Goal: Task Accomplishment & Management: Manage account settings

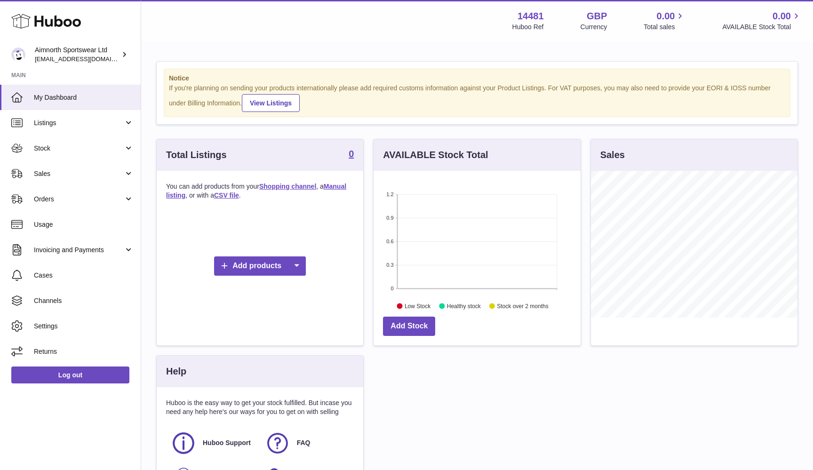
scroll to position [147, 207]
click at [96, 122] on span "Listings" at bounding box center [79, 123] width 90 height 9
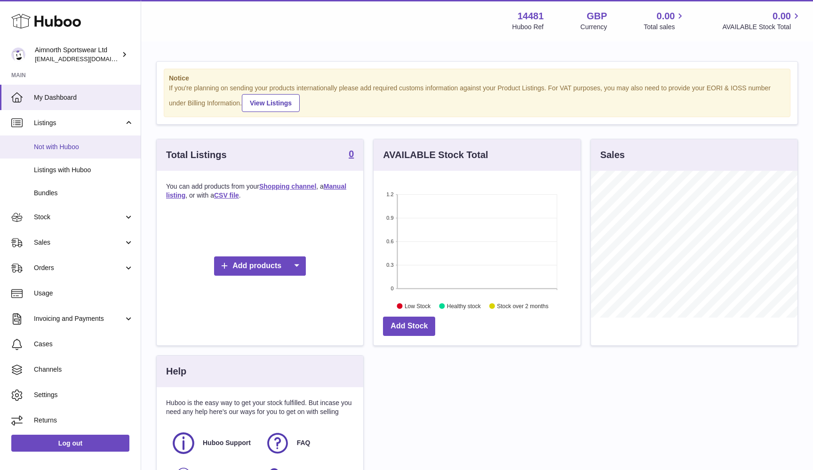
click at [72, 144] on span "Not with Huboo" at bounding box center [84, 147] width 100 height 9
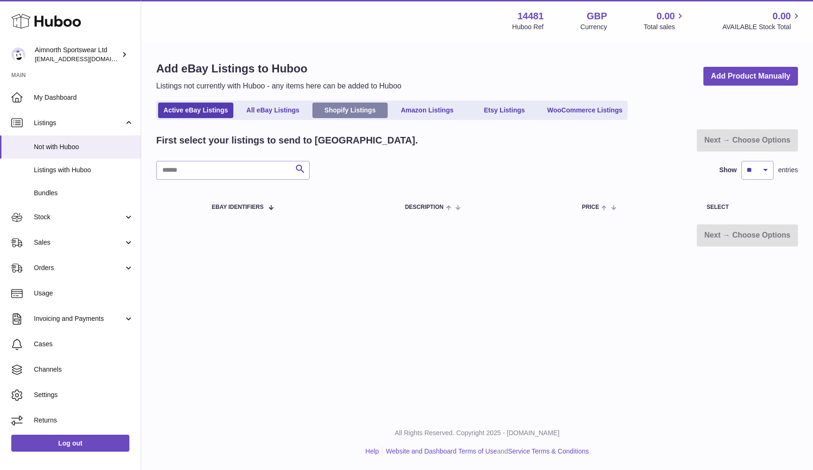
click at [347, 110] on link "Shopify Listings" at bounding box center [350, 111] width 75 height 16
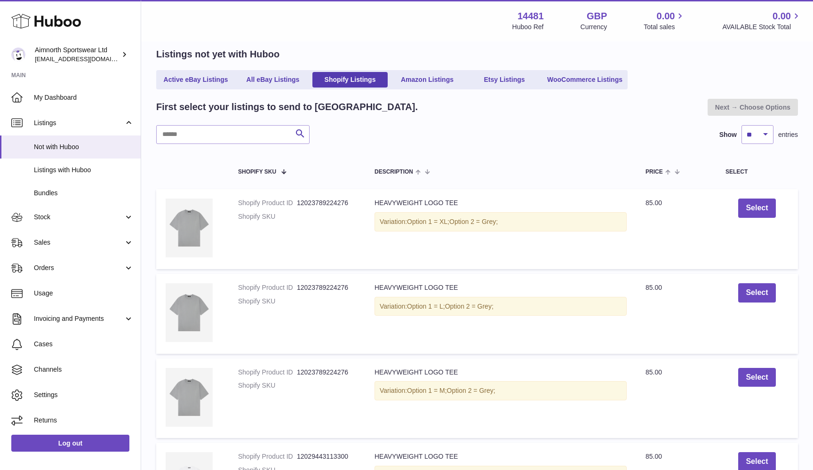
scroll to position [54, 0]
click at [755, 208] on button "Select" at bounding box center [757, 207] width 37 height 19
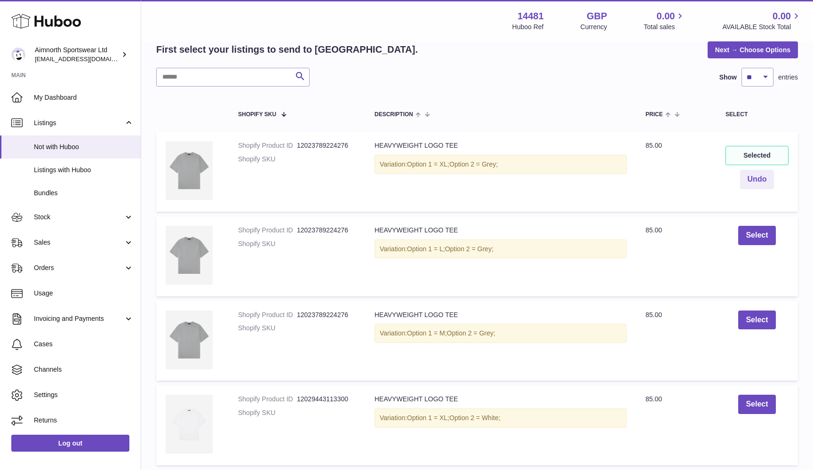
scroll to position [115, 0]
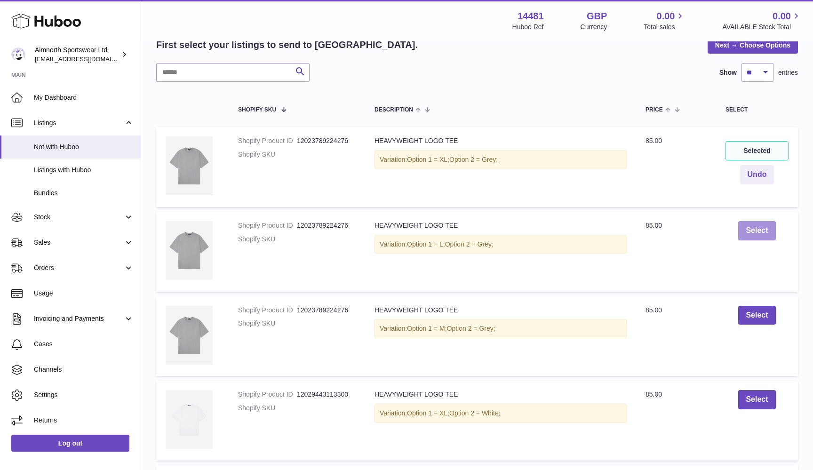
click at [754, 226] on button "Select" at bounding box center [757, 230] width 37 height 19
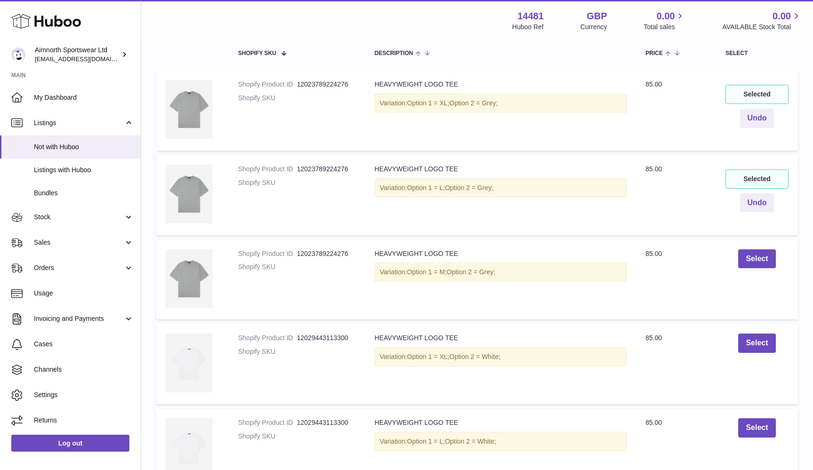
scroll to position [173, 0]
click at [750, 258] on button "Select" at bounding box center [757, 257] width 37 height 19
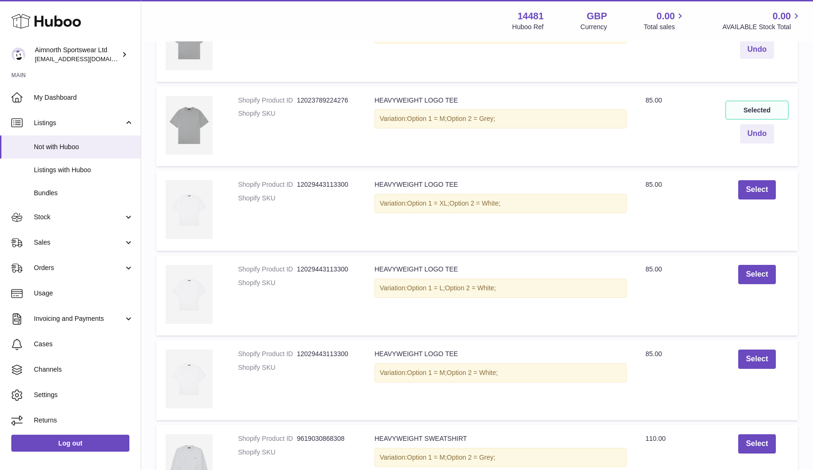
scroll to position [328, 0]
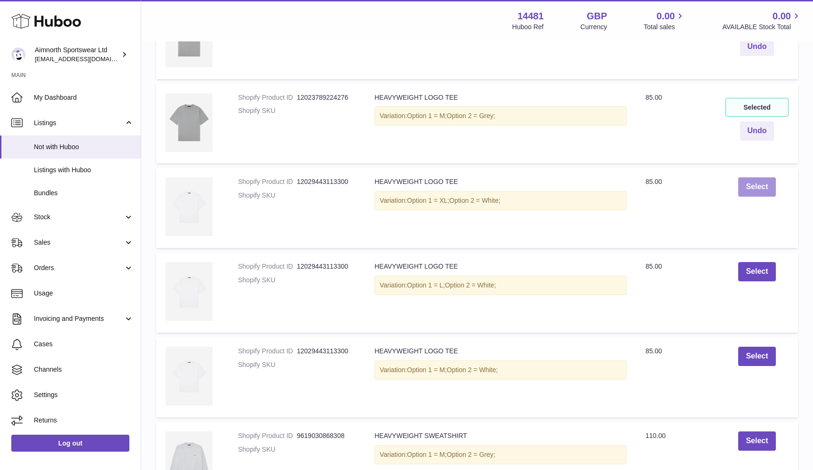
click at [750, 183] on button "Select" at bounding box center [757, 186] width 37 height 19
click at [758, 264] on button "Select" at bounding box center [757, 271] width 37 height 19
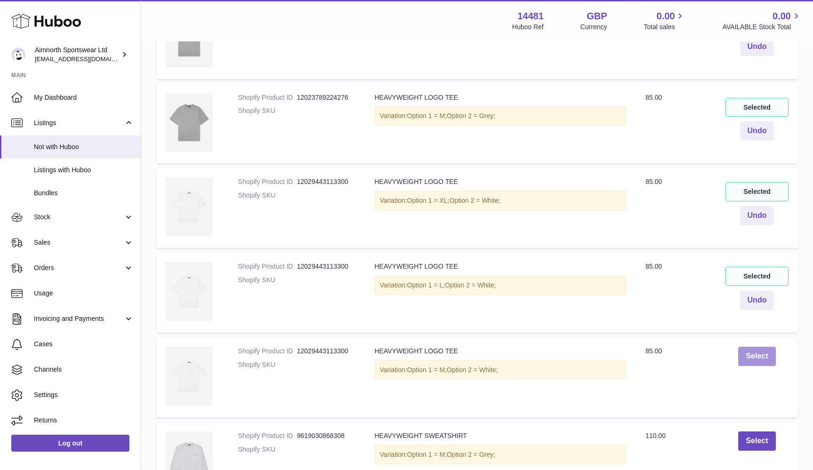
click at [760, 360] on button "Select" at bounding box center [757, 356] width 37 height 19
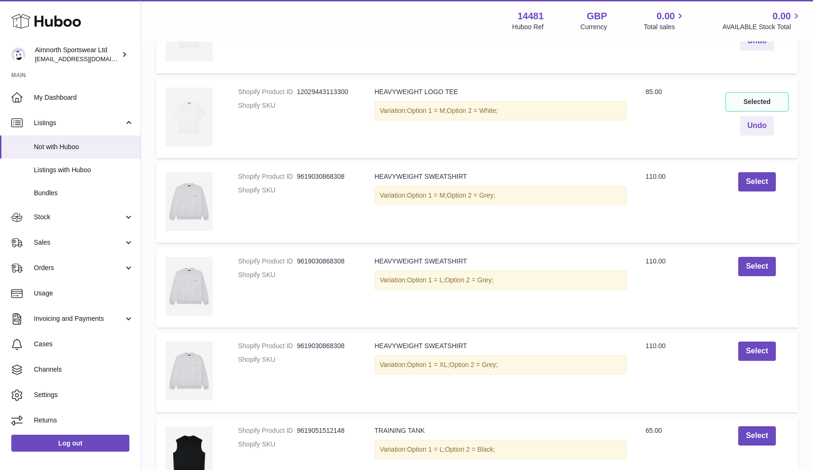
scroll to position [613, 0]
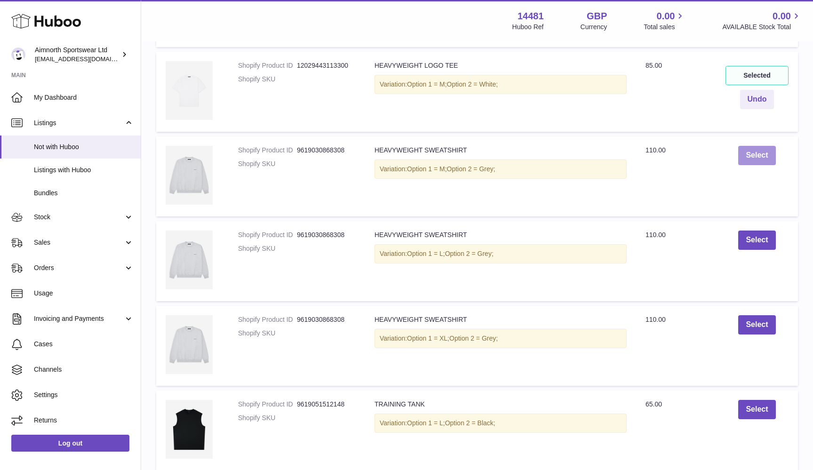
click at [751, 151] on button "Select" at bounding box center [757, 155] width 37 height 19
click at [761, 241] on button "Select" at bounding box center [757, 240] width 37 height 19
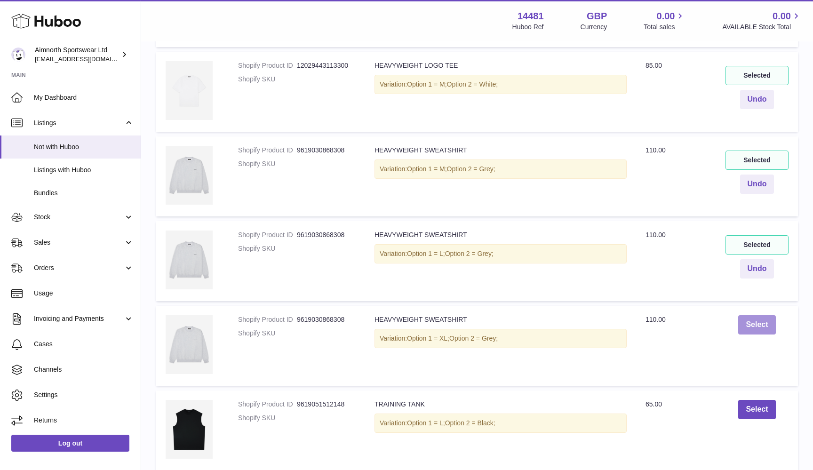
click at [754, 322] on button "Select" at bounding box center [757, 324] width 37 height 19
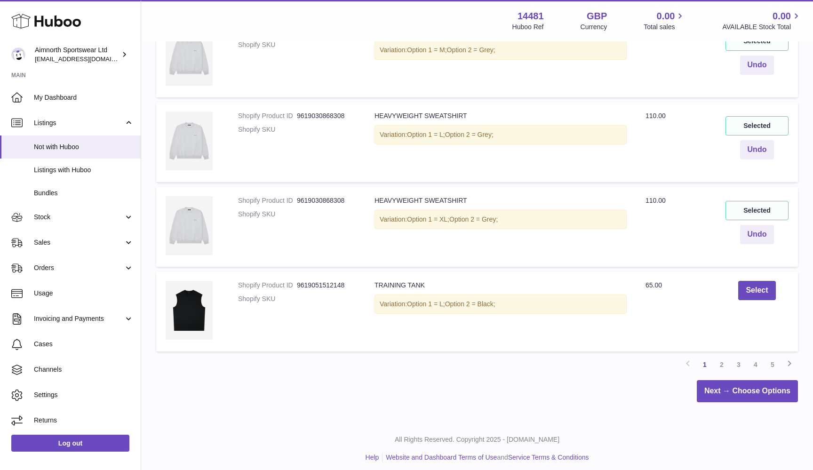
scroll to position [732, 0]
click at [754, 288] on button "Select" at bounding box center [757, 290] width 37 height 19
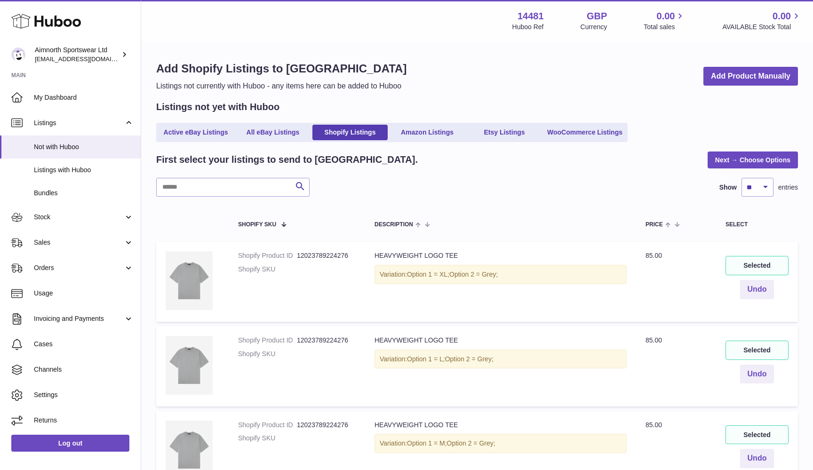
scroll to position [0, 0]
select select "***"
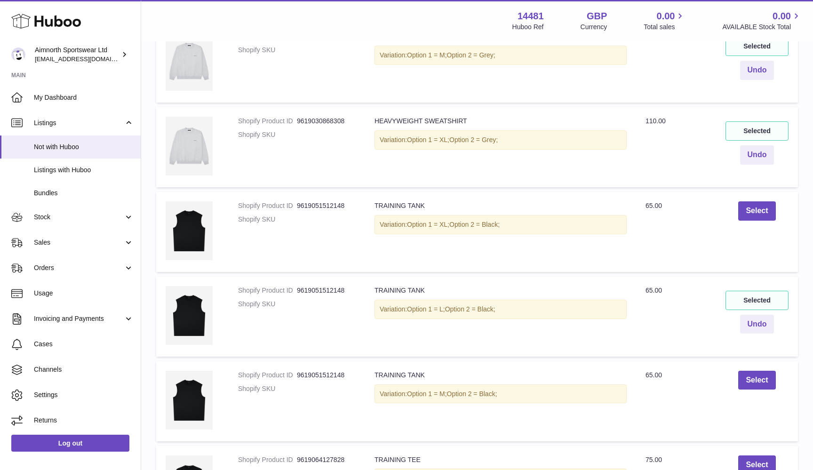
scroll to position [813, 0]
click at [766, 201] on button "Select" at bounding box center [757, 210] width 37 height 19
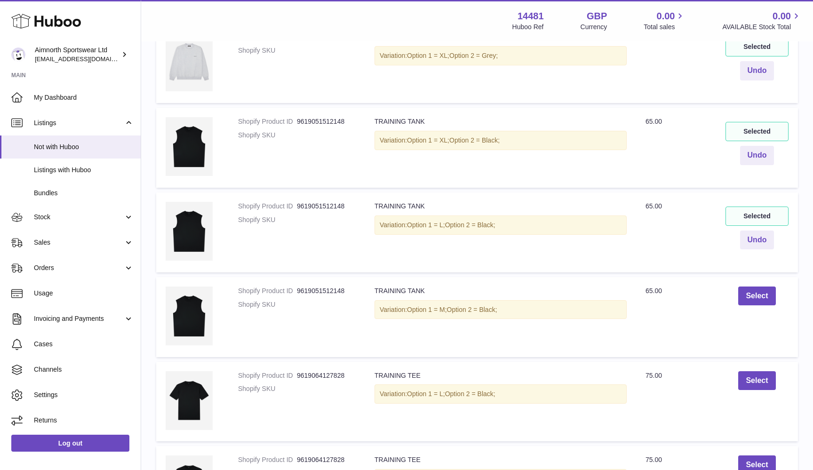
scroll to position [923, 0]
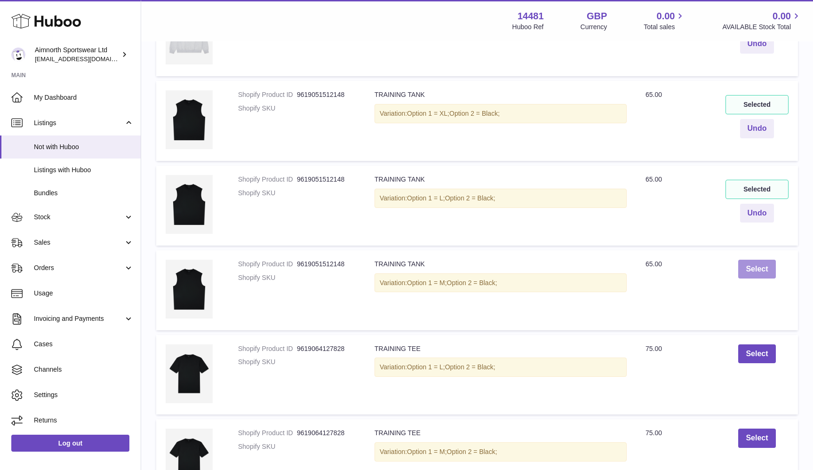
click at [763, 261] on button "Select" at bounding box center [757, 269] width 37 height 19
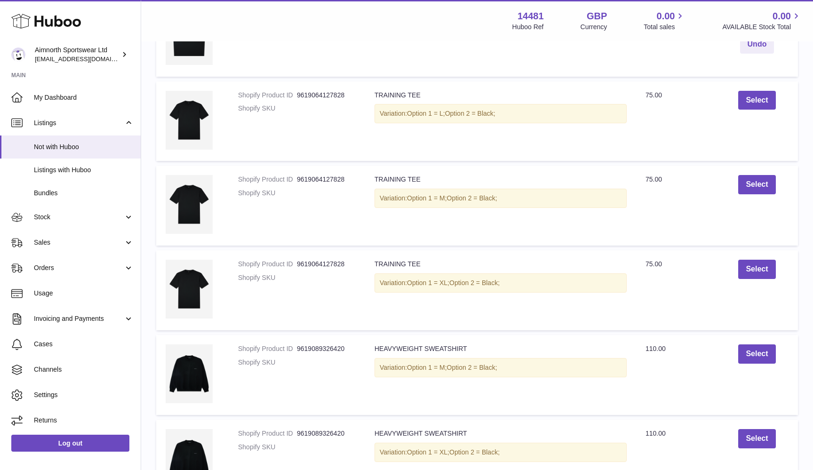
scroll to position [1182, 0]
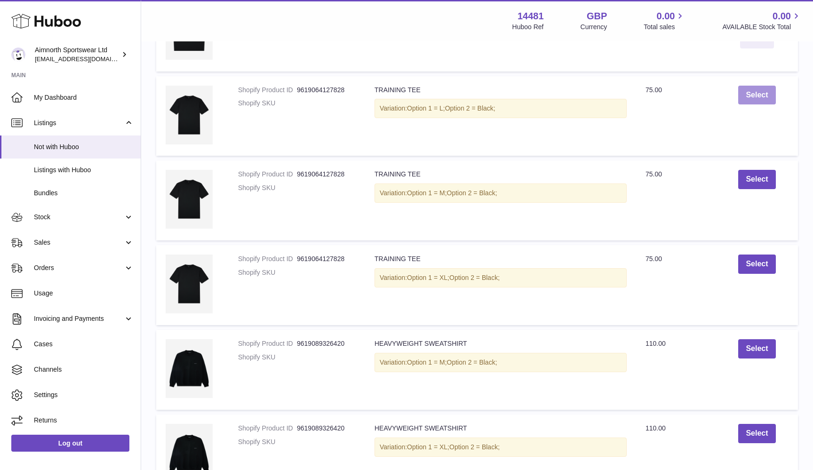
click at [765, 91] on button "Select" at bounding box center [757, 95] width 37 height 19
click at [761, 170] on button "Select" at bounding box center [757, 179] width 37 height 19
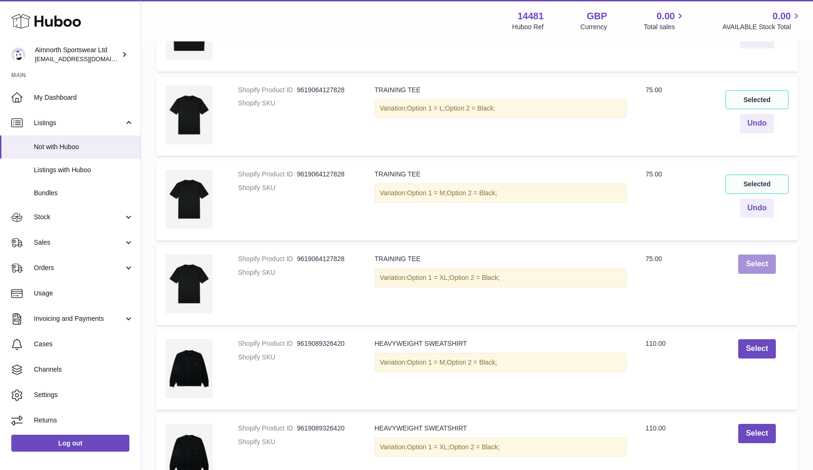
click at [757, 255] on button "Select" at bounding box center [757, 264] width 37 height 19
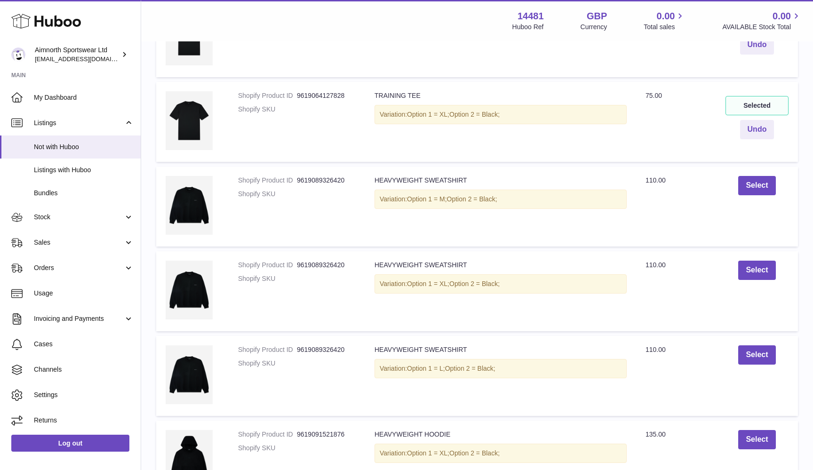
scroll to position [1349, 0]
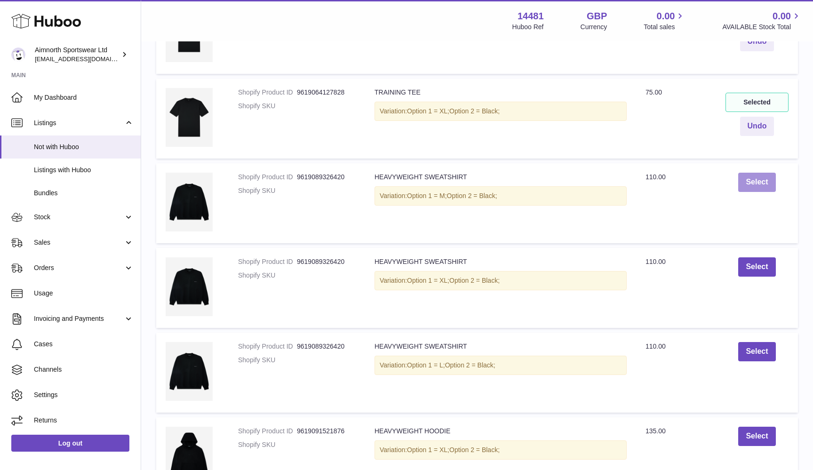
click at [765, 173] on button "Select" at bounding box center [757, 182] width 37 height 19
click at [763, 257] on button "Select" at bounding box center [757, 266] width 37 height 19
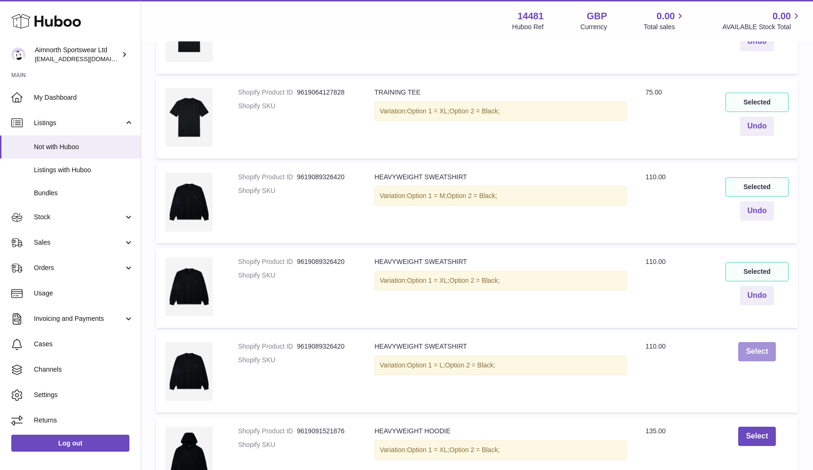
click at [748, 346] on button "Select" at bounding box center [757, 351] width 37 height 19
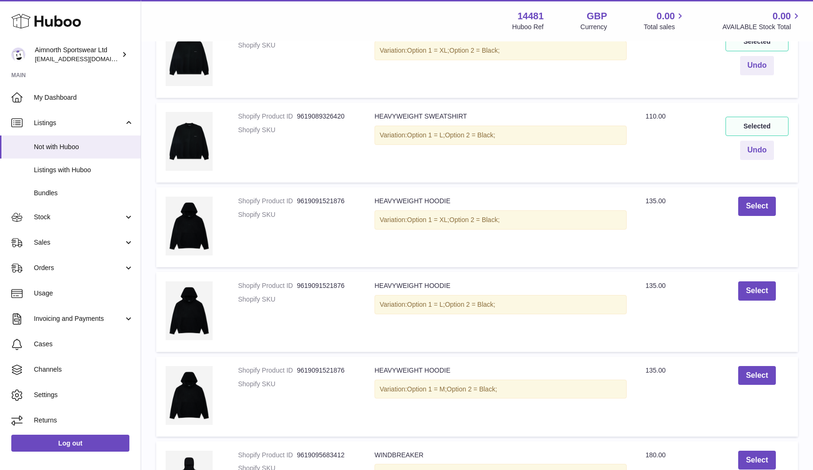
scroll to position [1583, 0]
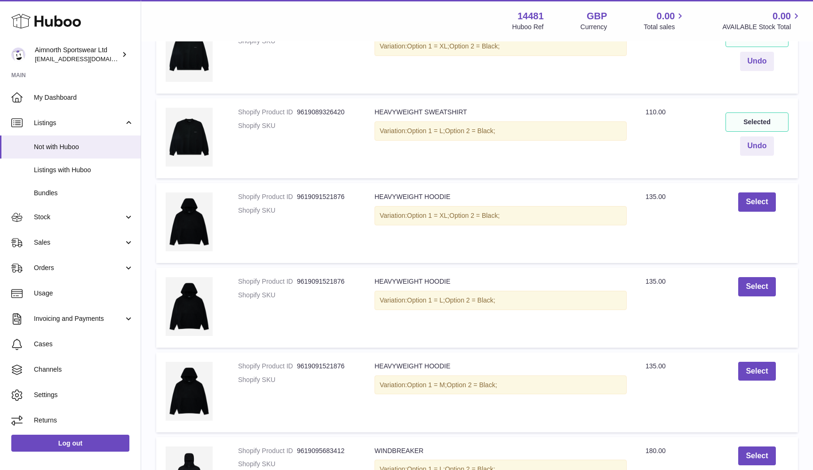
click at [768, 183] on td "Select" at bounding box center [757, 223] width 82 height 80
click at [766, 193] on button "Select" at bounding box center [757, 202] width 37 height 19
click at [760, 277] on button "Select" at bounding box center [757, 286] width 37 height 19
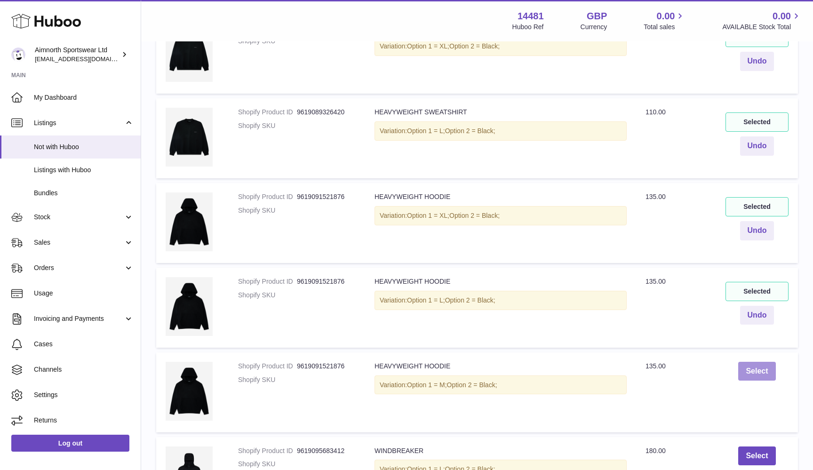
click at [756, 362] on button "Select" at bounding box center [757, 371] width 37 height 19
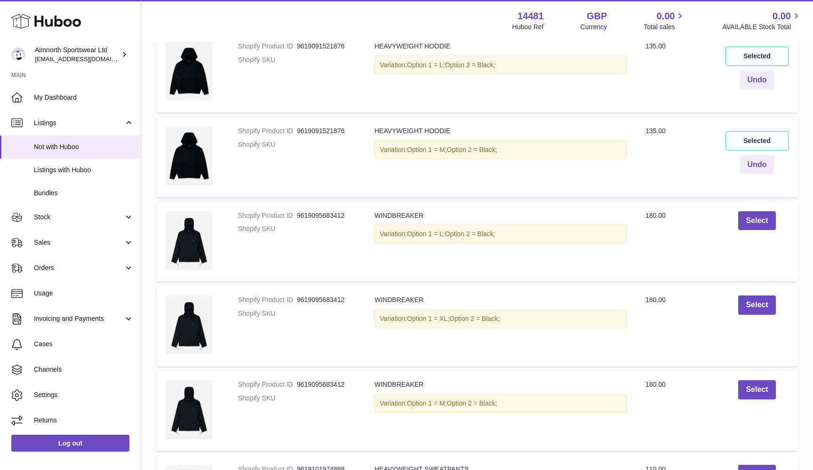
scroll to position [1842, 0]
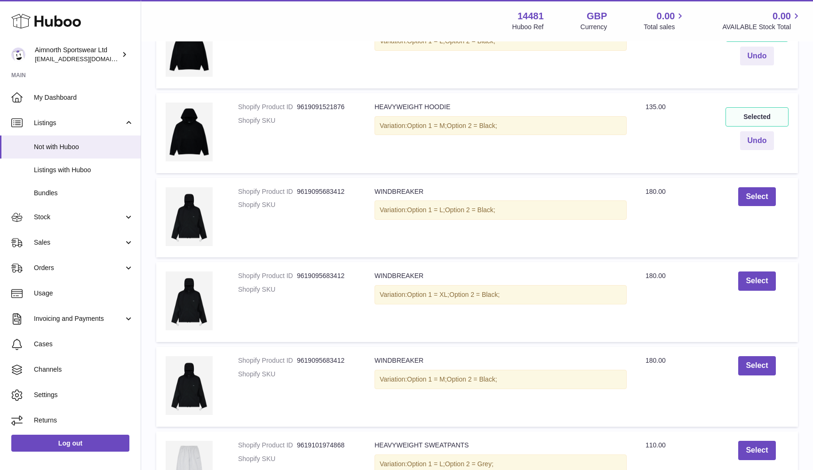
click at [762, 196] on td "Select" at bounding box center [757, 218] width 82 height 80
click at [762, 191] on button "Select" at bounding box center [757, 196] width 37 height 19
click at [753, 272] on button "Select" at bounding box center [757, 281] width 37 height 19
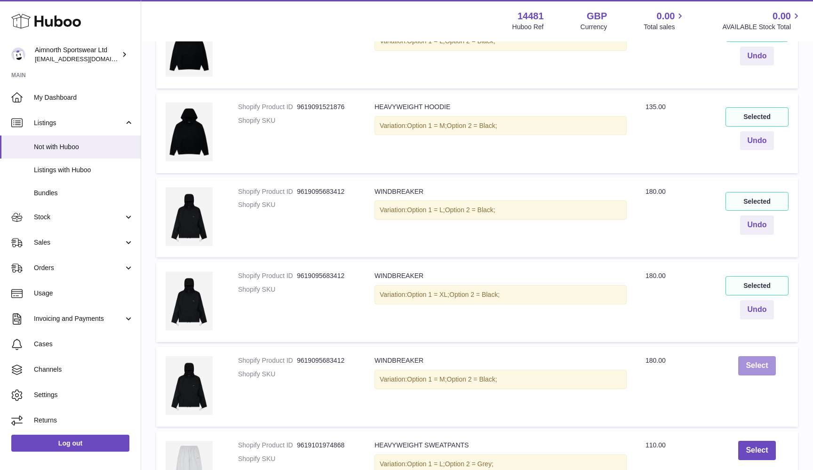
click at [753, 360] on button "Select" at bounding box center [757, 365] width 37 height 19
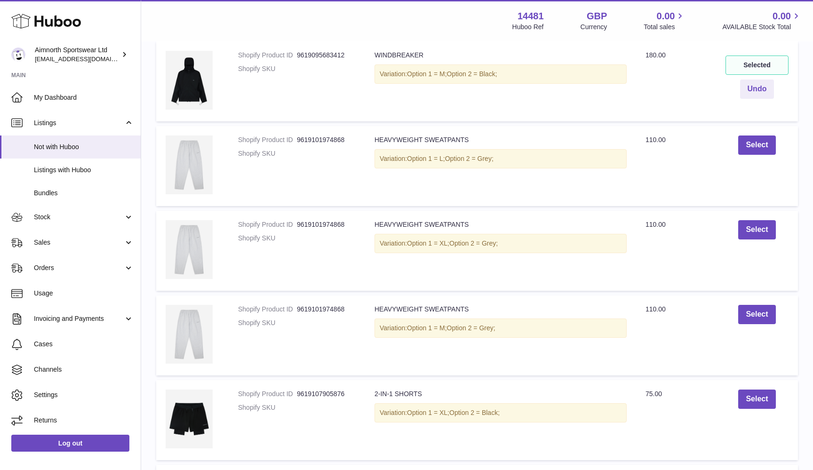
scroll to position [2153, 0]
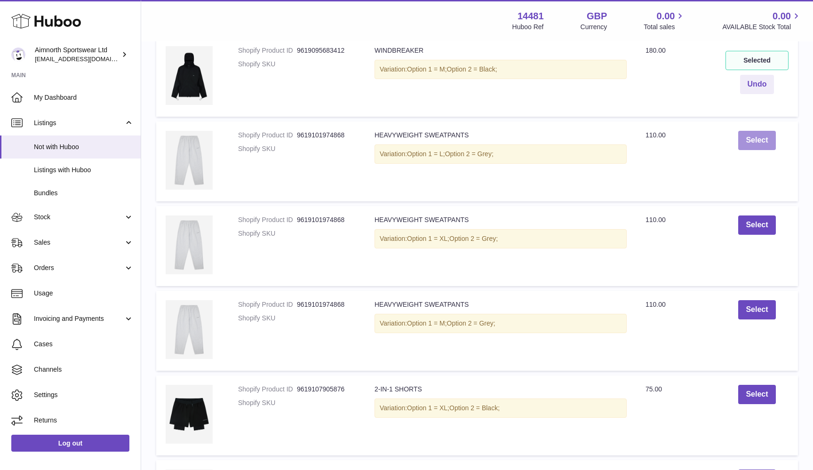
click at [757, 131] on button "Select" at bounding box center [757, 140] width 37 height 19
click at [750, 217] on button "Select" at bounding box center [757, 225] width 37 height 19
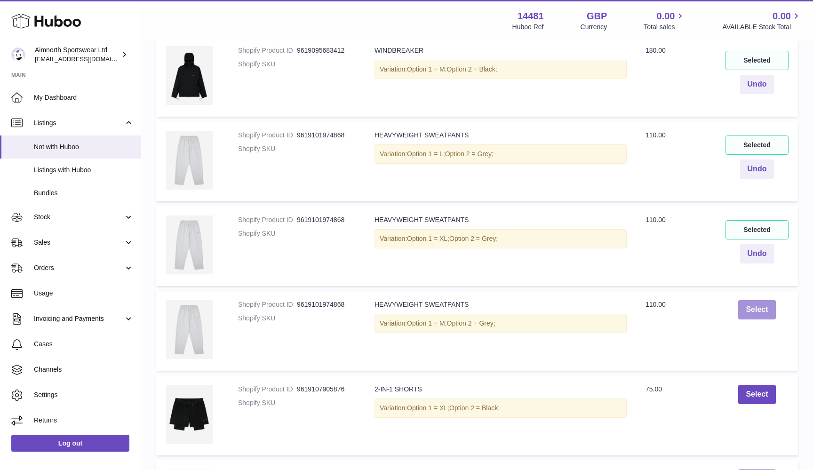
click at [746, 300] on button "Select" at bounding box center [757, 309] width 37 height 19
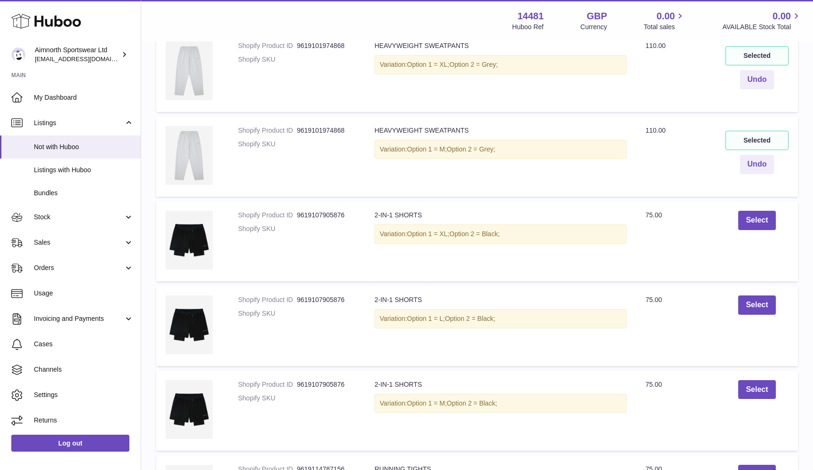
scroll to position [2397, 0]
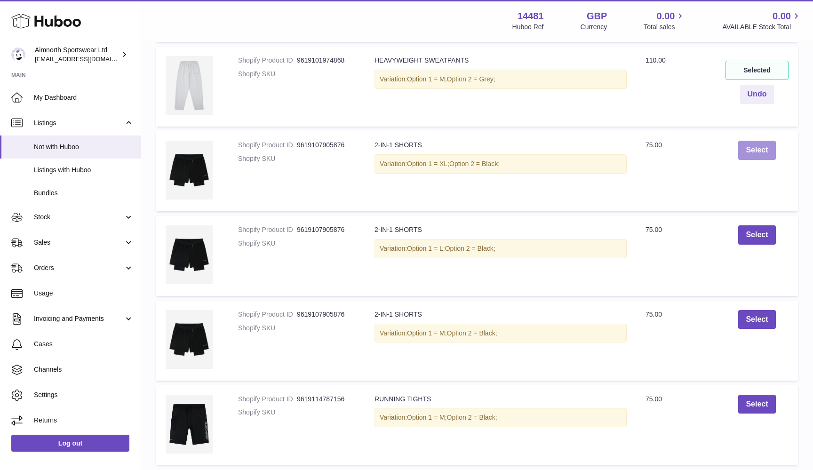
click at [758, 141] on button "Select" at bounding box center [757, 150] width 37 height 19
click at [756, 225] on button "Select" at bounding box center [757, 234] width 37 height 19
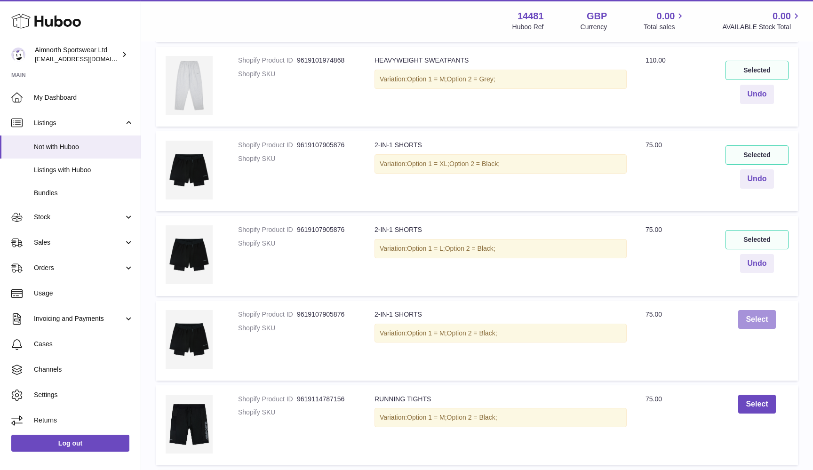
click at [756, 310] on button "Select" at bounding box center [757, 319] width 37 height 19
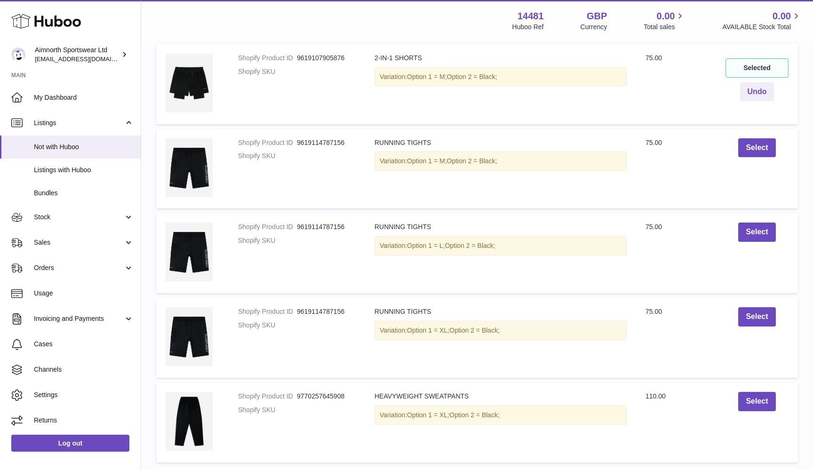
scroll to position [2660, 0]
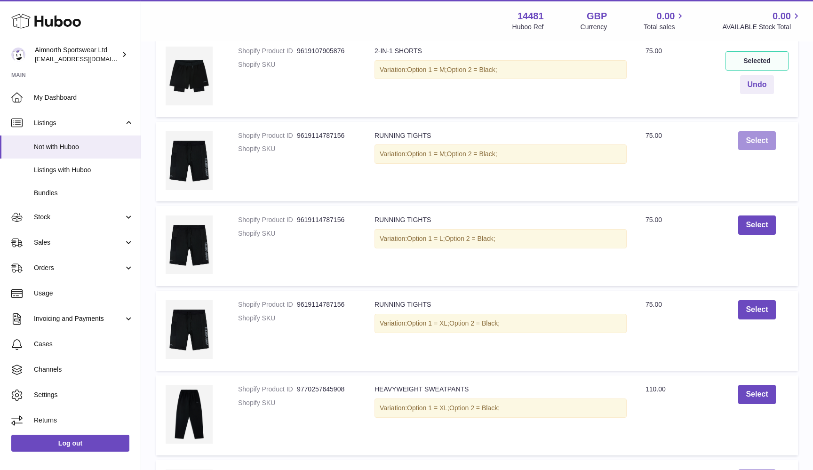
click at [758, 131] on button "Select" at bounding box center [757, 140] width 37 height 19
click at [765, 216] on button "Select" at bounding box center [757, 225] width 37 height 19
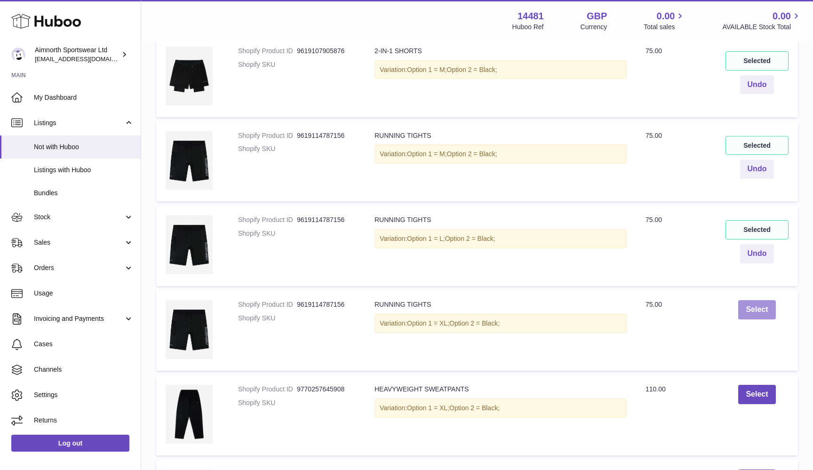
click at [753, 300] on button "Select" at bounding box center [757, 309] width 37 height 19
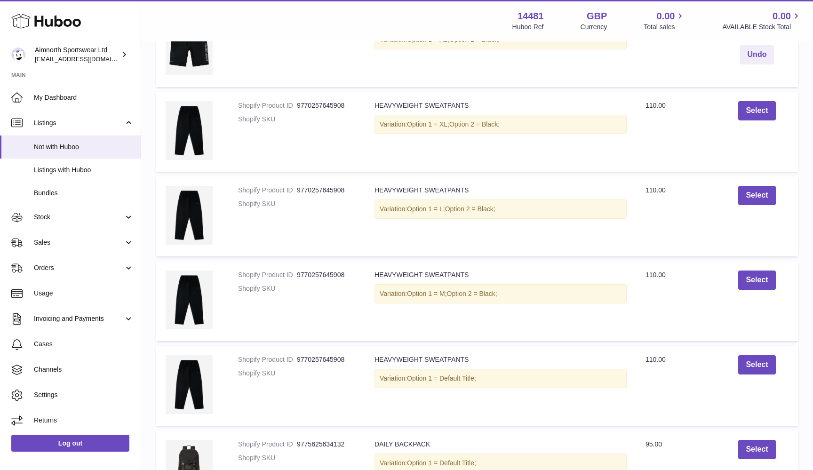
scroll to position [2950, 0]
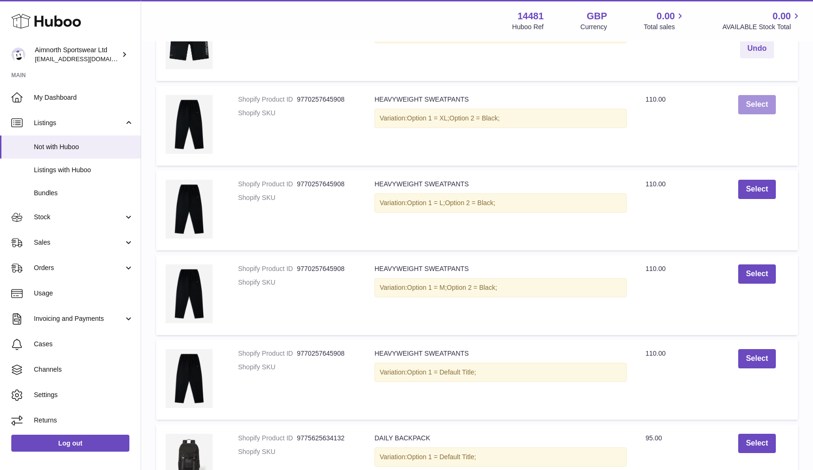
click at [750, 95] on button "Select" at bounding box center [757, 104] width 37 height 19
click at [769, 180] on button "Select" at bounding box center [757, 189] width 37 height 19
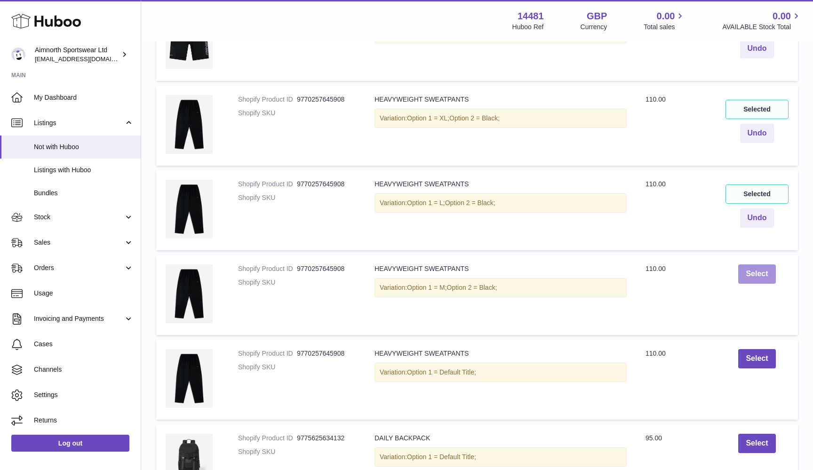
click at [764, 265] on button "Select" at bounding box center [757, 274] width 37 height 19
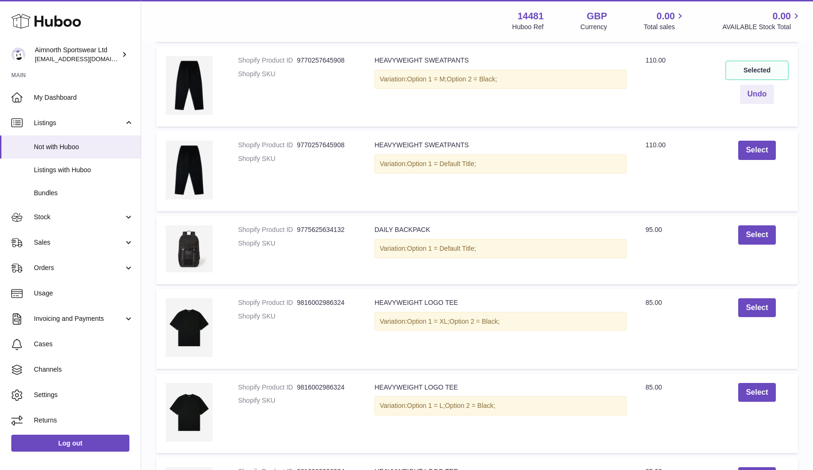
scroll to position [3162, 0]
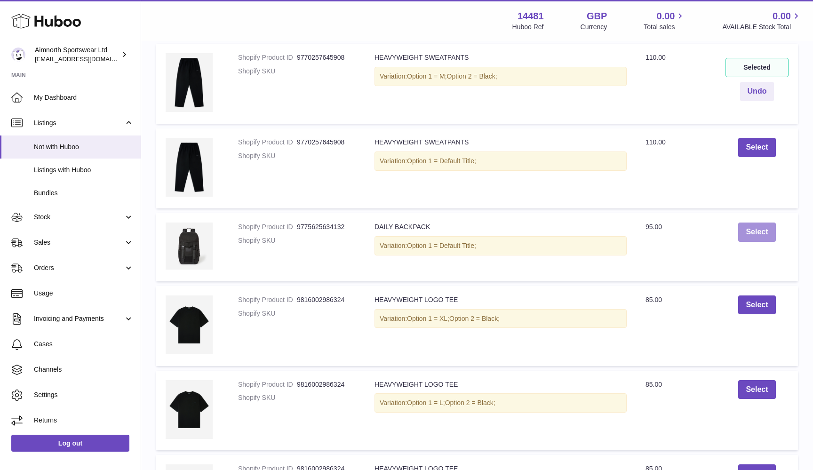
click at [749, 223] on button "Select" at bounding box center [757, 232] width 37 height 19
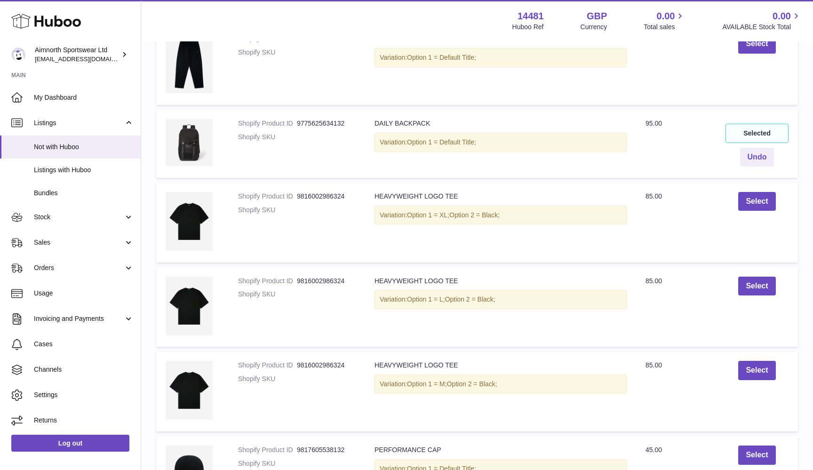
scroll to position [3277, 0]
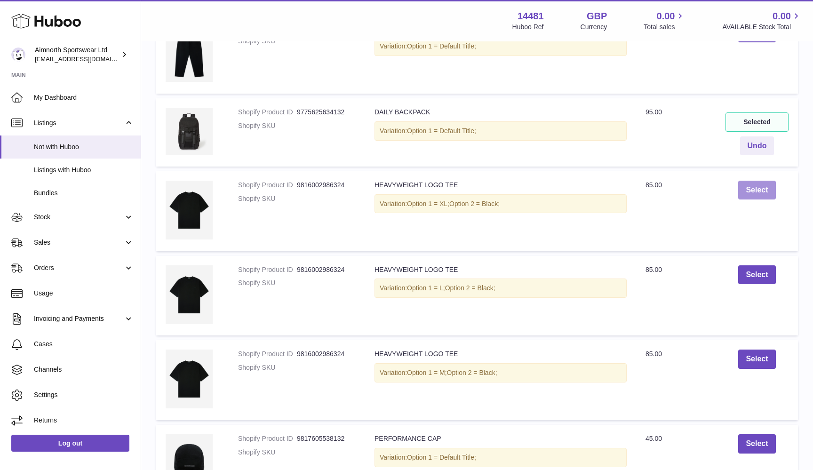
click at [763, 181] on button "Select" at bounding box center [757, 190] width 37 height 19
click at [764, 265] on button "Select" at bounding box center [757, 274] width 37 height 19
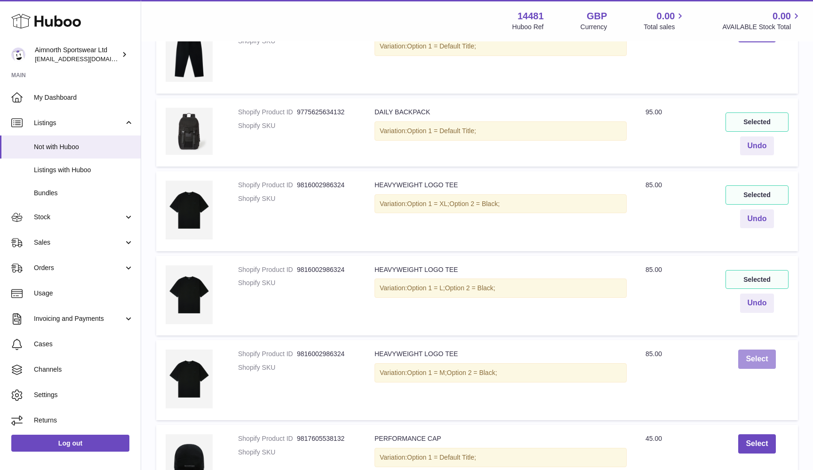
click at [760, 350] on button "Select" at bounding box center [757, 359] width 37 height 19
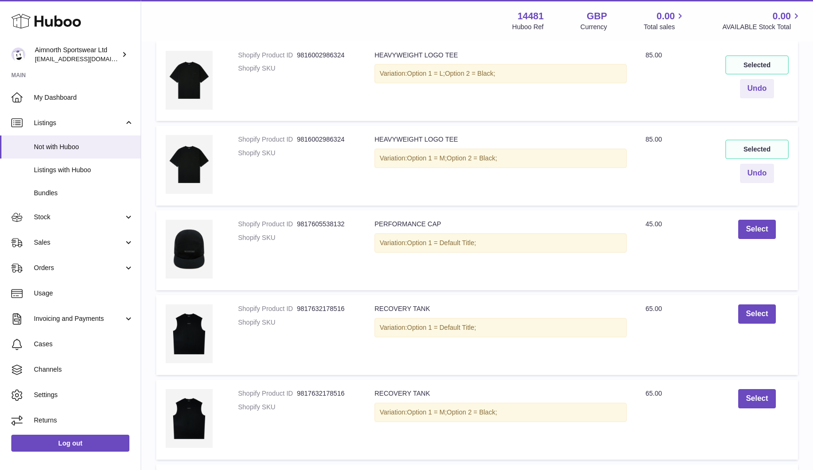
scroll to position [3493, 0]
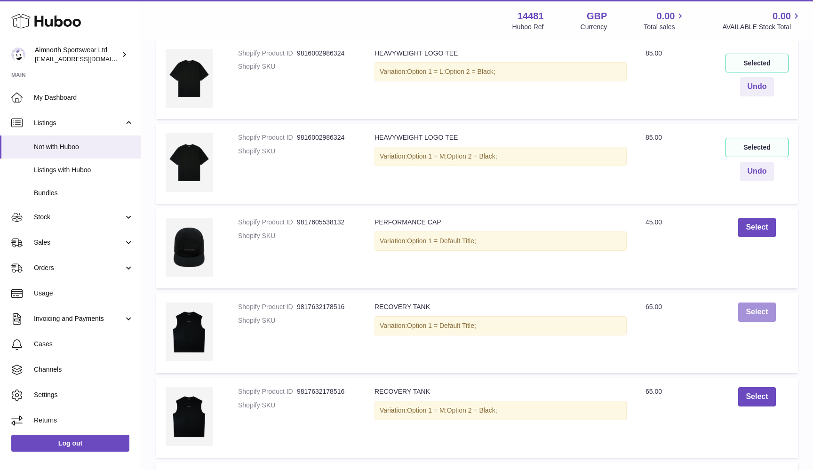
click at [755, 303] on button "Select" at bounding box center [757, 312] width 37 height 19
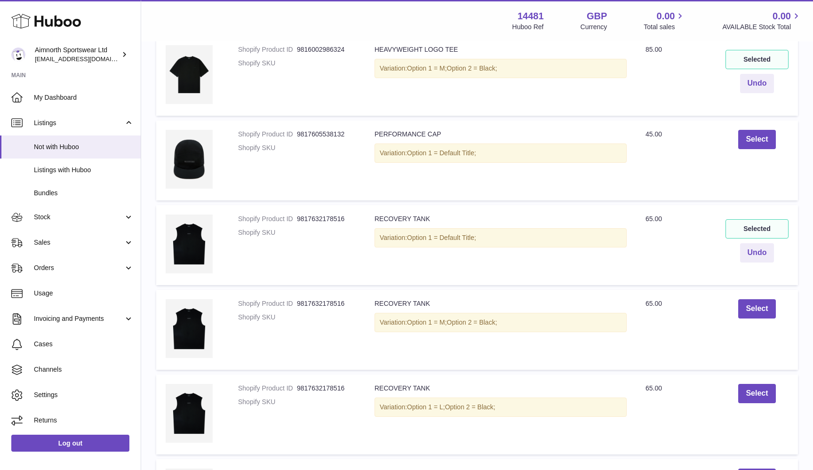
scroll to position [3591, 0]
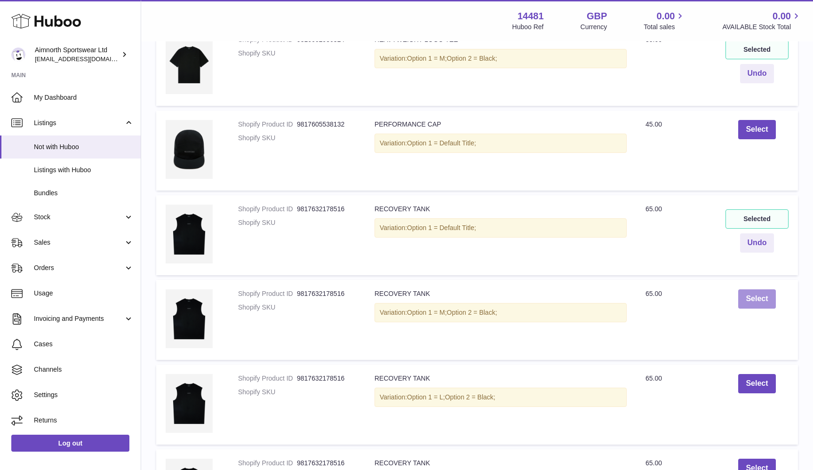
click at [750, 289] on button "Select" at bounding box center [757, 298] width 37 height 19
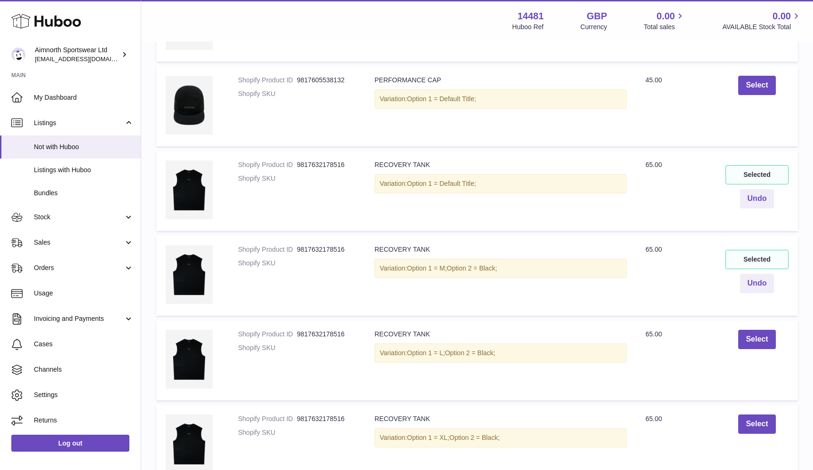
scroll to position [3648, 0]
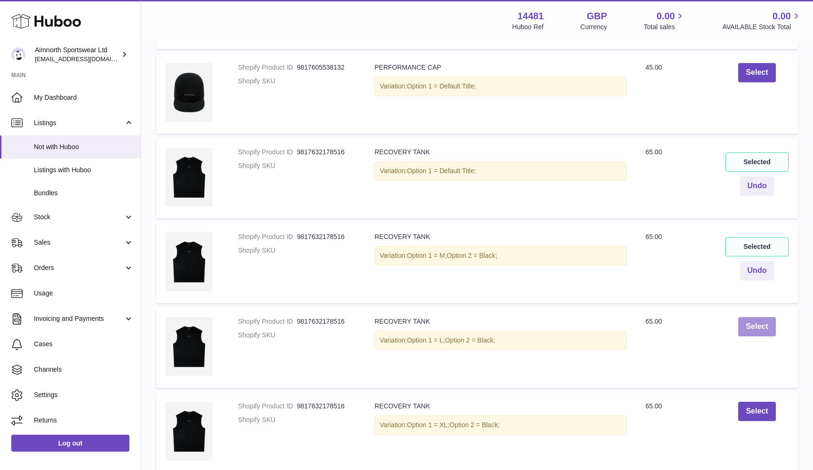
click at [755, 317] on button "Select" at bounding box center [757, 326] width 37 height 19
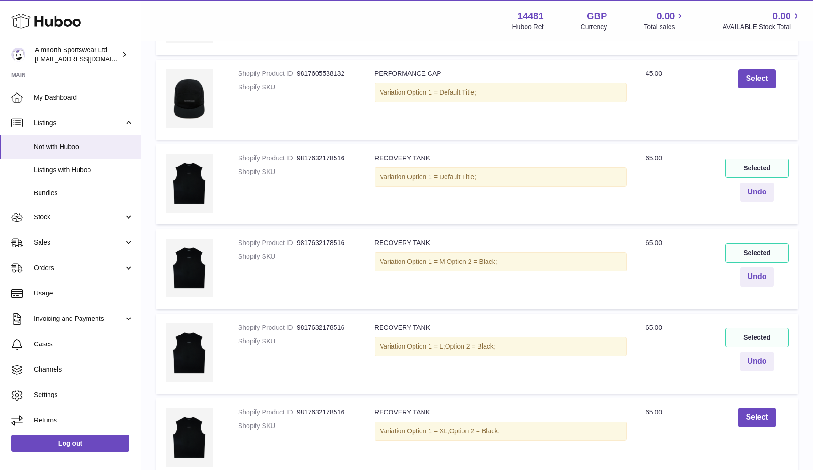
scroll to position [3642, 0]
click at [762, 182] on button "Undo" at bounding box center [757, 191] width 34 height 19
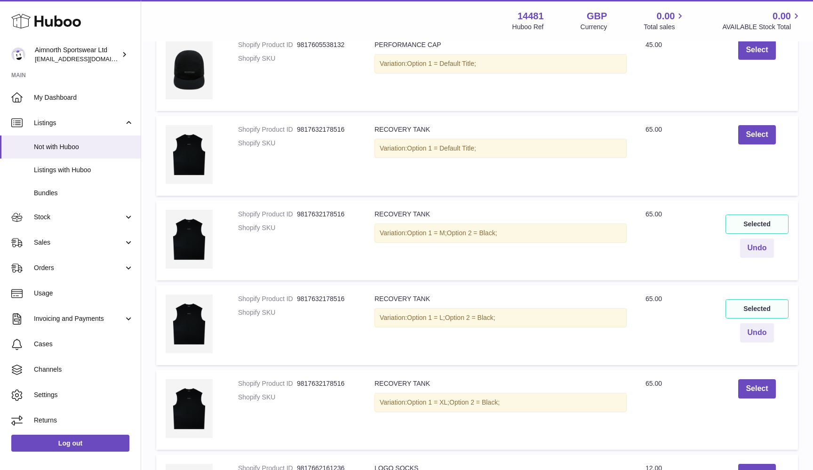
scroll to position [3675, 0]
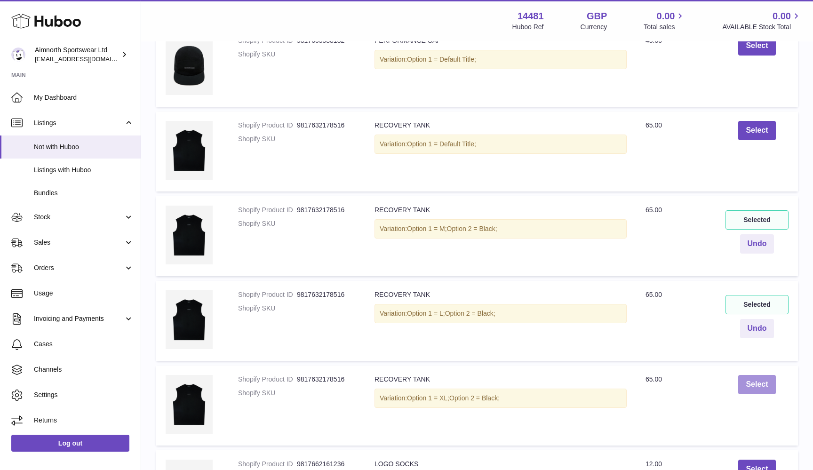
click at [752, 375] on button "Select" at bounding box center [757, 384] width 37 height 19
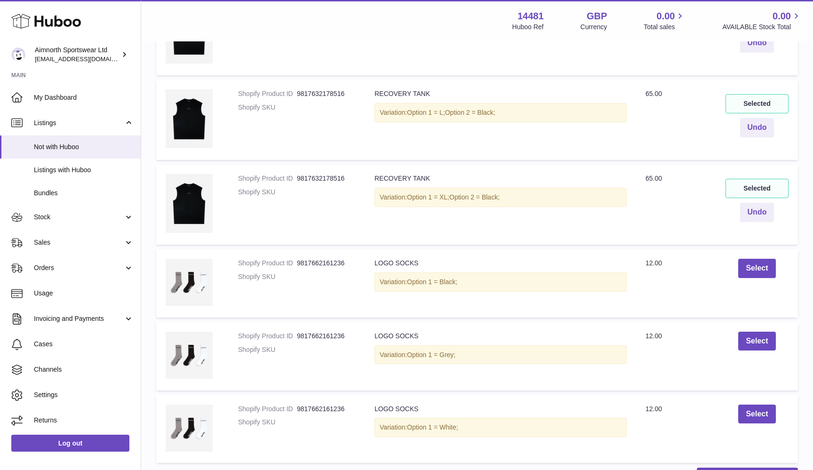
scroll to position [3880, 0]
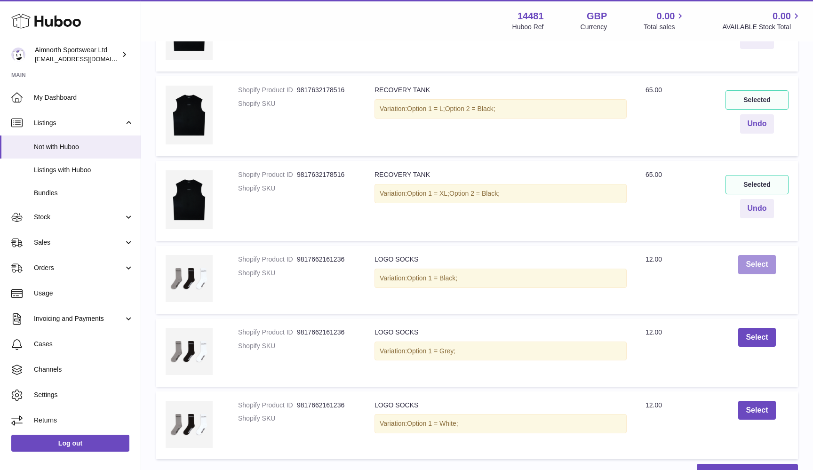
click at [754, 255] on button "Select" at bounding box center [757, 264] width 37 height 19
click at [755, 328] on button "Select" at bounding box center [757, 337] width 37 height 19
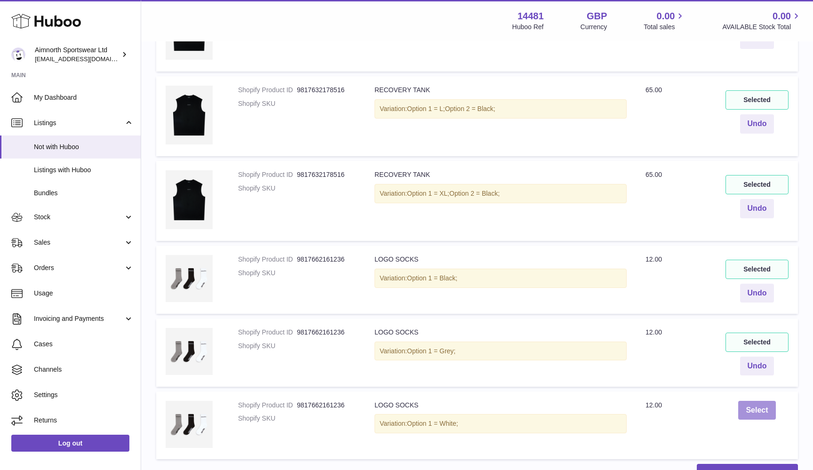
click at [761, 401] on button "Select" at bounding box center [757, 410] width 37 height 19
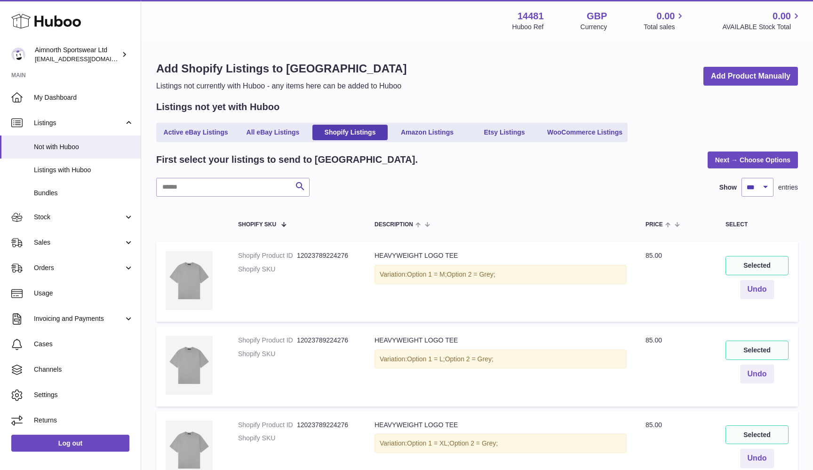
scroll to position [0, 0]
click at [739, 156] on link "Next → Choose Options" at bounding box center [753, 160] width 90 height 17
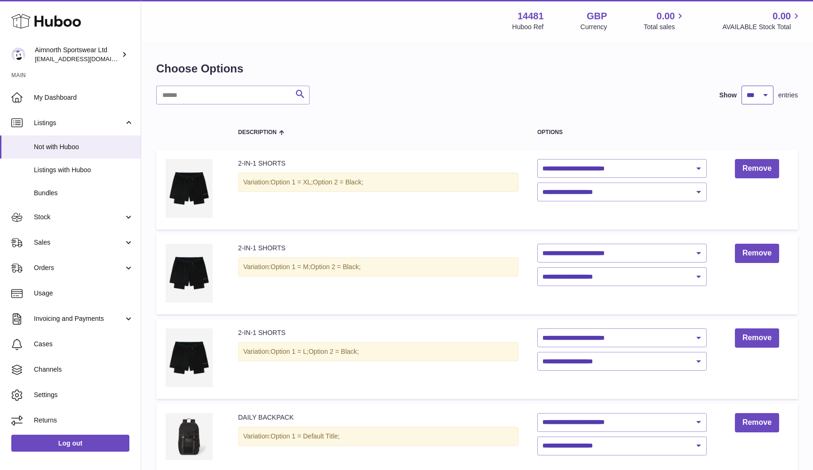
select select "**"
click at [596, 91] on div "Search Show ** ** ** *** entries" at bounding box center [477, 95] width 642 height 19
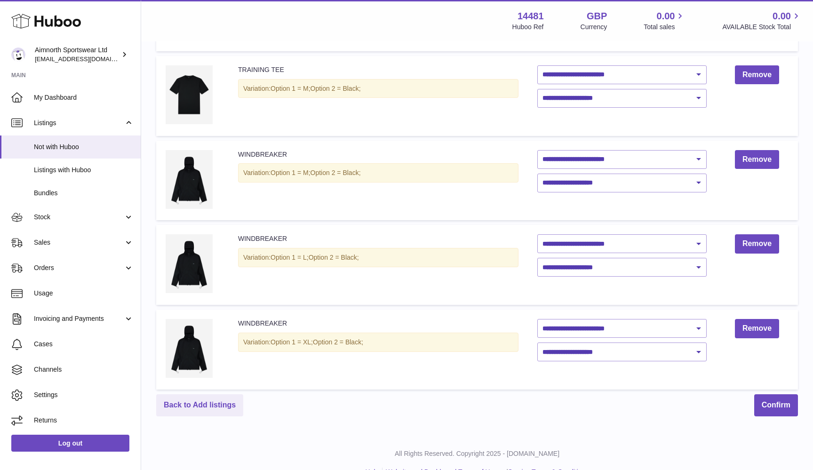
scroll to position [3603, 0]
click at [605, 310] on td "**********" at bounding box center [622, 350] width 188 height 80
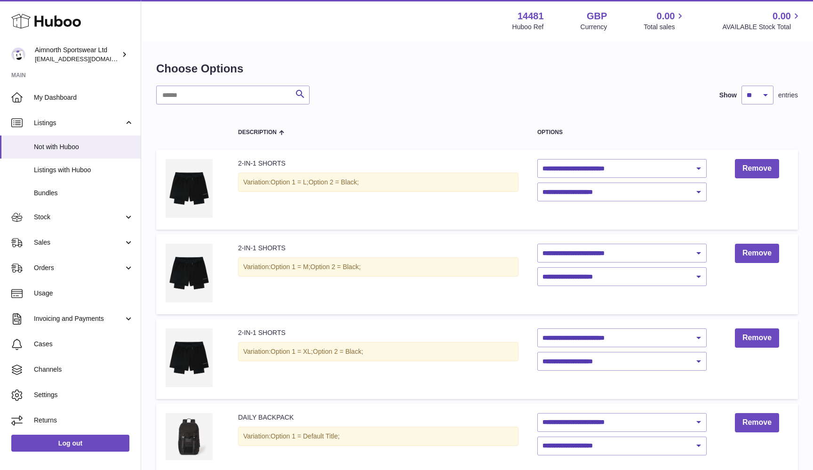
scroll to position [0, 0]
click at [767, 173] on link "Remove" at bounding box center [757, 168] width 44 height 19
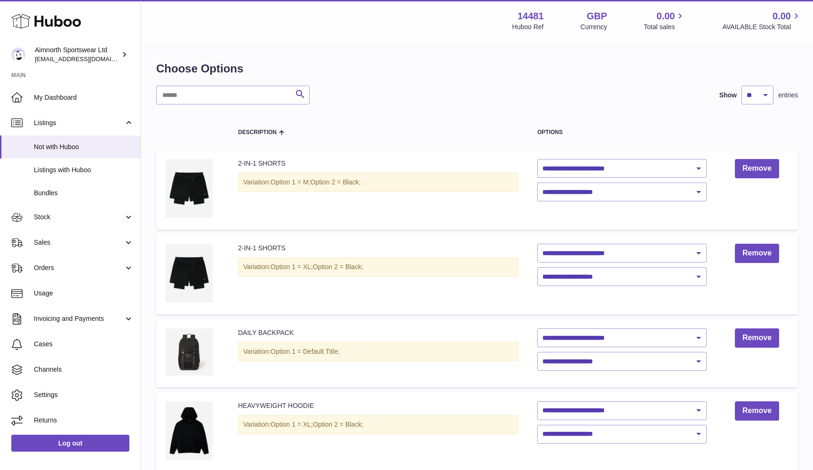
click at [767, 173] on link "Remove" at bounding box center [757, 168] width 44 height 19
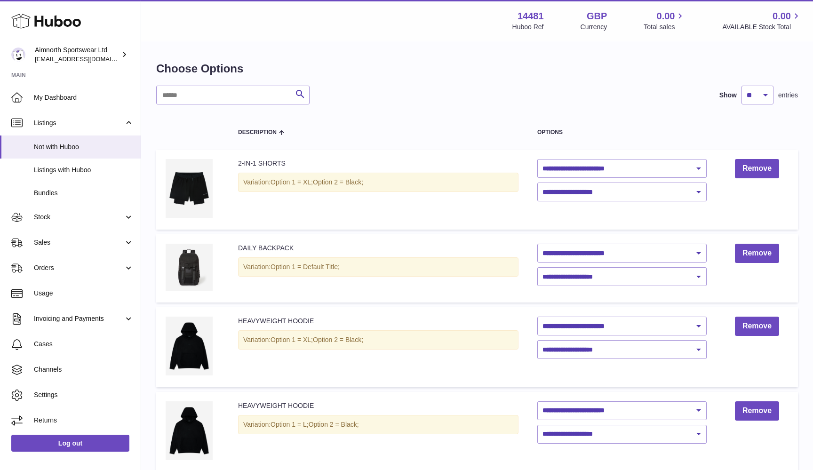
click at [767, 173] on link "Remove" at bounding box center [757, 168] width 44 height 19
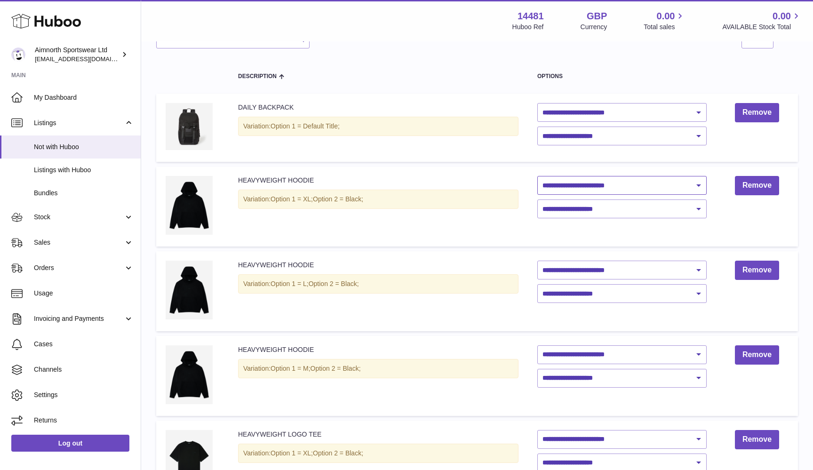
scroll to position [58, 0]
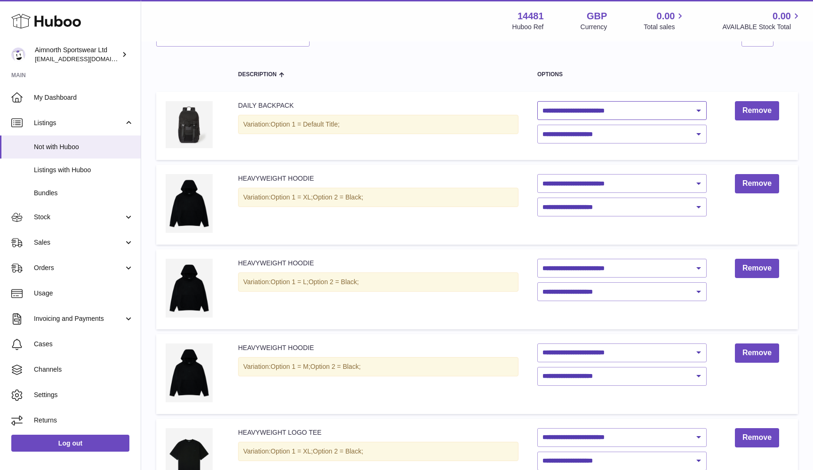
select select "***"
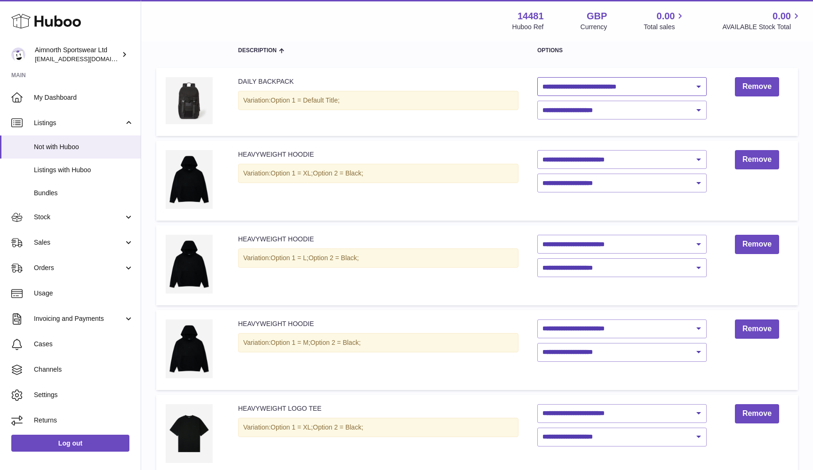
scroll to position [85, 0]
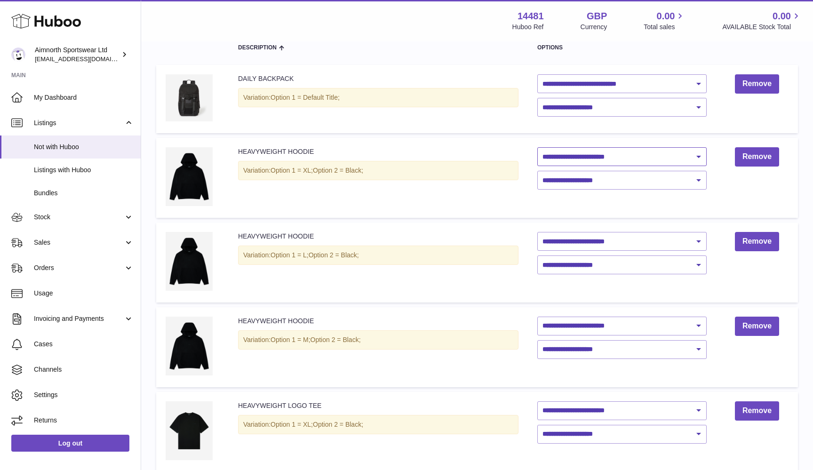
select select "***"
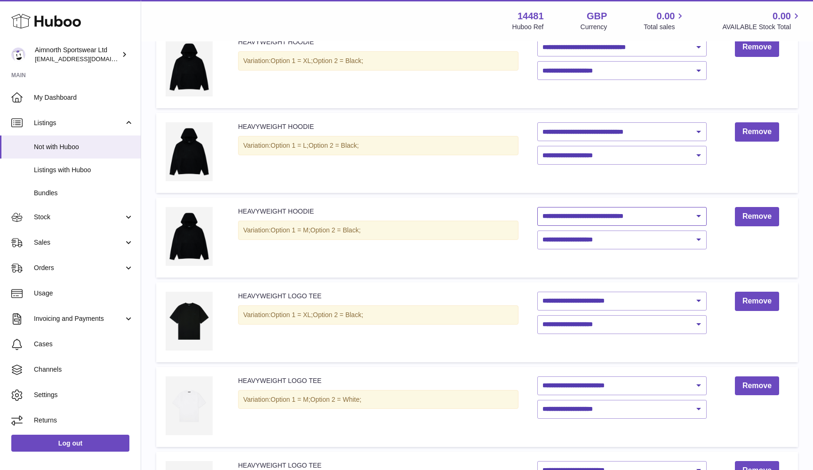
scroll to position [220, 0]
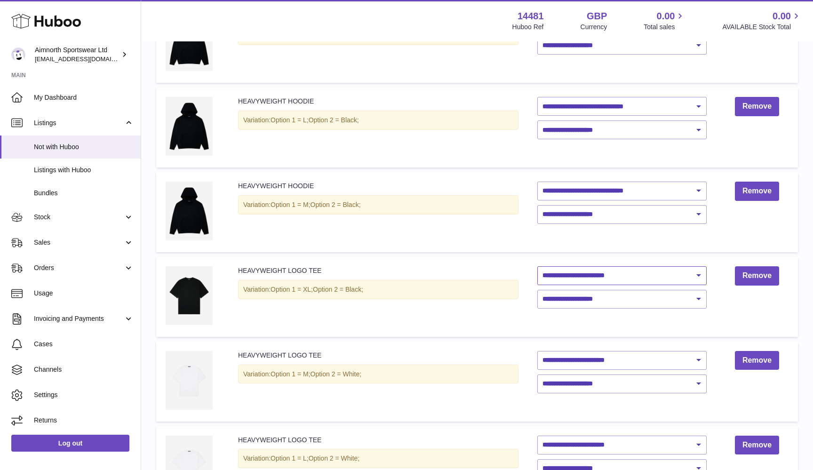
select select "***"
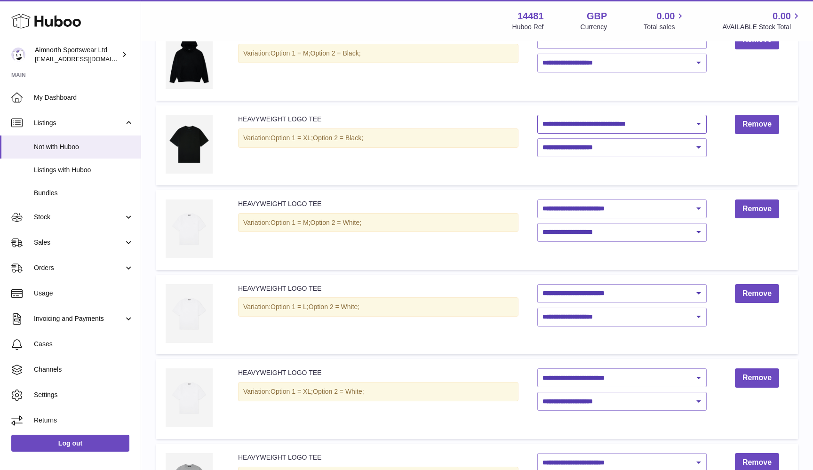
scroll to position [373, 0]
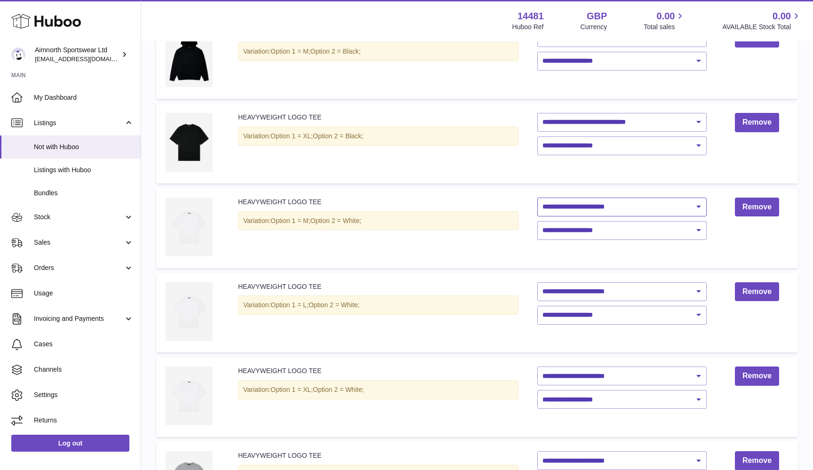
select select "***"
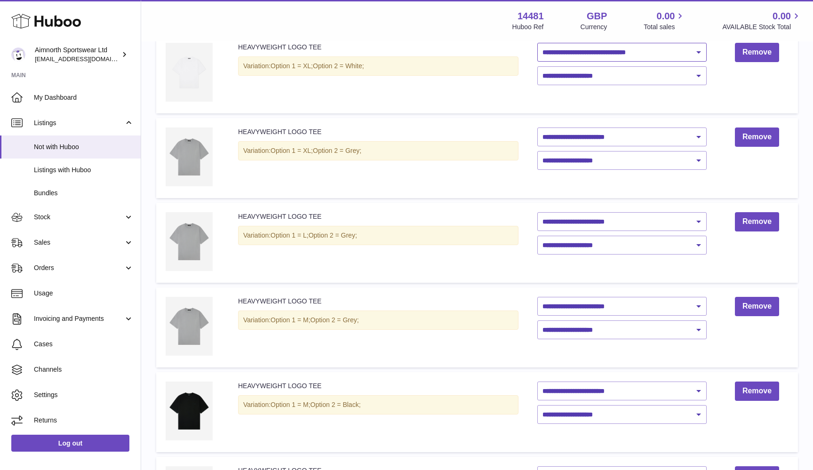
scroll to position [709, 0]
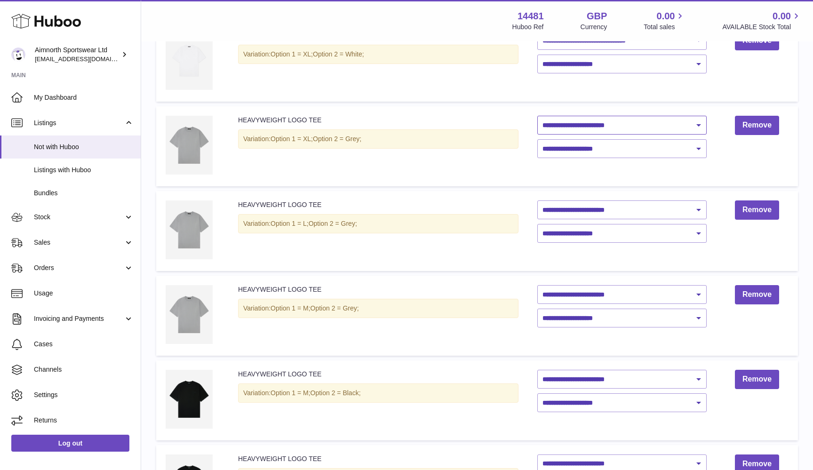
select select "***"
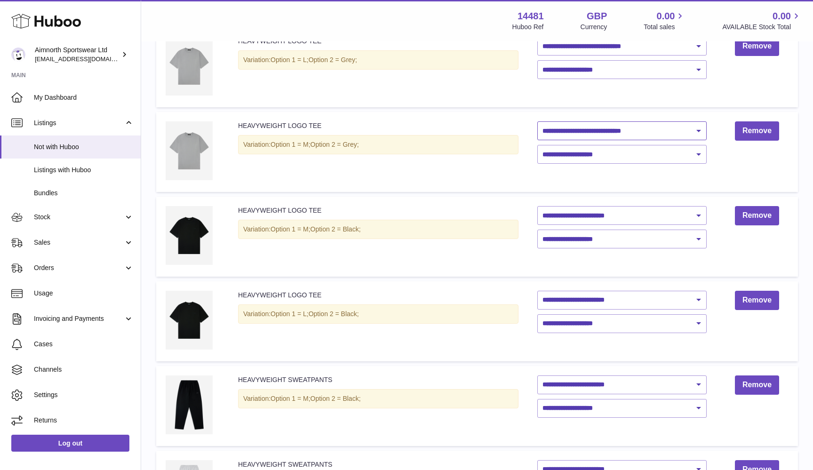
scroll to position [930, 0]
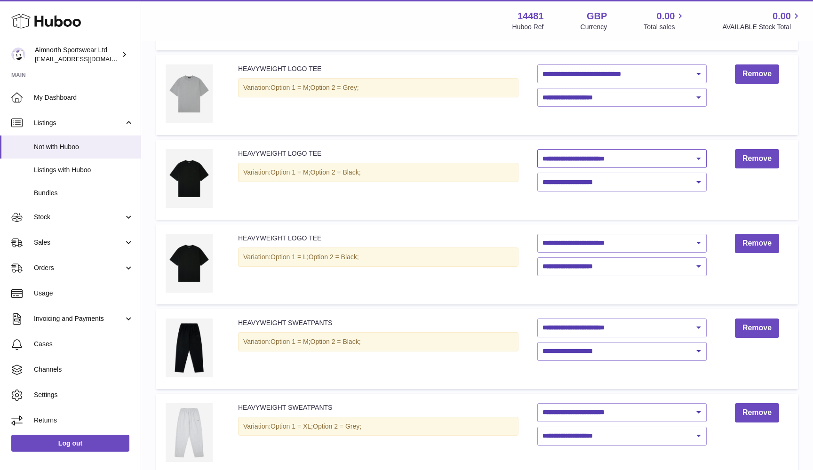
select select "***"
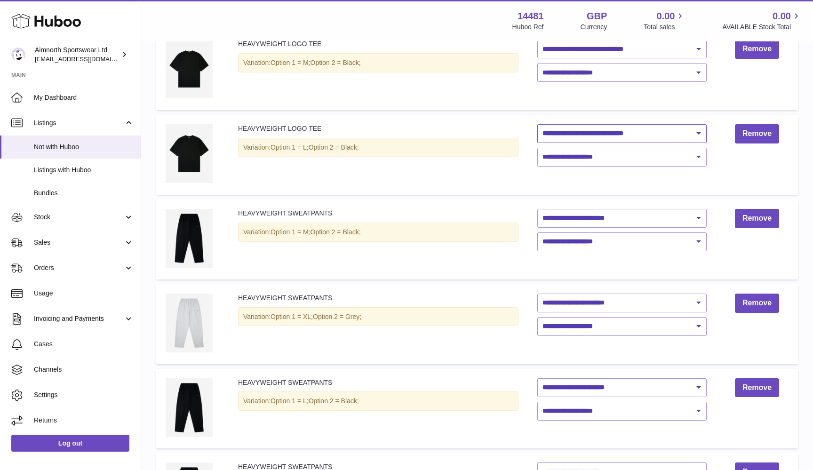
scroll to position [1112, 0]
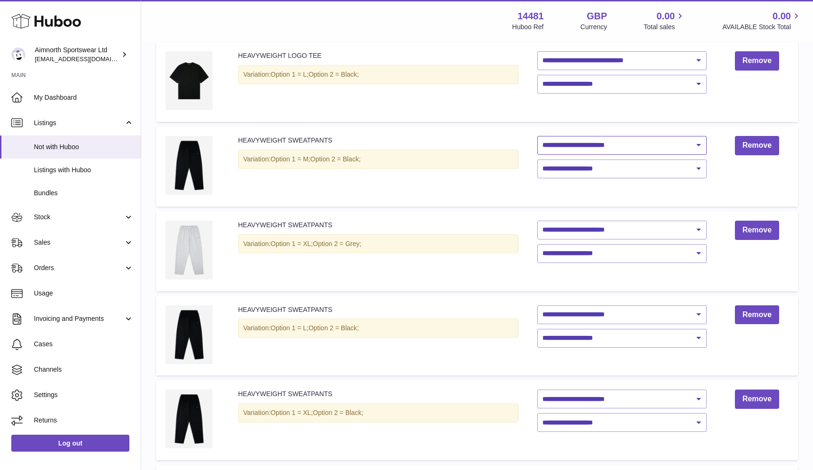
select select "***"
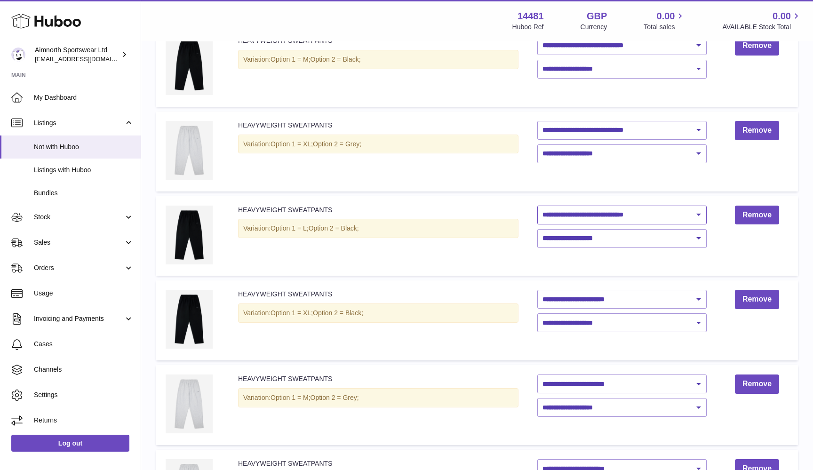
scroll to position [1214, 0]
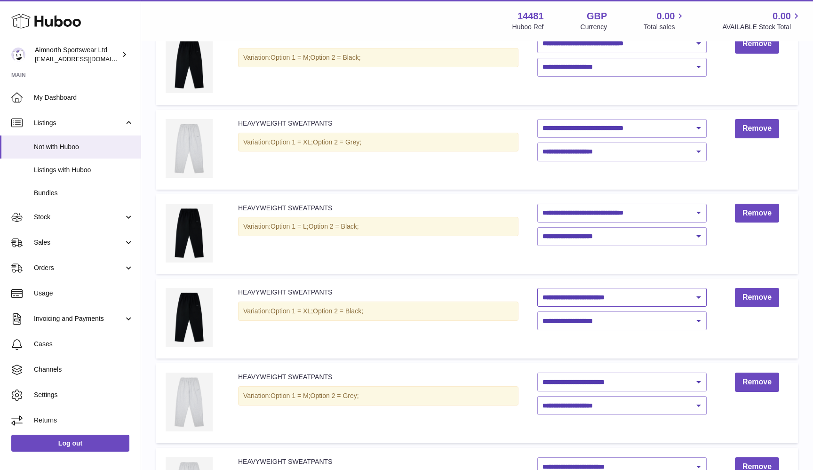
select select "***"
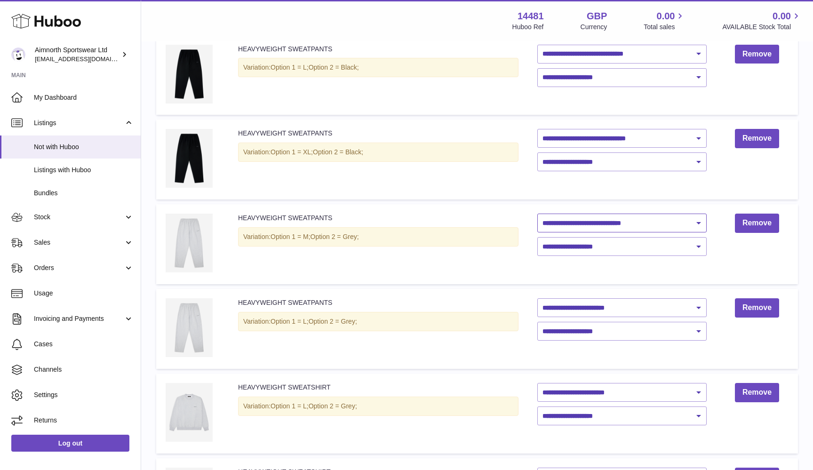
scroll to position [1377, 0]
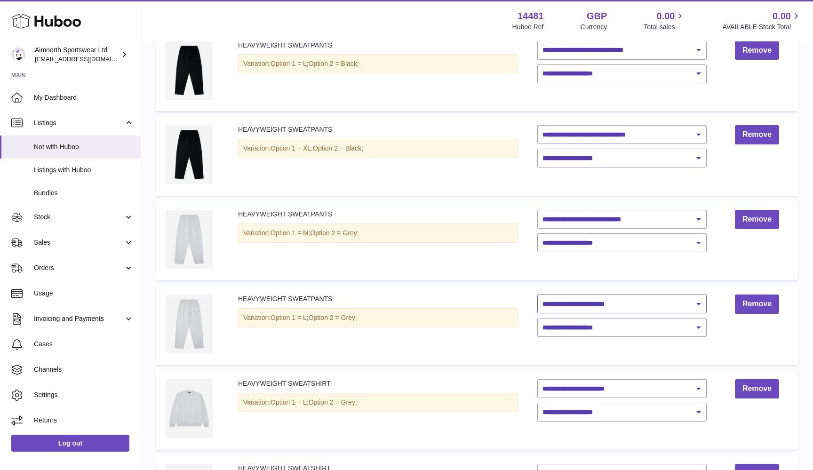
select select "***"
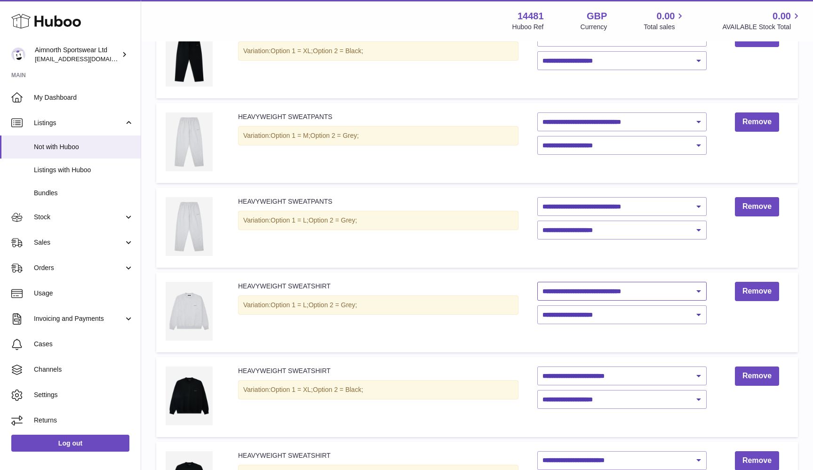
scroll to position [1534, 0]
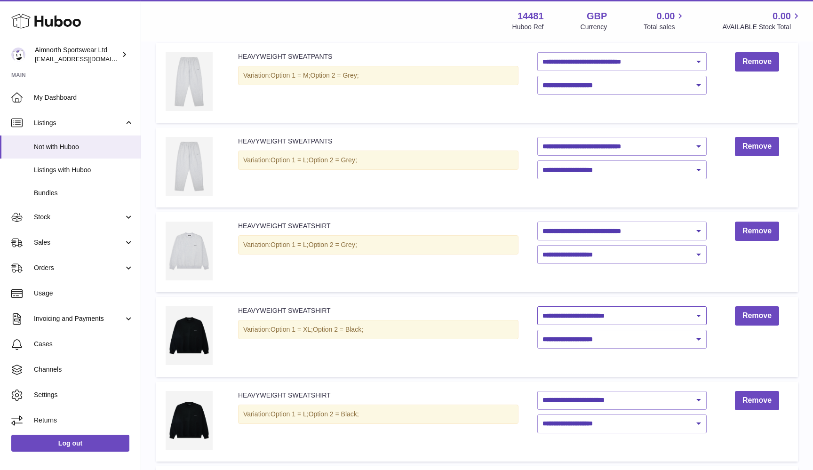
select select "***"
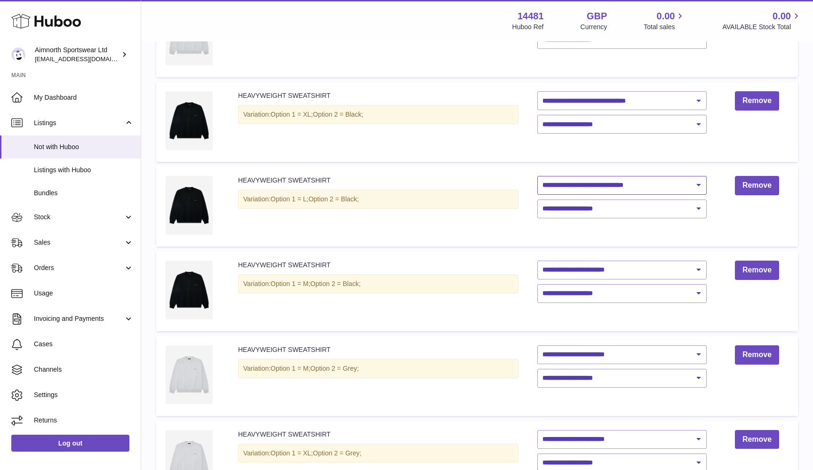
scroll to position [1760, 0]
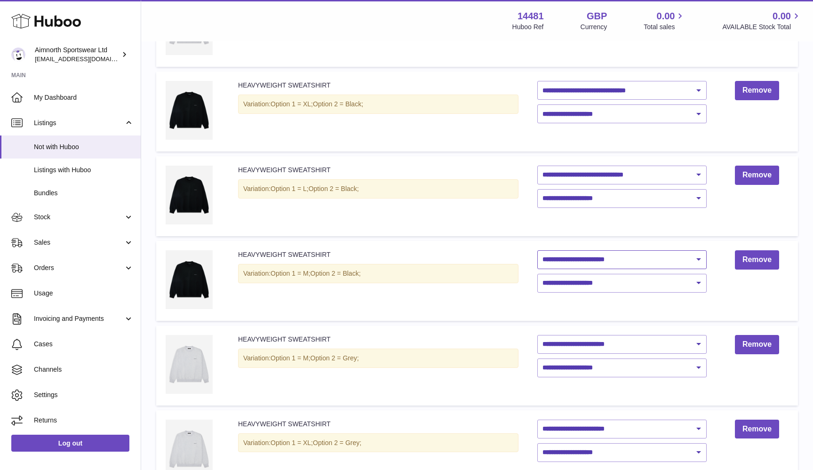
select select "***"
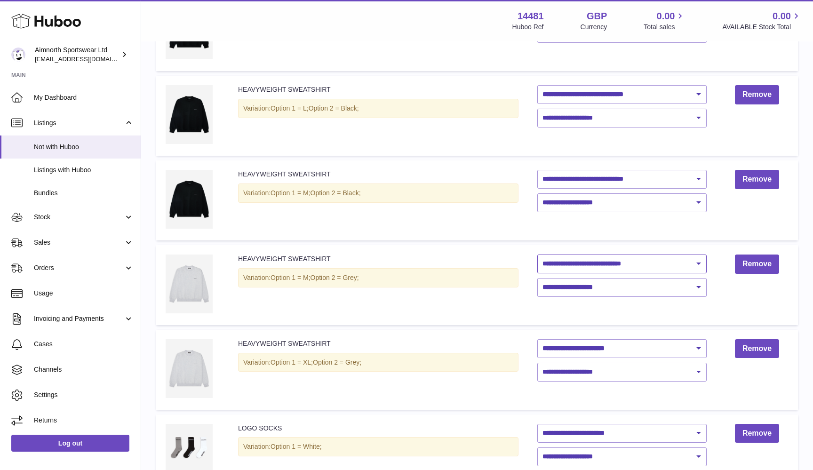
scroll to position [1886, 0]
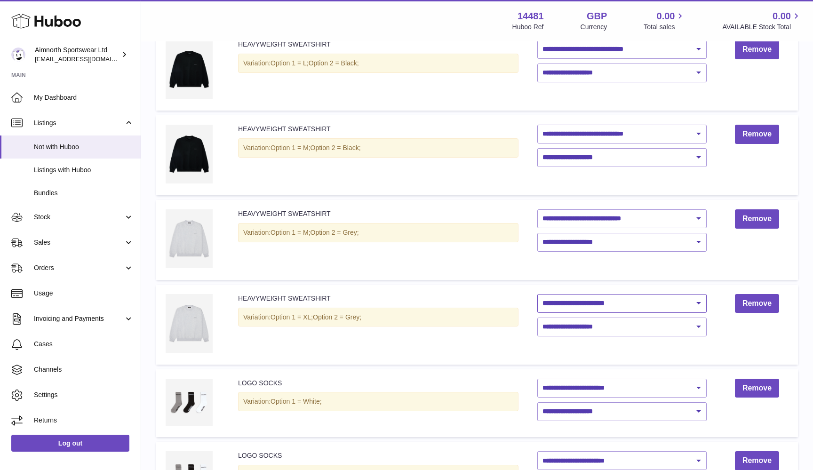
select select "***"
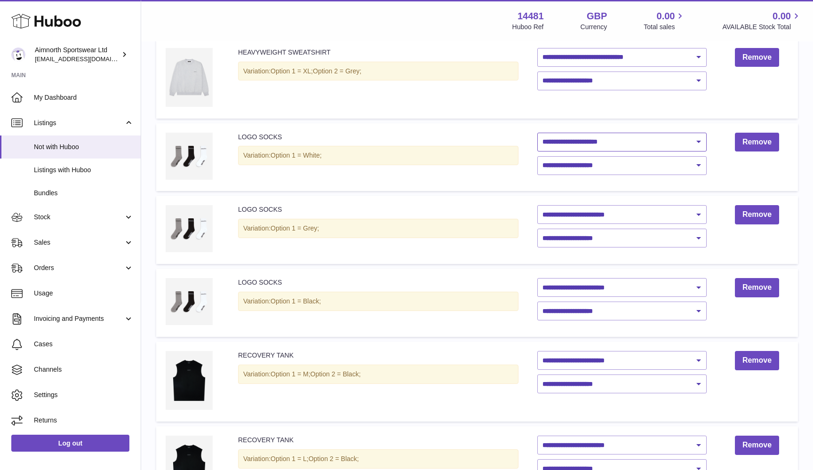
scroll to position [2146, 0]
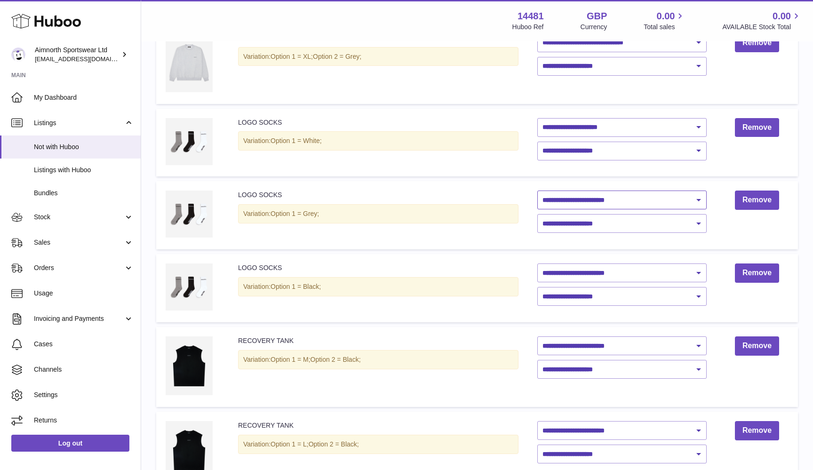
select select "***"
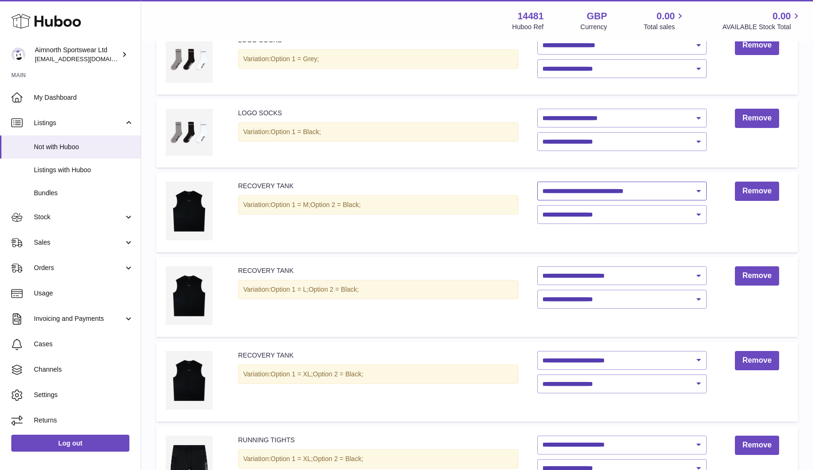
scroll to position [2348, 0]
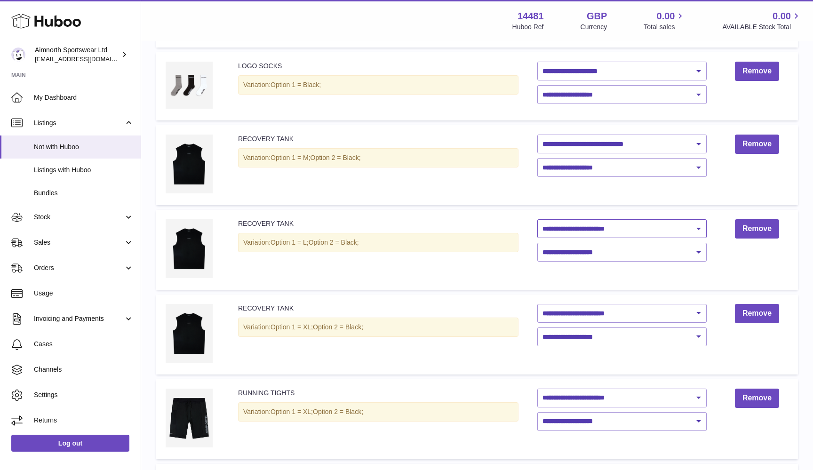
select select "***"
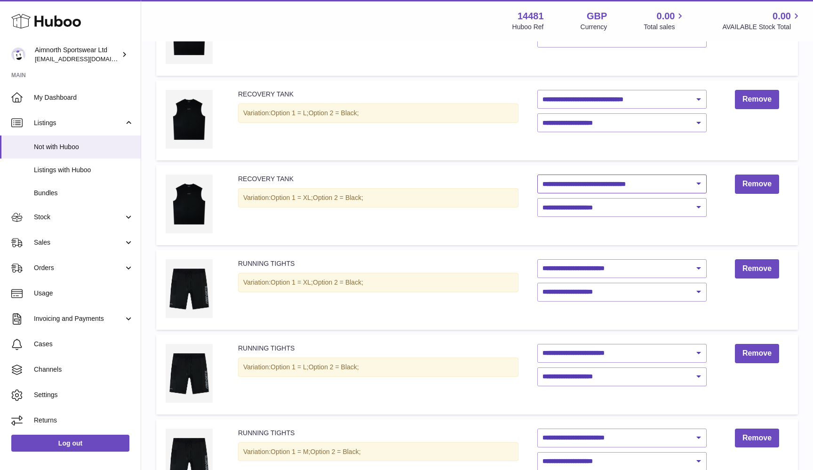
scroll to position [2484, 0]
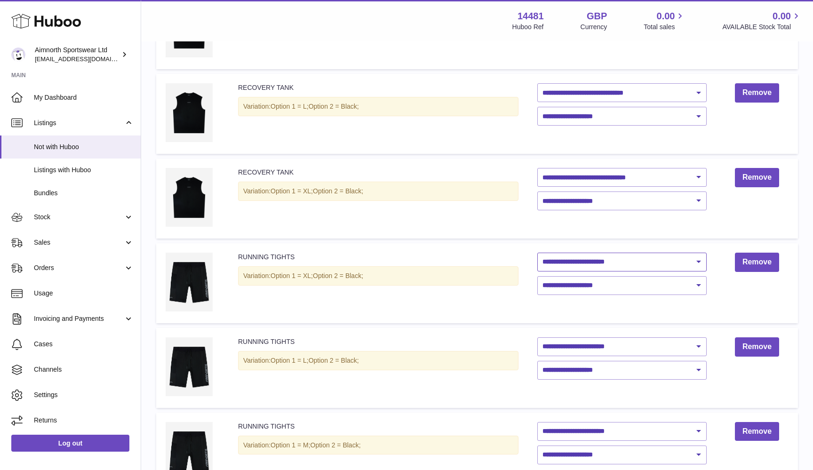
select select "***"
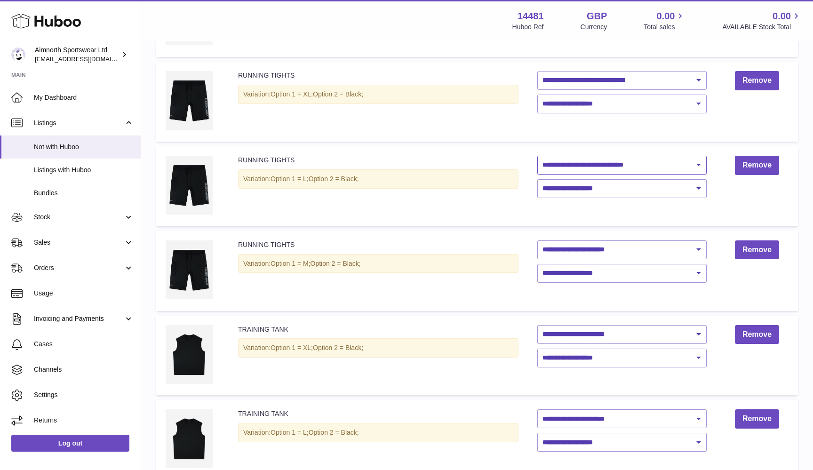
scroll to position [2704, 0]
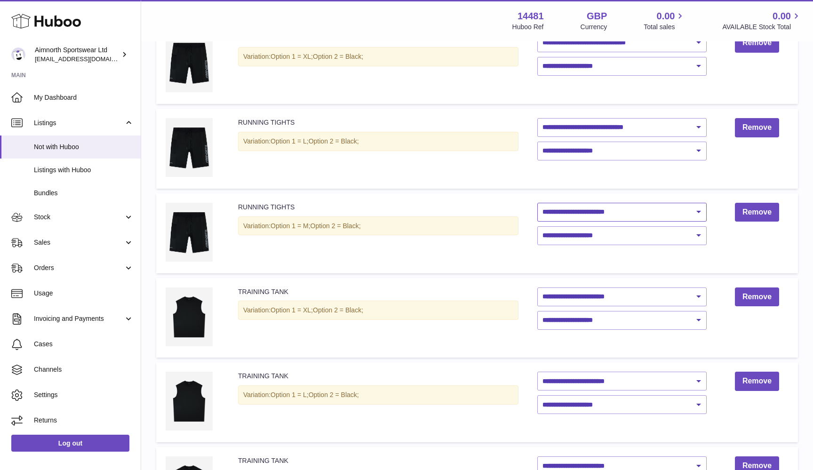
select select "***"
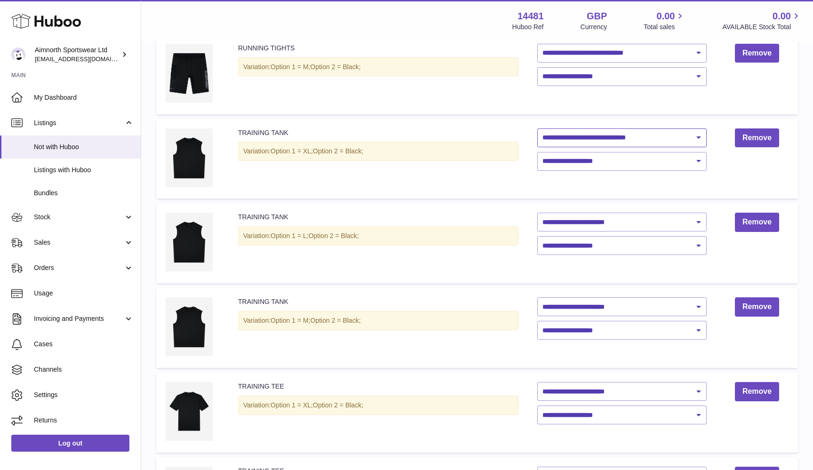
scroll to position [2939, 0]
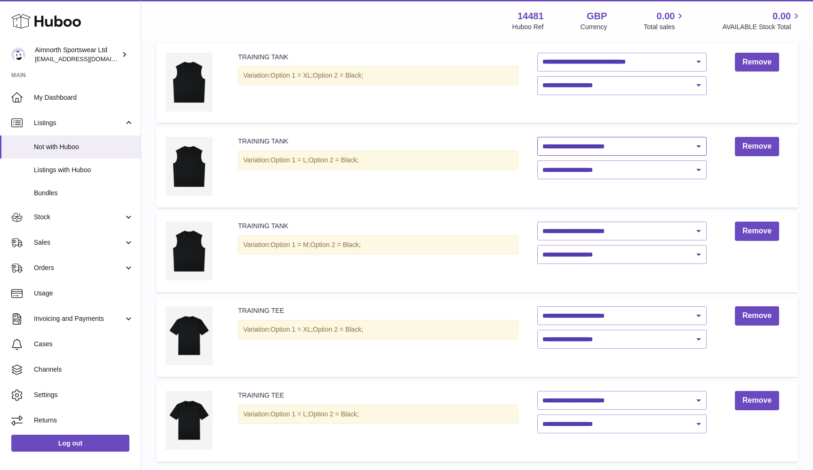
select select "***"
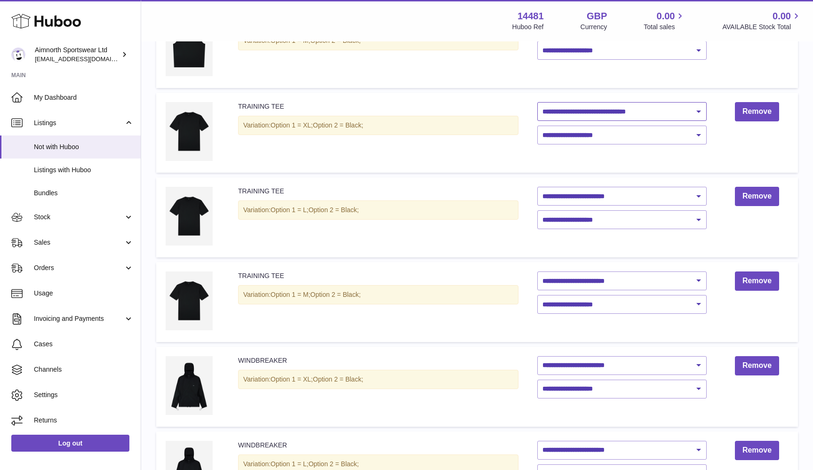
scroll to position [3142, 0]
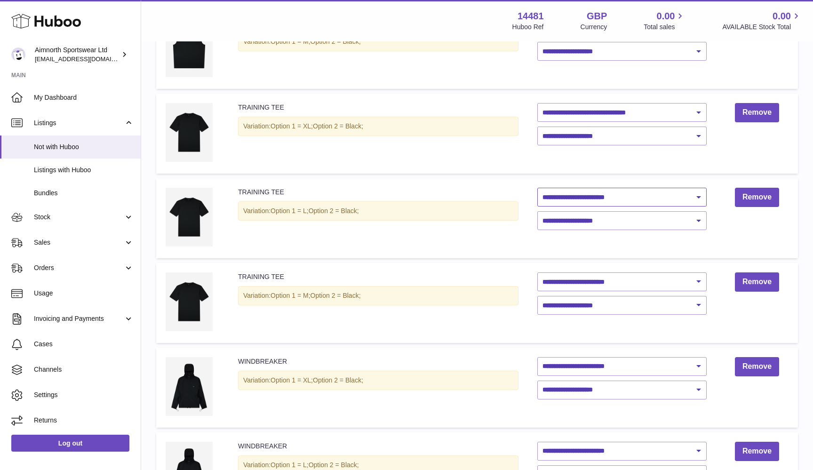
select select "***"
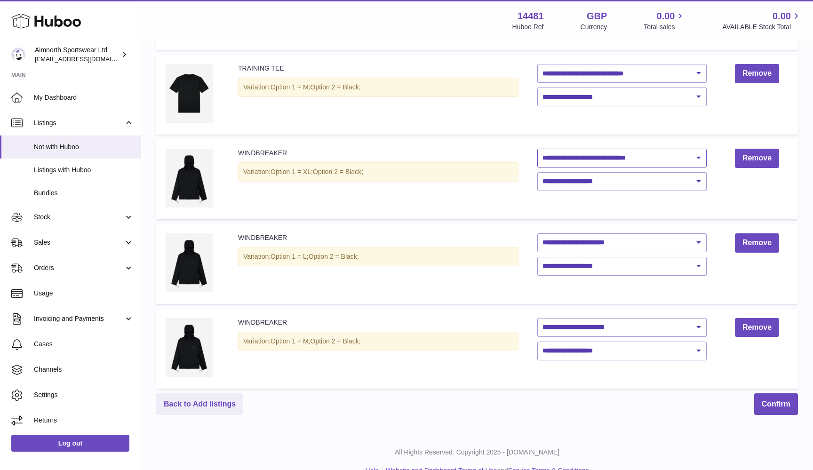
scroll to position [3350, 0]
select select "***"
click at [765, 394] on button "Confirm" at bounding box center [777, 405] width 44 height 22
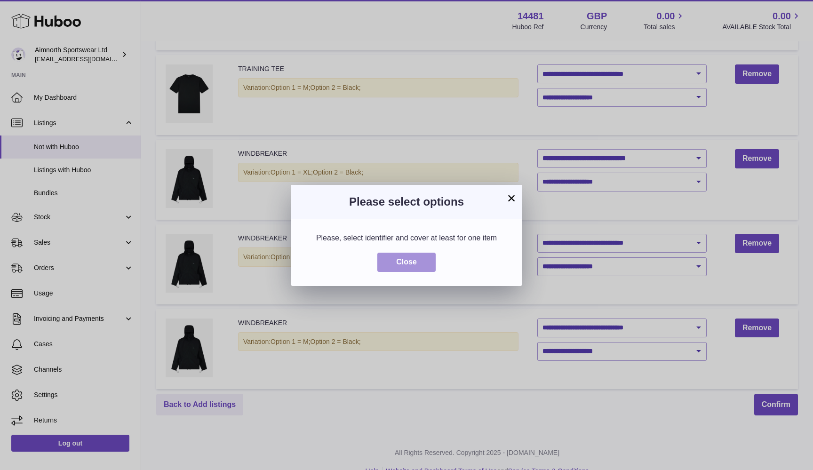
click at [427, 259] on button "Close" at bounding box center [407, 262] width 58 height 19
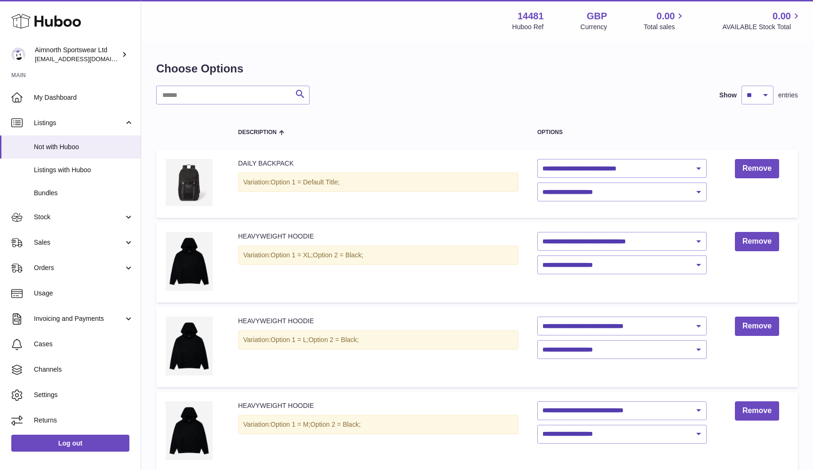
scroll to position [0, 0]
select select "****"
click at [591, 274] on td "**********" at bounding box center [622, 263] width 188 height 80
select select "****"
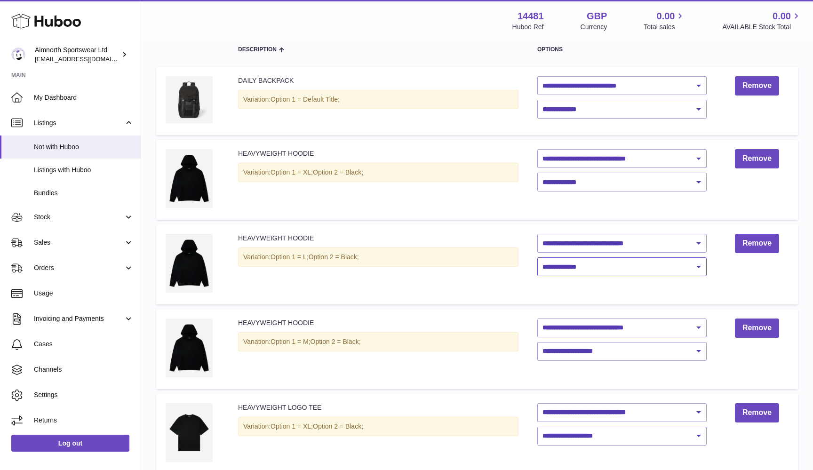
scroll to position [149, 0]
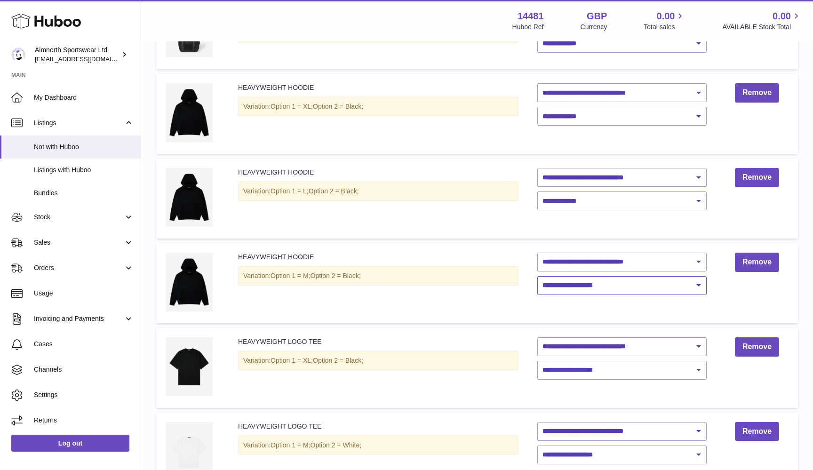
select select "****"
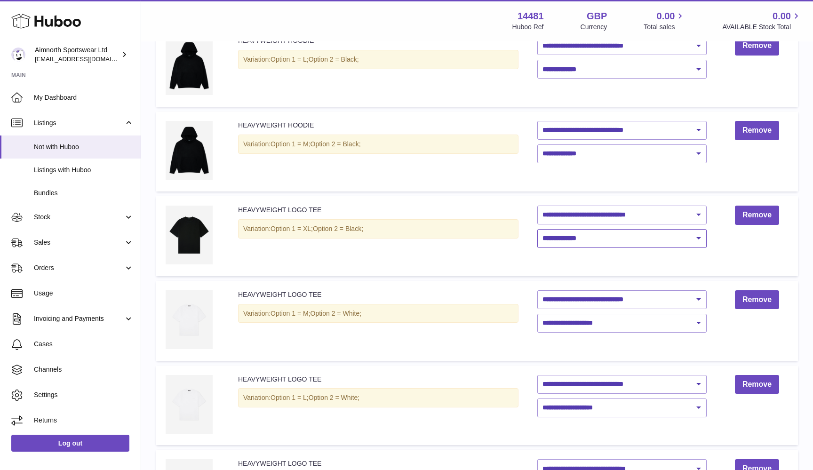
scroll to position [320, 0]
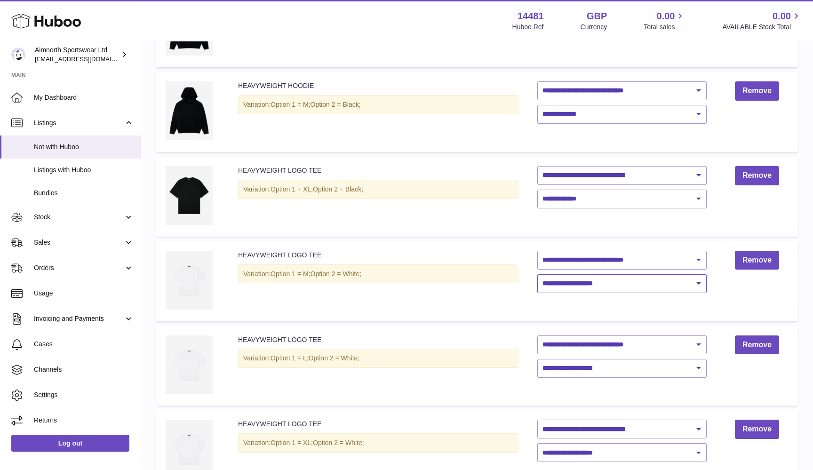
select select "****"
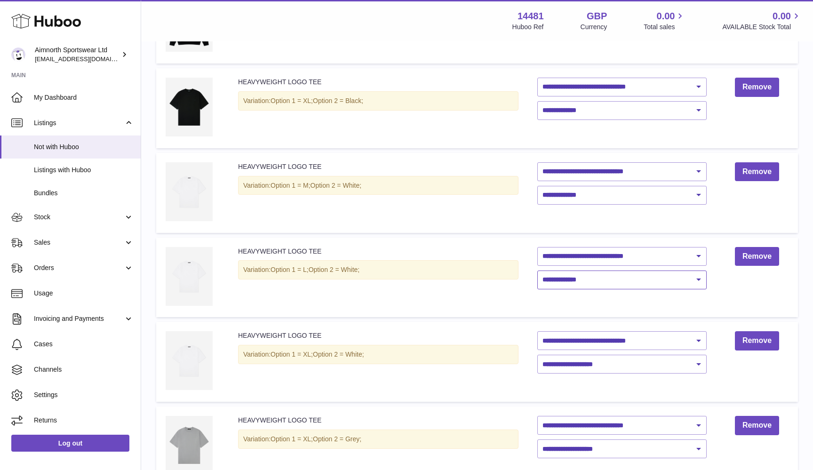
scroll to position [523, 0]
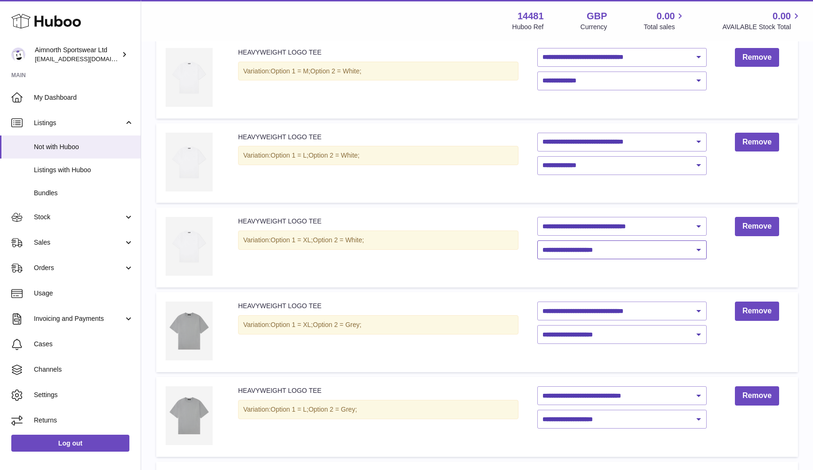
select select "****"
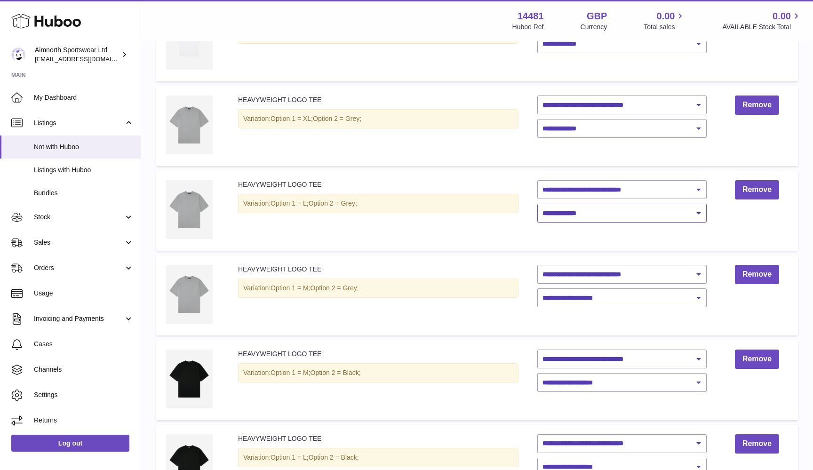
scroll to position [739, 0]
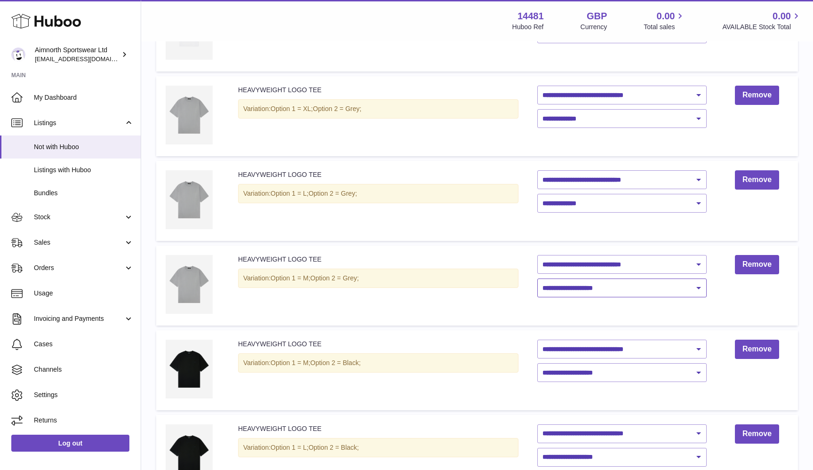
select select "****"
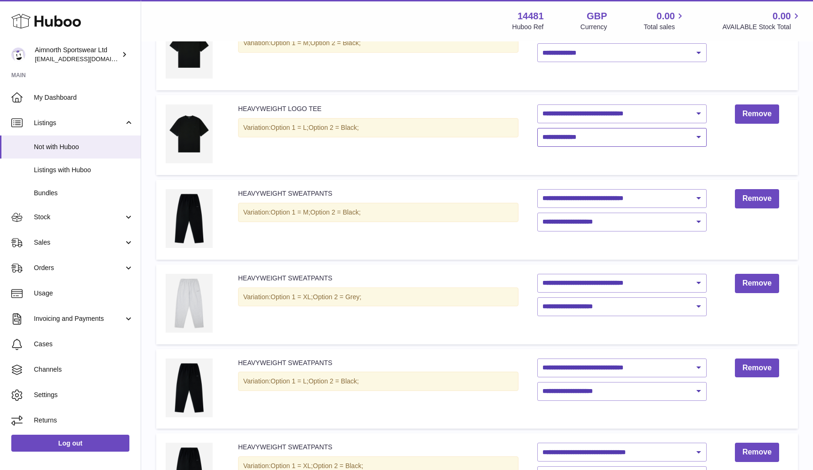
scroll to position [1076, 0]
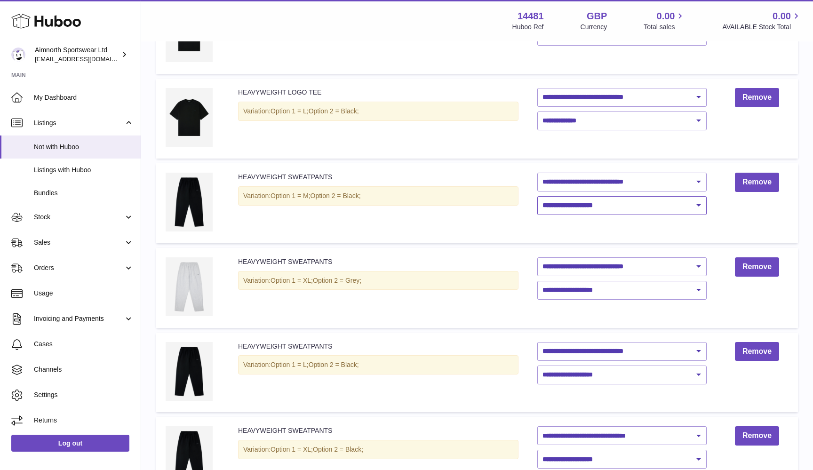
select select "****"
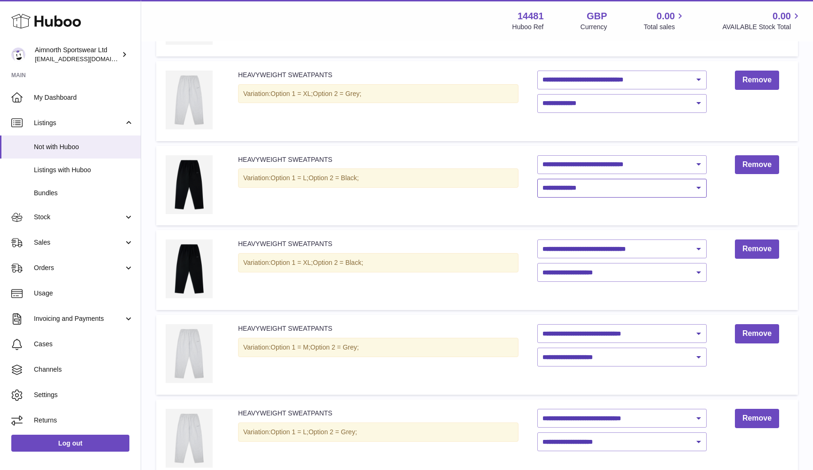
scroll to position [1317, 0]
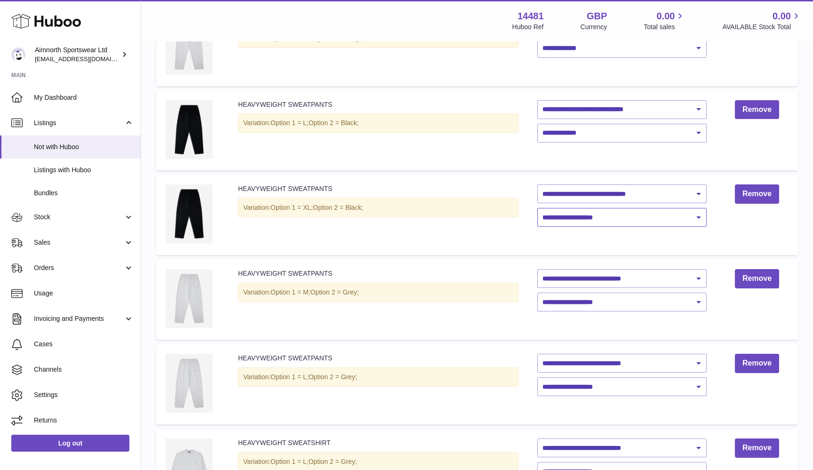
select select "****"
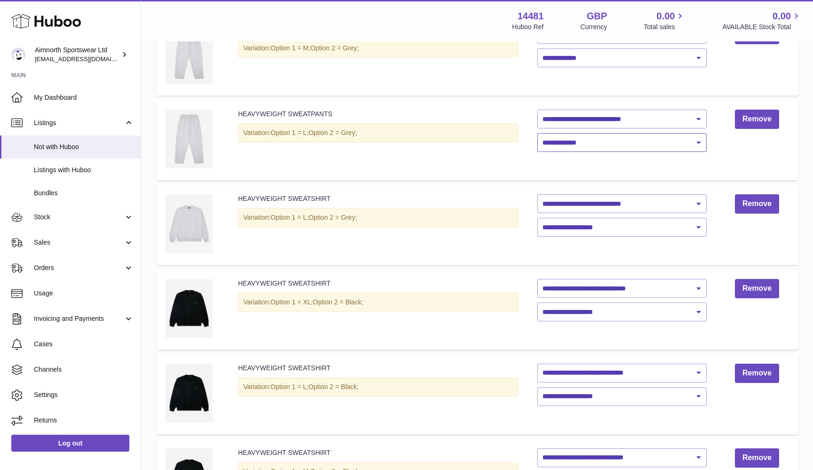
scroll to position [1580, 0]
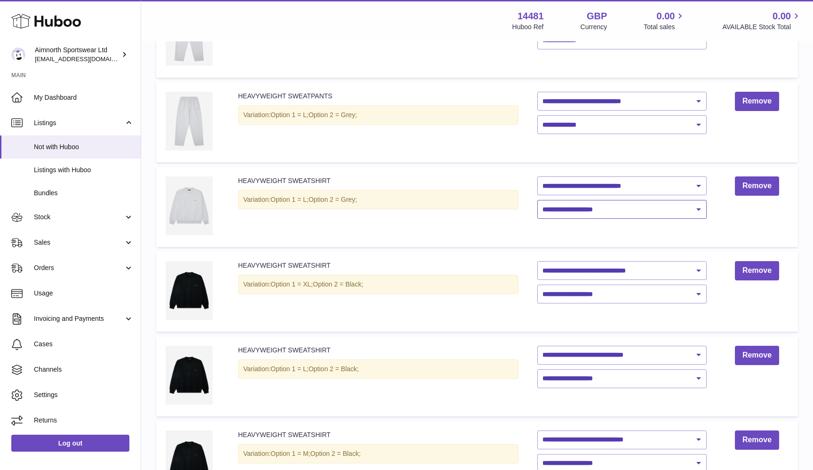
select select "****"
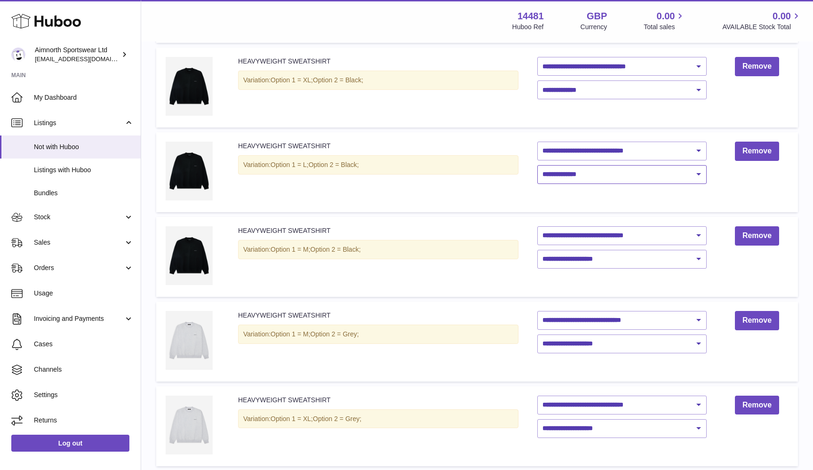
scroll to position [1814, 0]
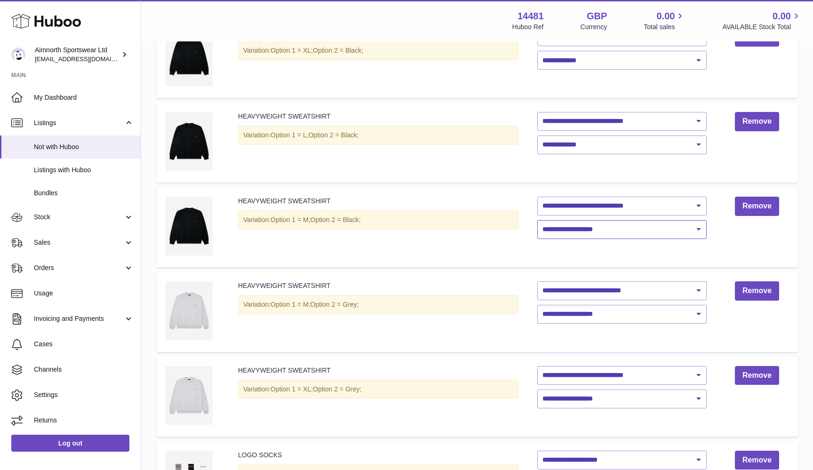
select select "****"
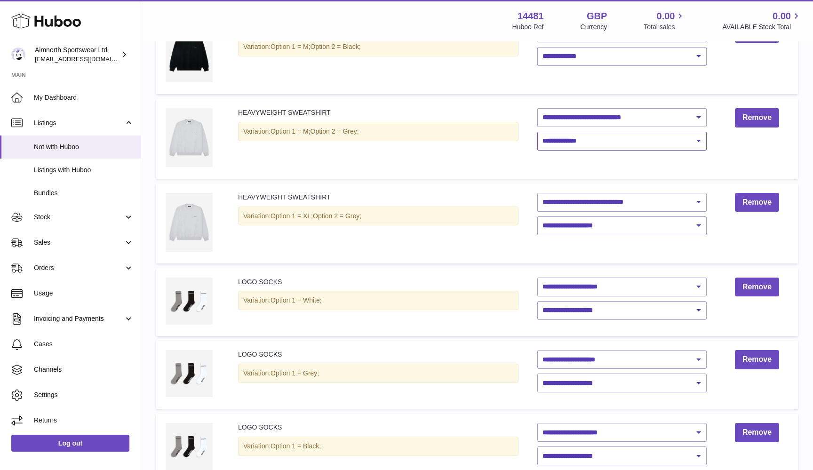
scroll to position [2014, 0]
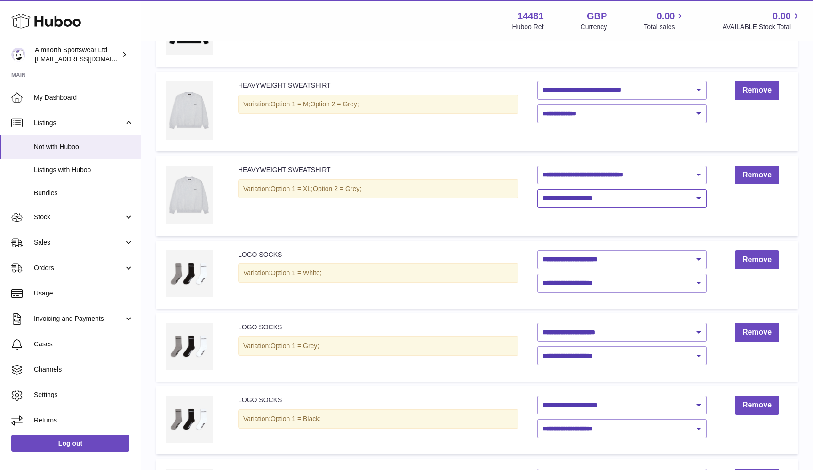
select select "****"
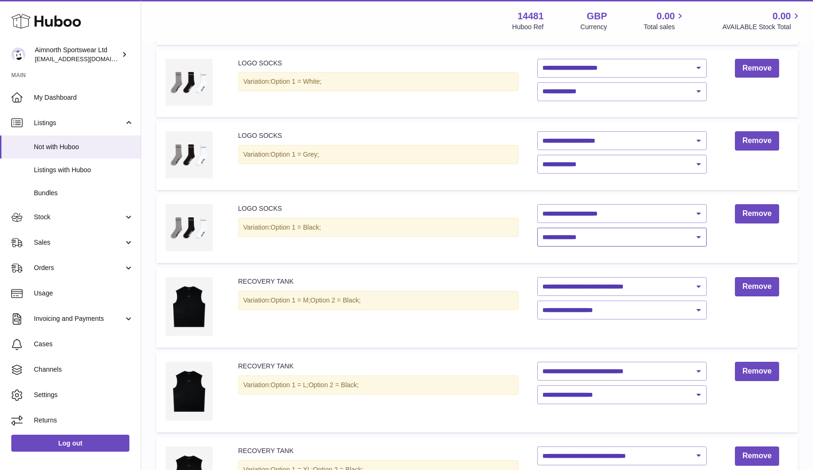
scroll to position [2218, 0]
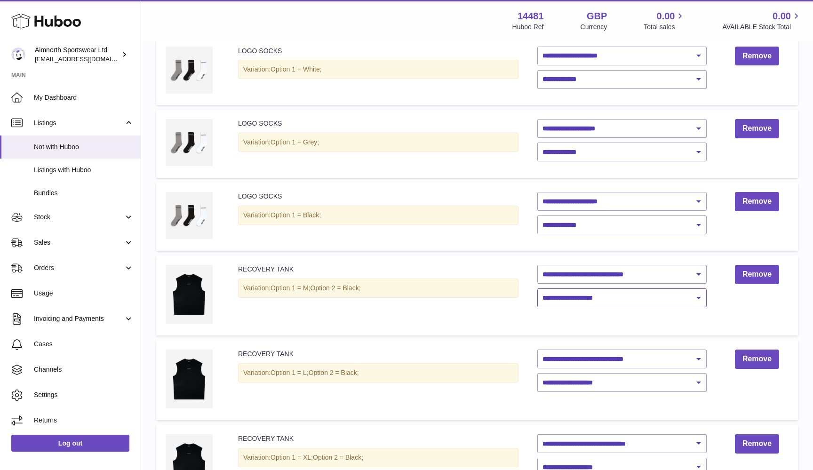
select select "****"
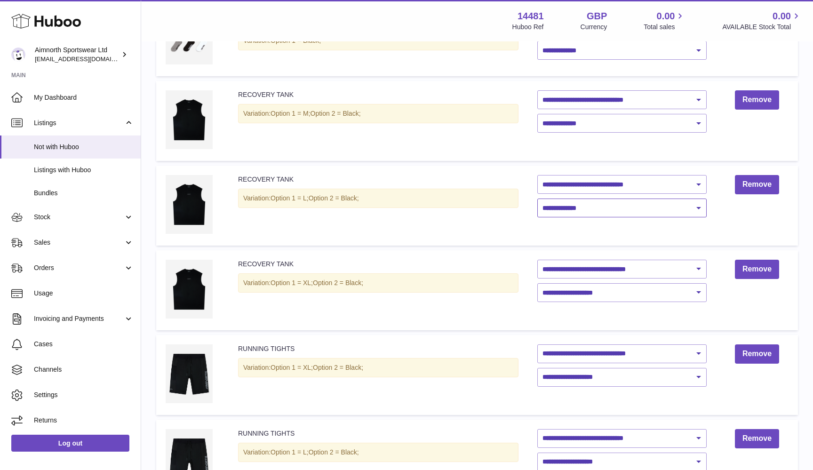
scroll to position [2417, 0]
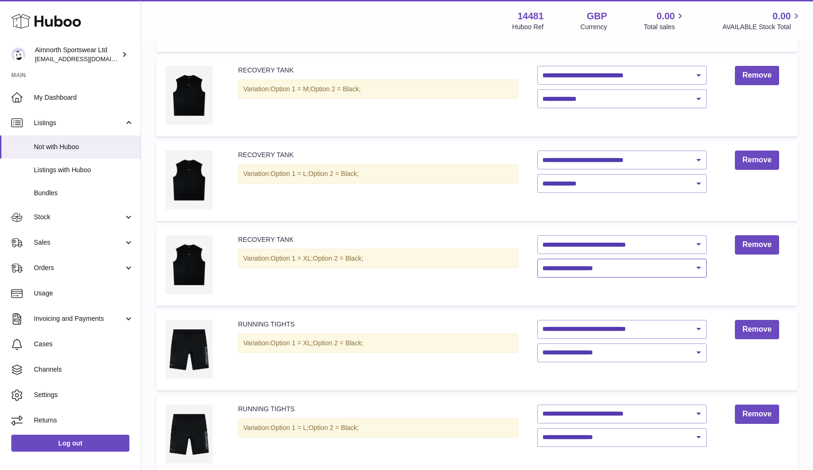
select select "****"
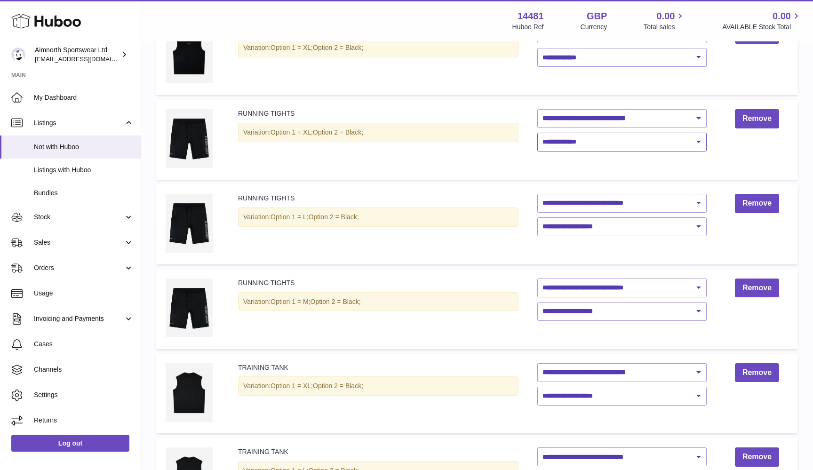
scroll to position [2648, 0]
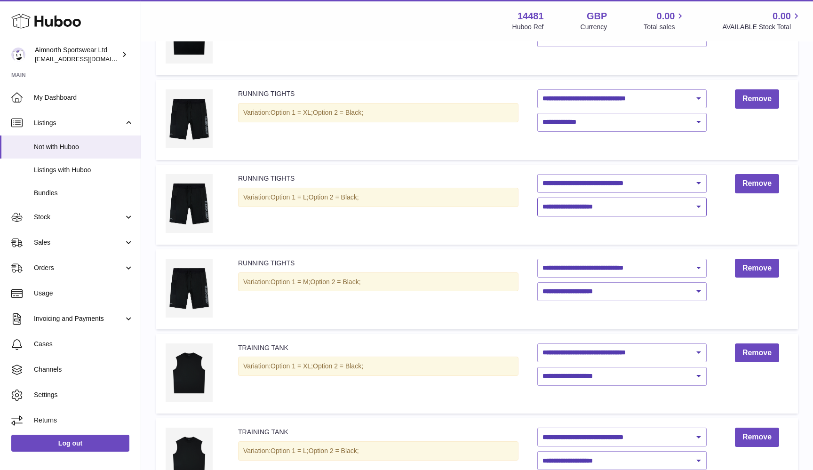
select select "****"
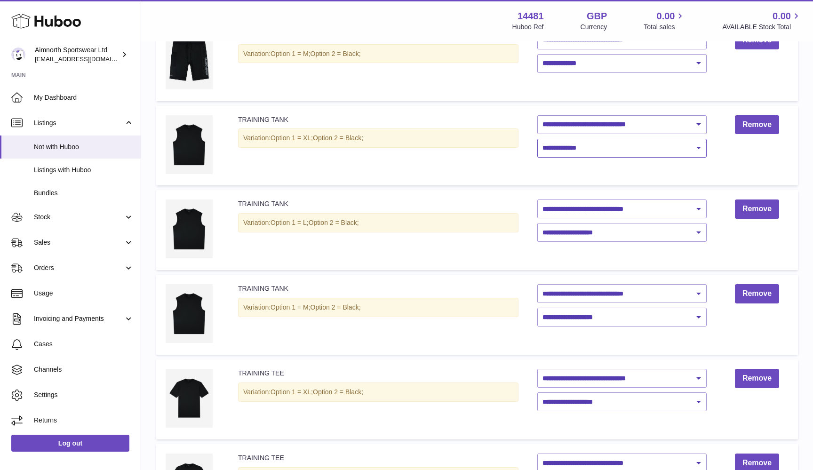
scroll to position [2881, 0]
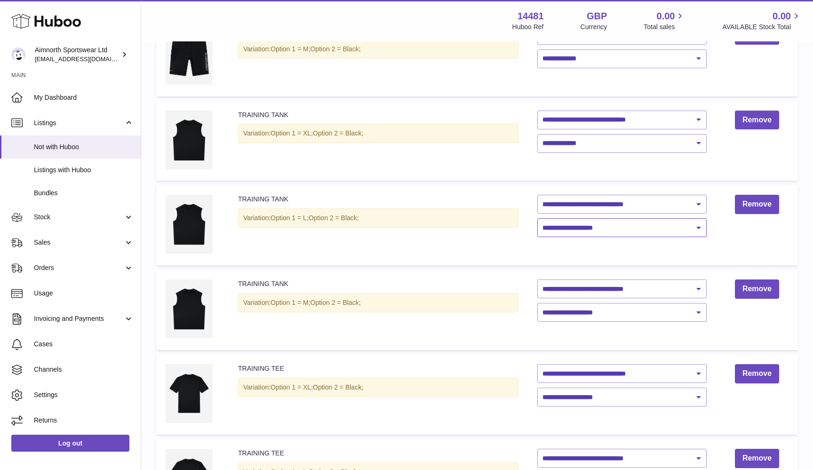
select select "****"
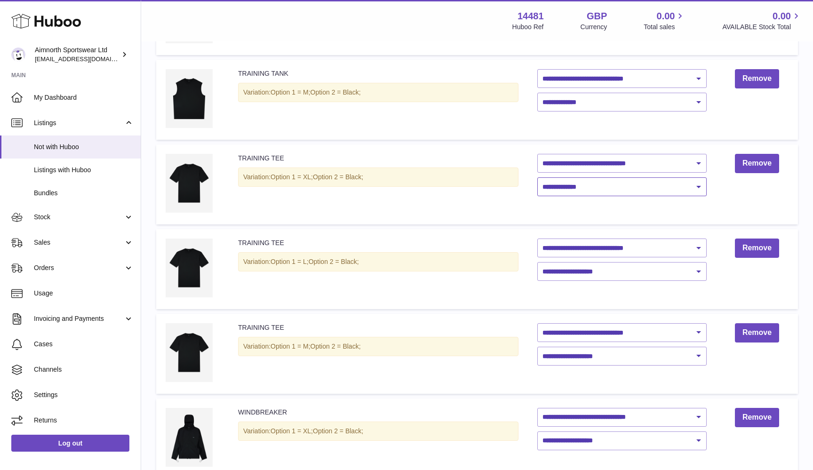
scroll to position [3096, 0]
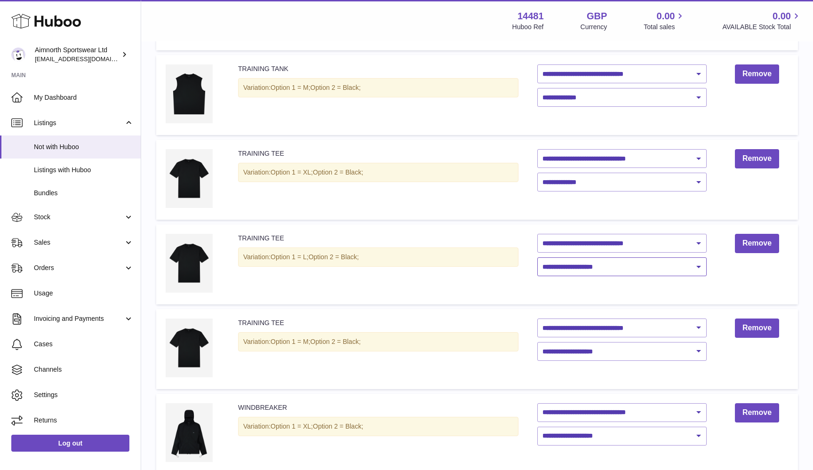
select select "****"
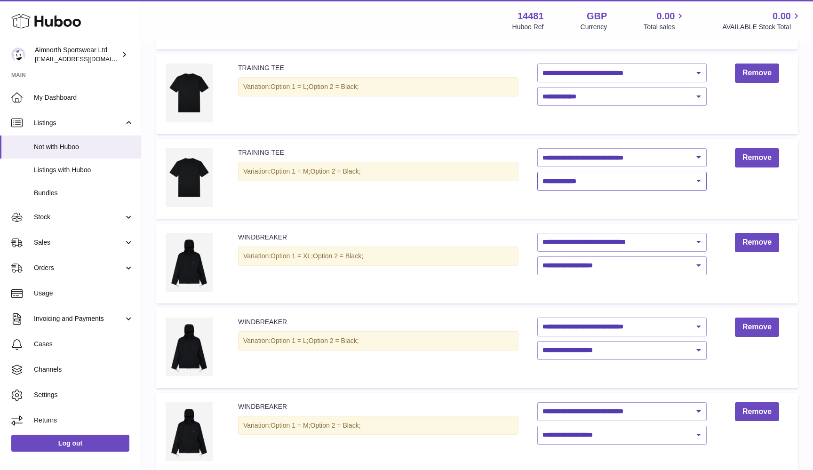
scroll to position [3280, 0]
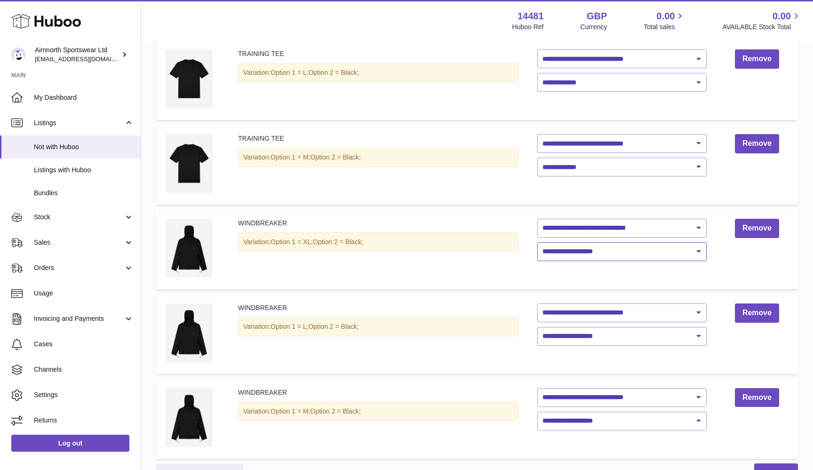
select select "****"
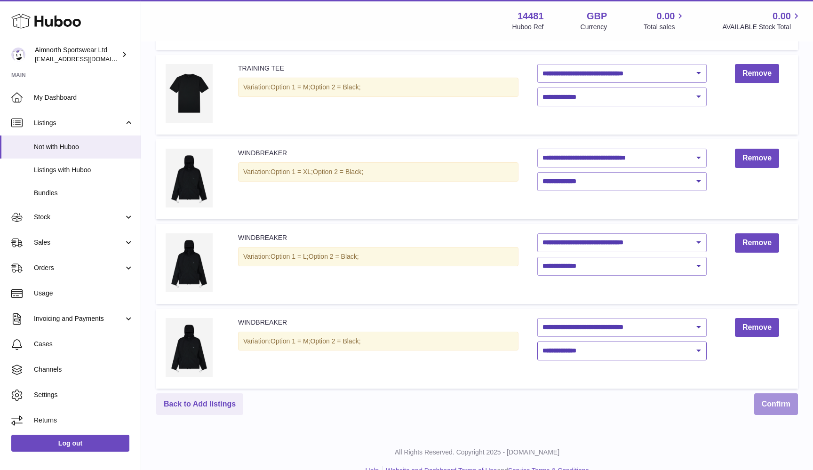
scroll to position [3350, 0]
click at [789, 394] on button "Confirm" at bounding box center [777, 405] width 44 height 22
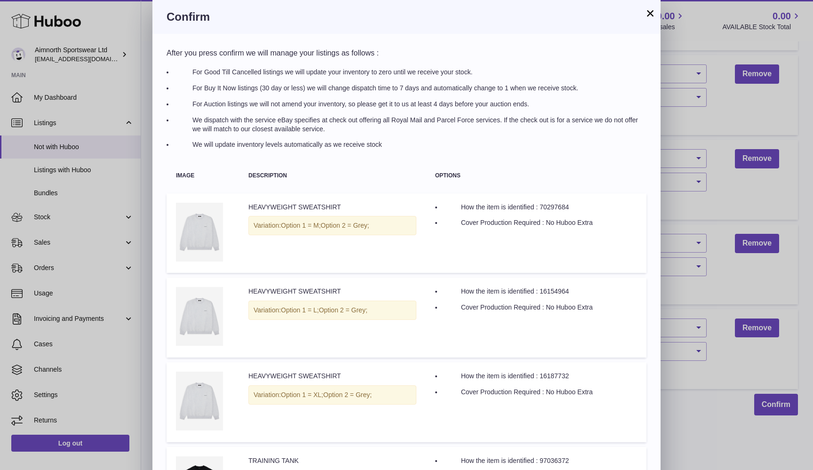
scroll to position [0, 0]
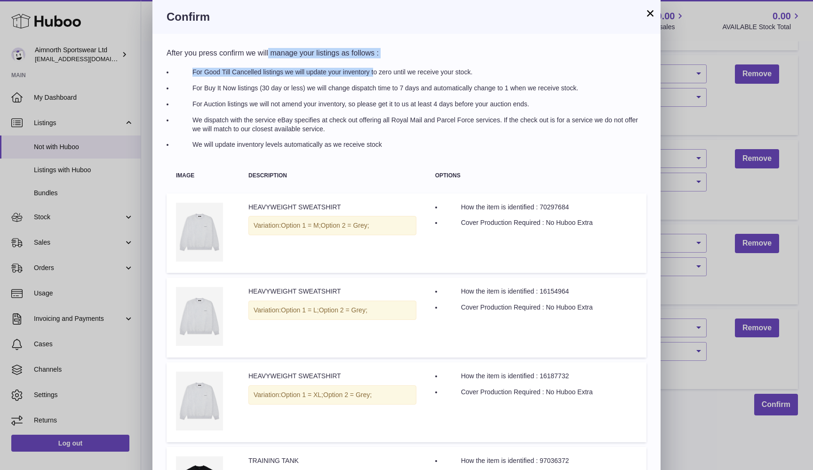
drag, startPoint x: 269, startPoint y: 50, endPoint x: 314, endPoint y: 72, distance: 50.5
click at [314, 72] on div "After you press confirm we will manage your listings as follows : For Good Till…" at bounding box center [407, 98] width 480 height 101
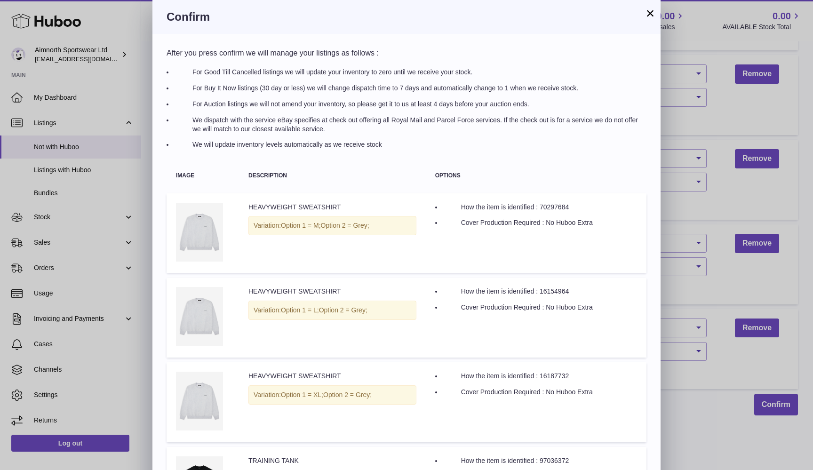
click at [316, 81] on ul "For Good Till Cancelled listings we will update your inventory to zero until we…" at bounding box center [410, 108] width 473 height 81
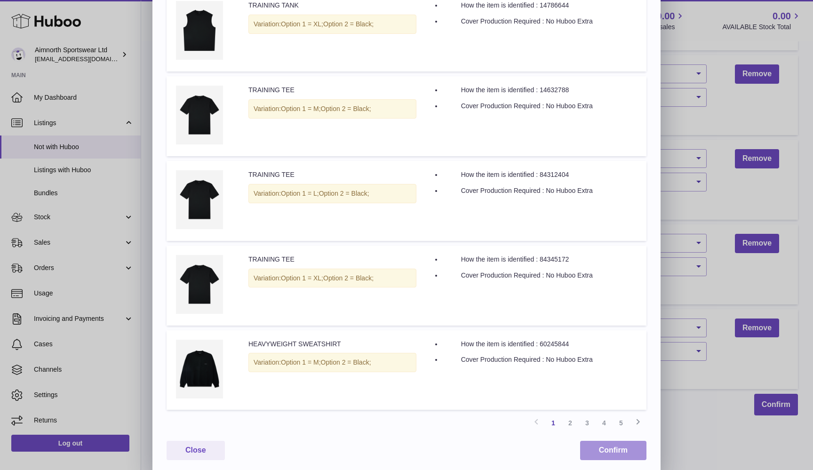
scroll to position [625, 0]
click at [619, 454] on button "Confirm" at bounding box center [613, 451] width 66 height 19
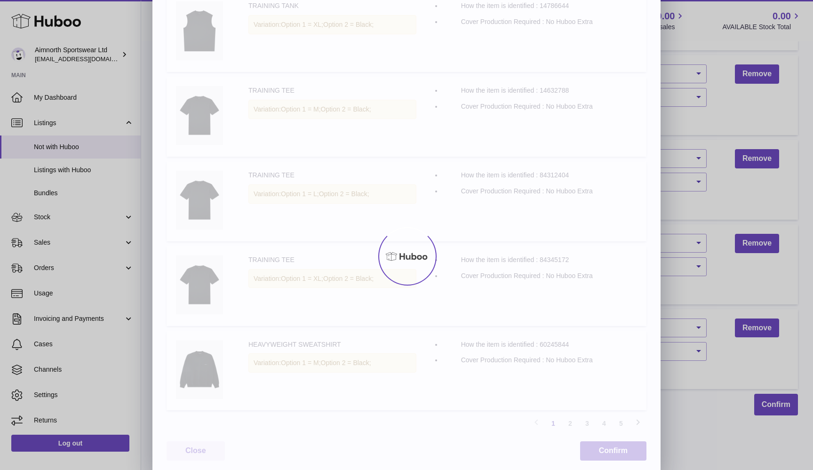
scroll to position [0, 0]
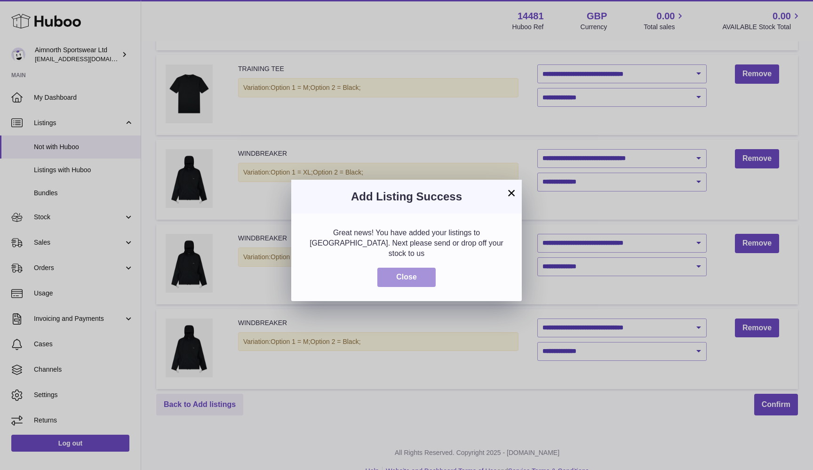
click at [426, 268] on button "Close" at bounding box center [407, 277] width 58 height 19
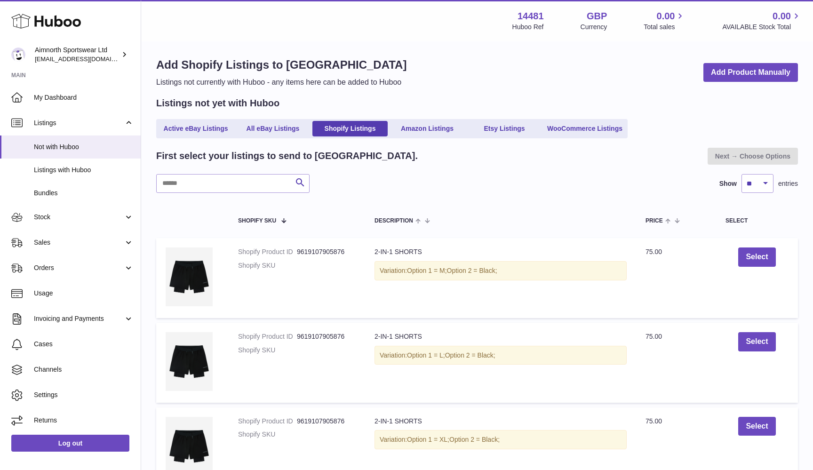
scroll to position [5, 0]
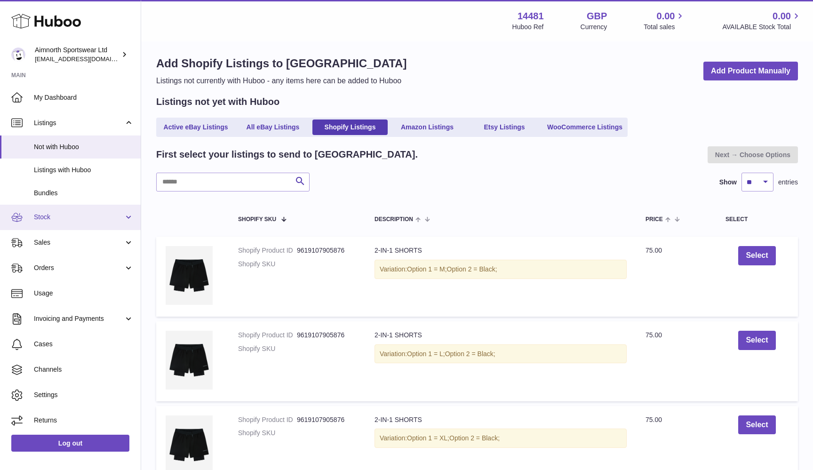
click at [83, 213] on span "Stock" at bounding box center [79, 217] width 90 height 9
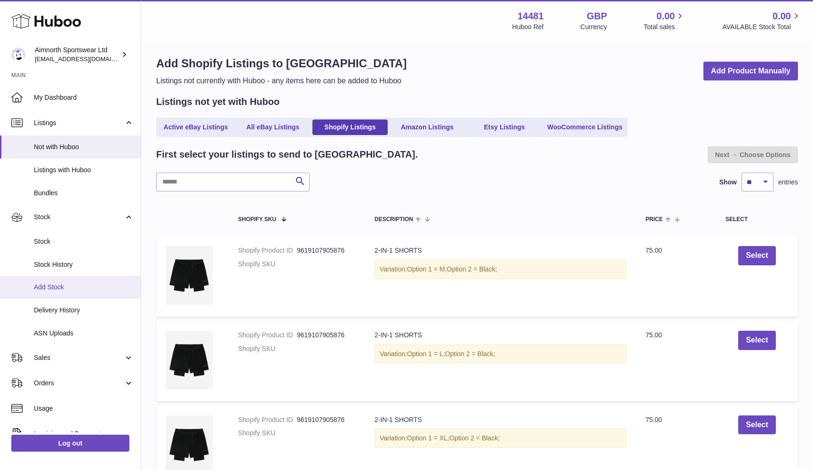
click at [67, 284] on span "Add Stock" at bounding box center [84, 287] width 100 height 9
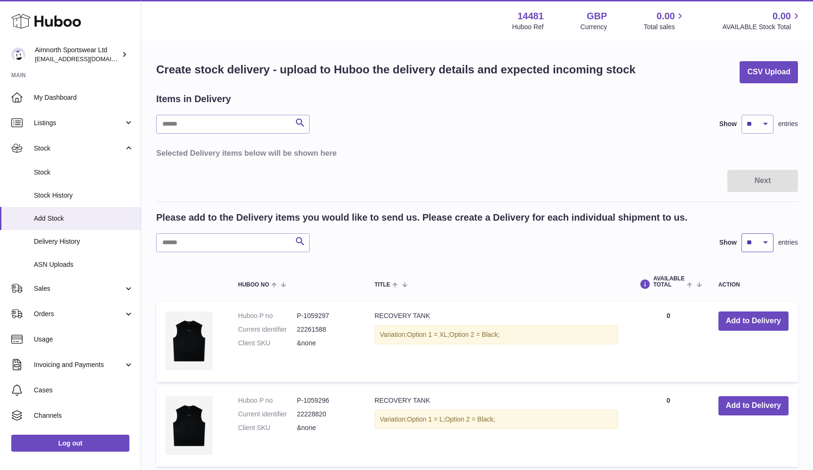
select select "**"
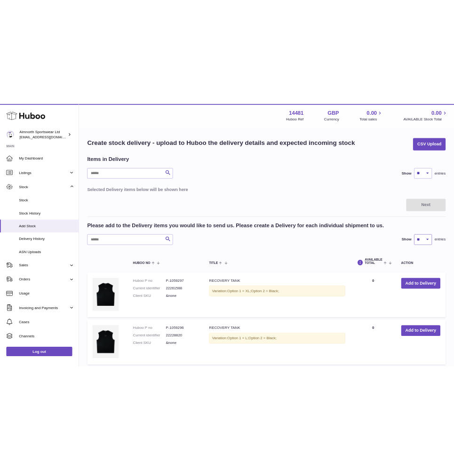
scroll to position [8, 0]
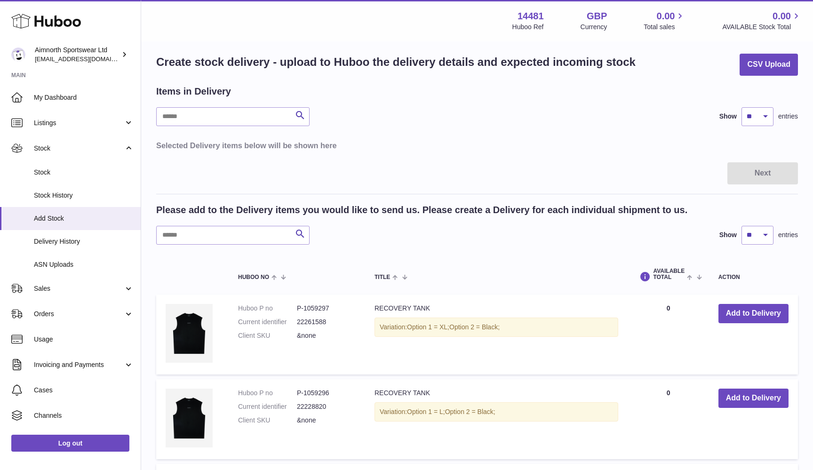
click at [666, 308] on td "AVAILABLE Total 0" at bounding box center [668, 335] width 81 height 80
click at [677, 304] on td "AVAILABLE Total 0" at bounding box center [668, 335] width 81 height 80
click at [720, 311] on button "Add to Delivery" at bounding box center [754, 313] width 70 height 19
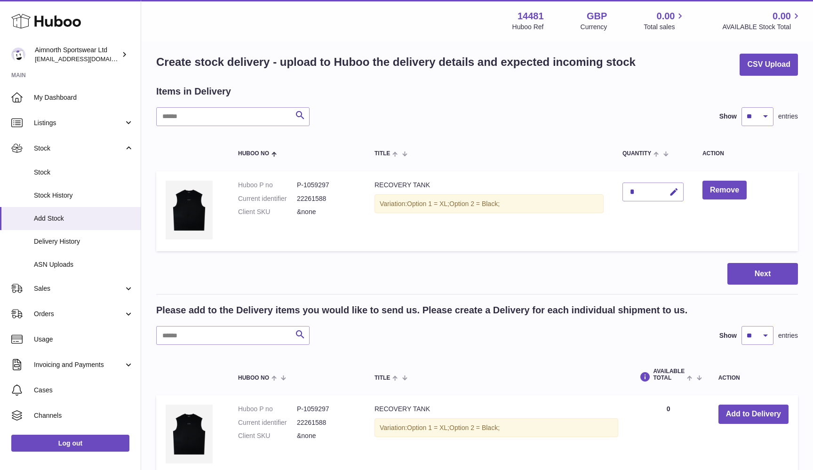
click at [658, 184] on div "*" at bounding box center [653, 192] width 61 height 19
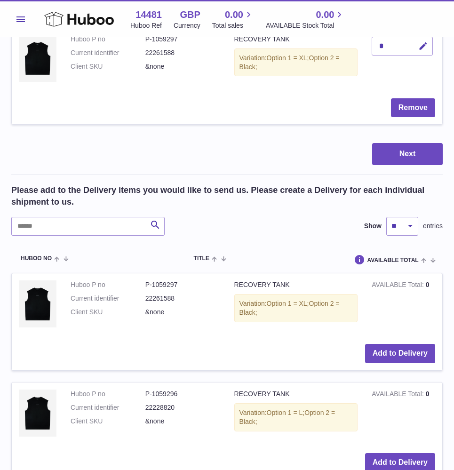
scroll to position [178, 0]
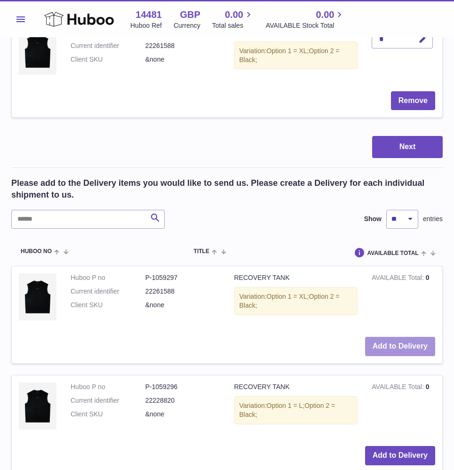
click at [394, 342] on button "Add to Delivery" at bounding box center [400, 346] width 70 height 19
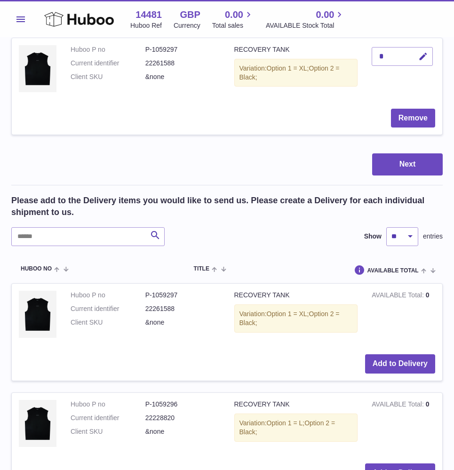
scroll to position [235, 0]
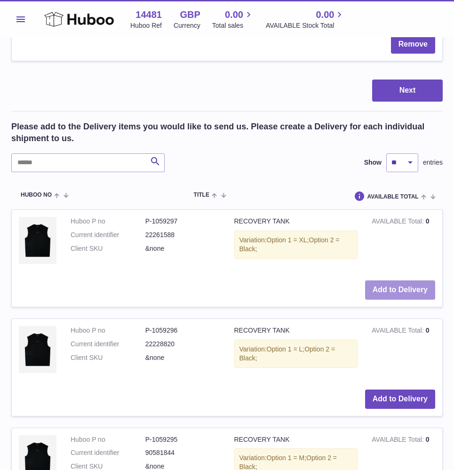
click at [407, 289] on button "Add to Delivery" at bounding box center [400, 290] width 70 height 19
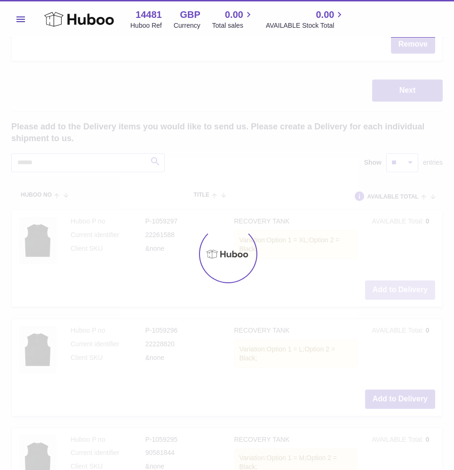
type input "*"
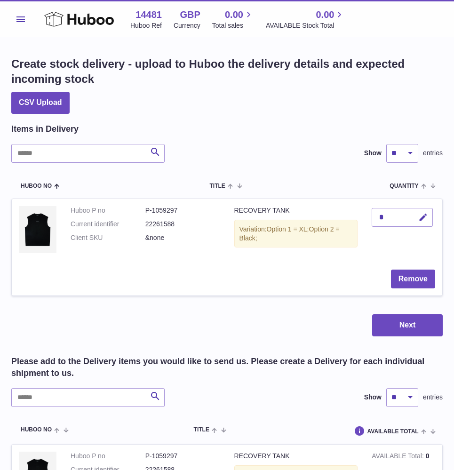
scroll to position [0, 0]
click at [386, 216] on div "*" at bounding box center [402, 217] width 61 height 19
click at [378, 216] on div "*" at bounding box center [402, 217] width 61 height 19
click at [420, 213] on icon "button" at bounding box center [423, 218] width 10 height 10
type input "**"
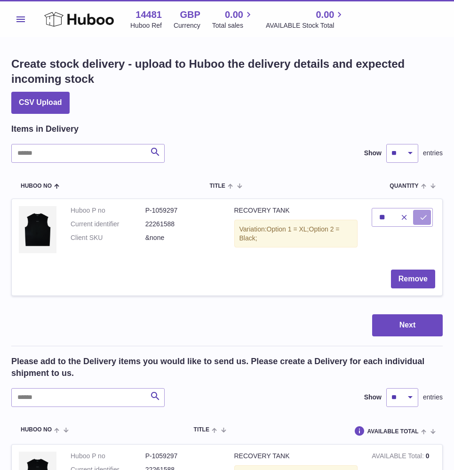
click at [426, 211] on button "submit" at bounding box center [422, 217] width 18 height 15
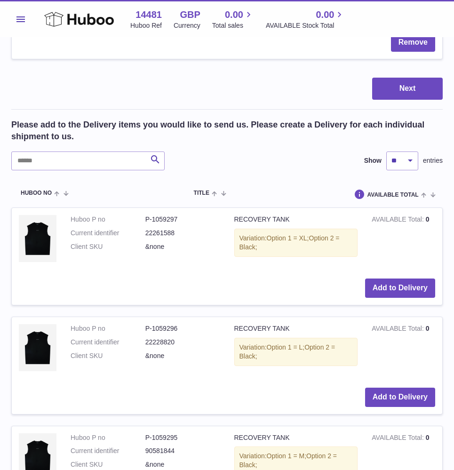
scroll to position [241, 0]
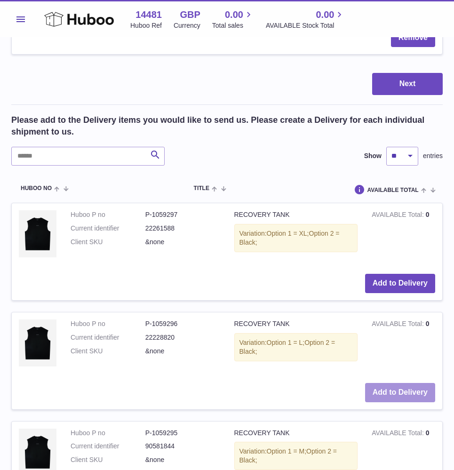
click at [392, 383] on button "Add to Delivery" at bounding box center [400, 392] width 70 height 19
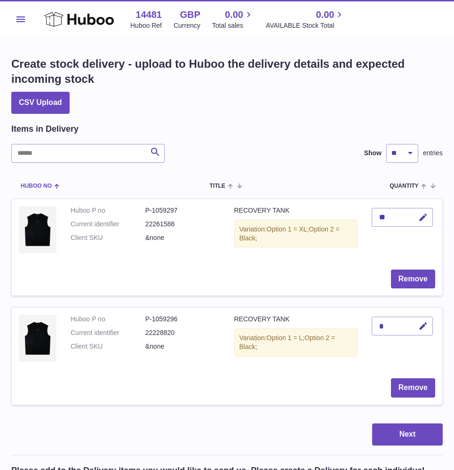
scroll to position [0, 0]
click at [422, 324] on icon "button" at bounding box center [423, 326] width 10 height 10
click at [422, 324] on icon "submit" at bounding box center [423, 326] width 8 height 8
click at [387, 321] on div "*" at bounding box center [402, 326] width 61 height 19
click at [382, 321] on div "*" at bounding box center [402, 326] width 61 height 19
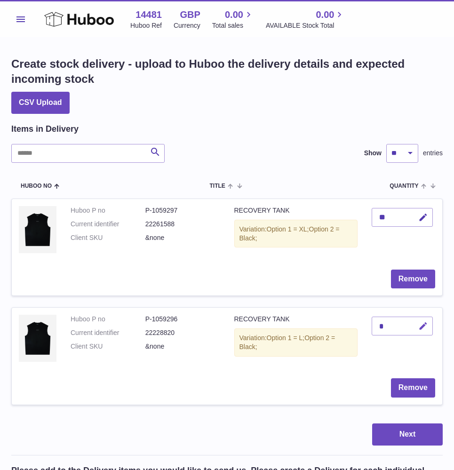
click at [426, 321] on icon "button" at bounding box center [423, 326] width 10 height 10
type input "**"
click at [426, 325] on icon "submit" at bounding box center [423, 326] width 8 height 8
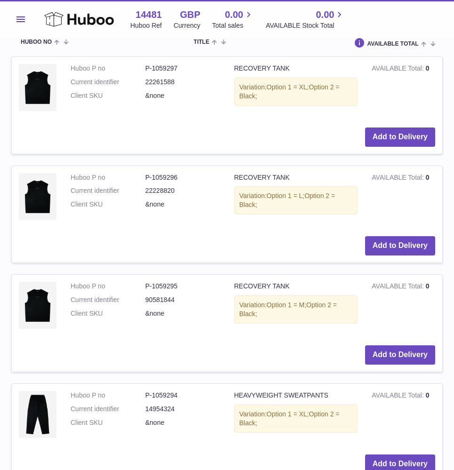
scroll to position [498, 0]
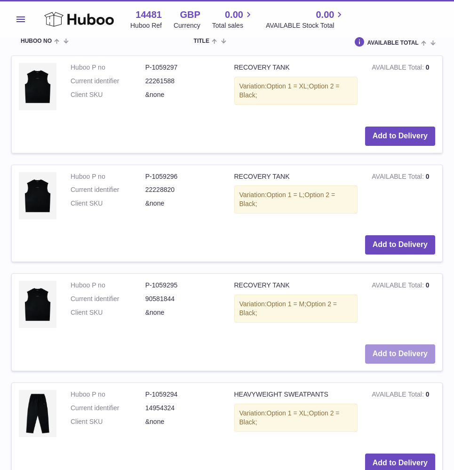
click at [395, 349] on button "Add to Delivery" at bounding box center [400, 354] width 70 height 19
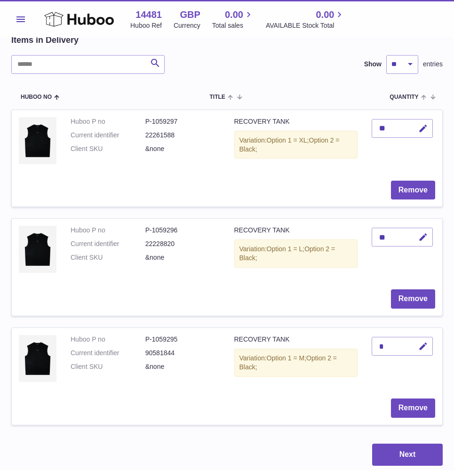
scroll to position [120, 0]
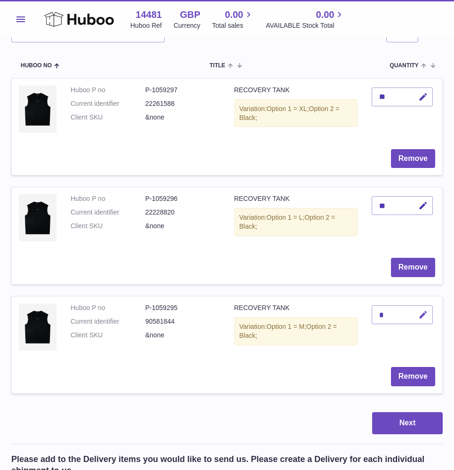
click at [423, 313] on icon "button" at bounding box center [423, 315] width 10 height 10
type input "**"
click at [422, 313] on icon "submit" at bounding box center [423, 315] width 8 height 8
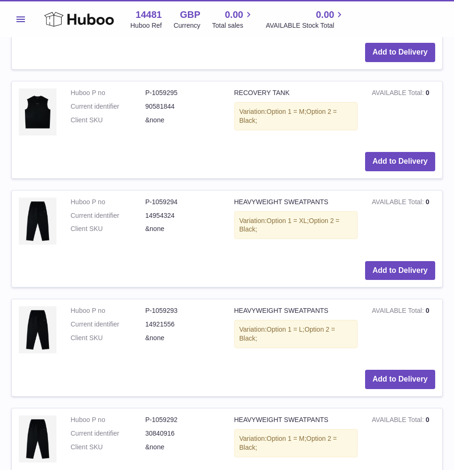
scroll to position [806, 0]
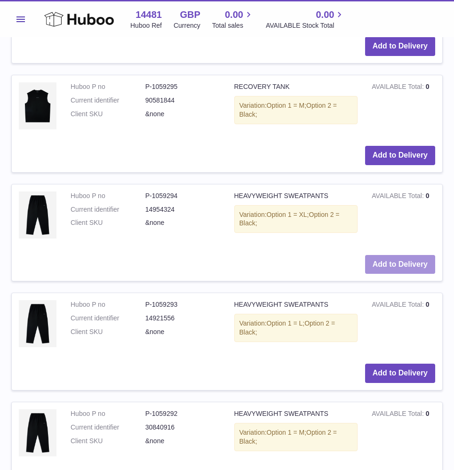
click at [398, 258] on button "Add to Delivery" at bounding box center [400, 264] width 70 height 19
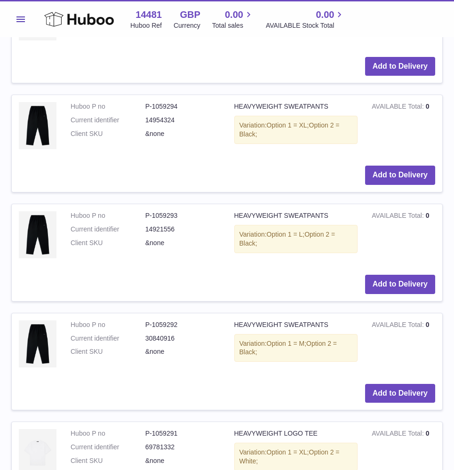
scroll to position [1012, 0]
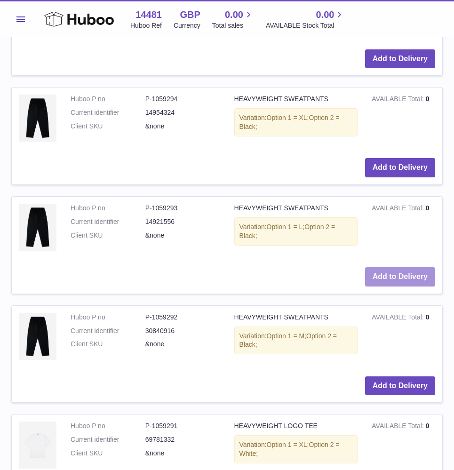
click at [402, 267] on button "Add to Delivery" at bounding box center [400, 276] width 70 height 19
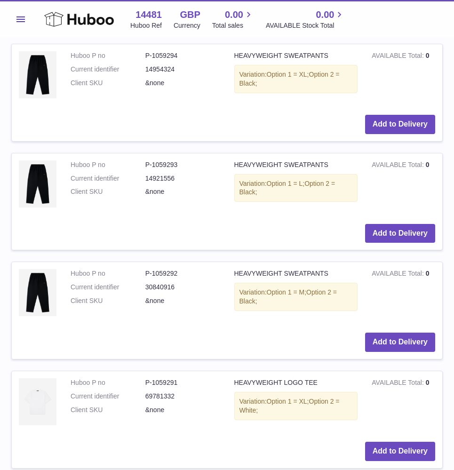
scroll to position [1175, 0]
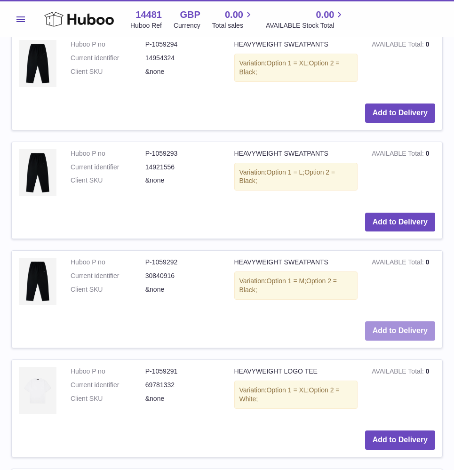
click at [402, 326] on button "Add to Delivery" at bounding box center [400, 330] width 70 height 19
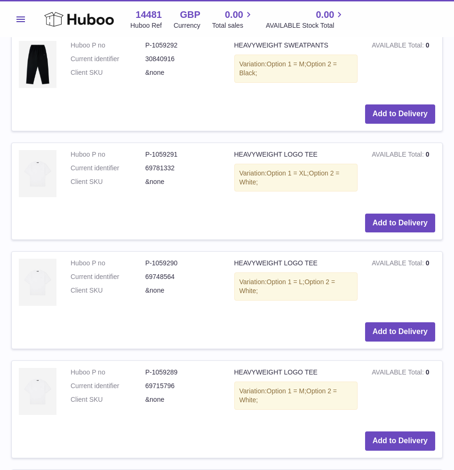
scroll to position [1497, 0]
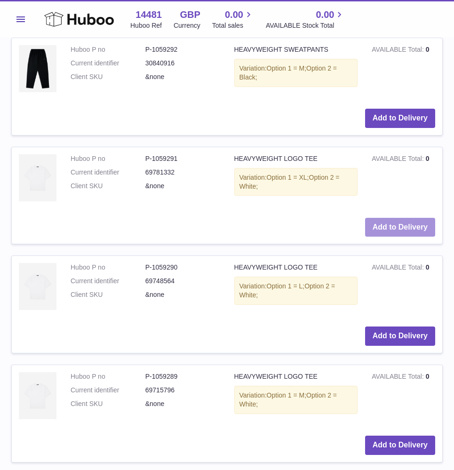
click at [402, 218] on button "Add to Delivery" at bounding box center [400, 227] width 70 height 19
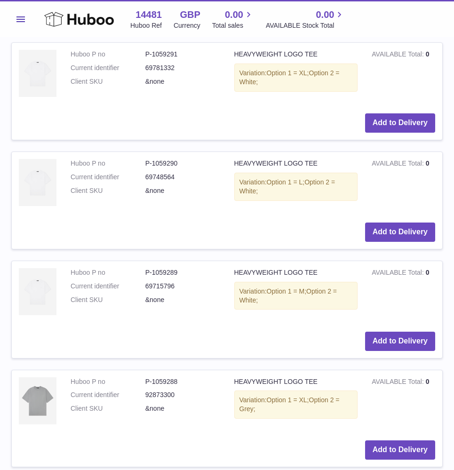
scroll to position [1706, 0]
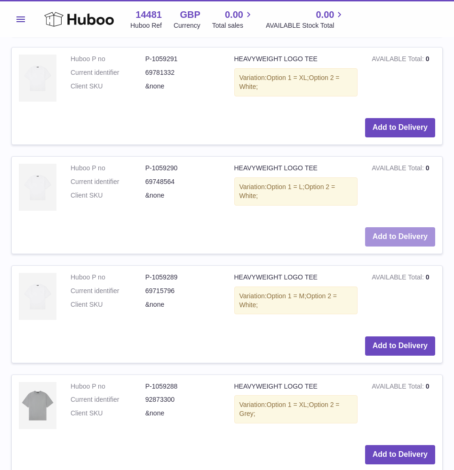
click at [401, 227] on button "Add to Delivery" at bounding box center [400, 236] width 70 height 19
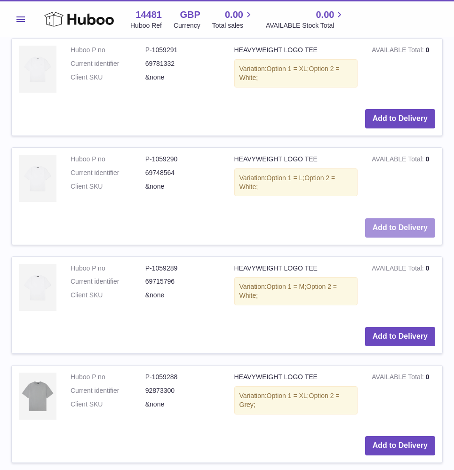
scroll to position [1843, 0]
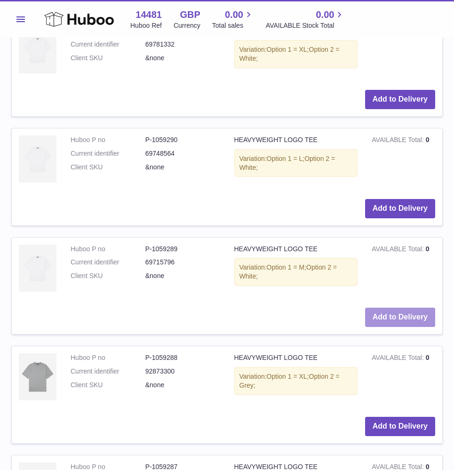
click at [402, 308] on button "Add to Delivery" at bounding box center [400, 317] width 70 height 19
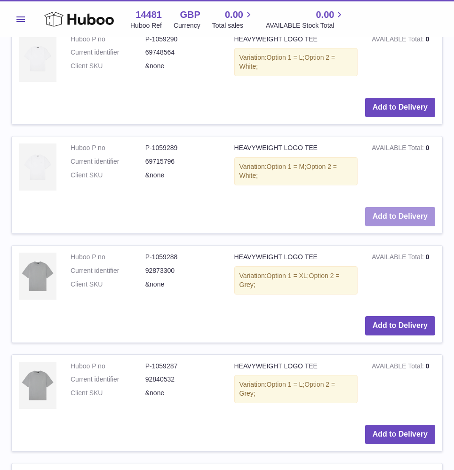
scroll to position [2071, 0]
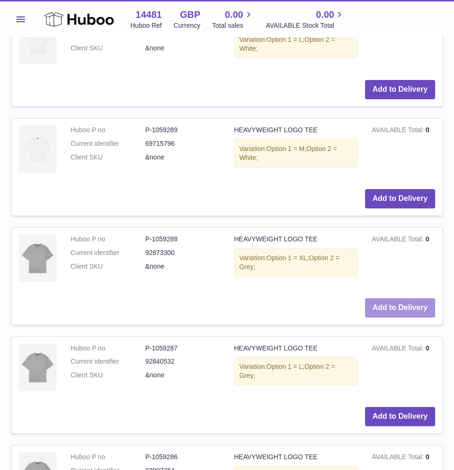
click at [406, 298] on button "Add to Delivery" at bounding box center [400, 307] width 70 height 19
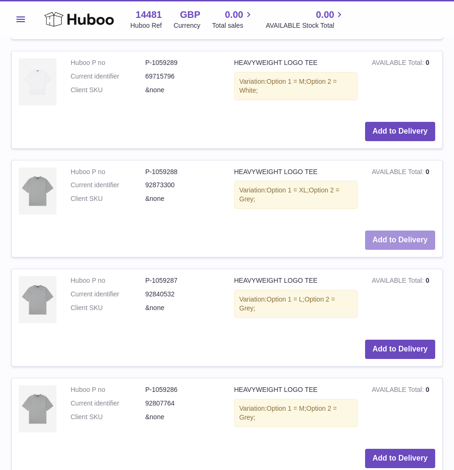
scroll to position [2250, 0]
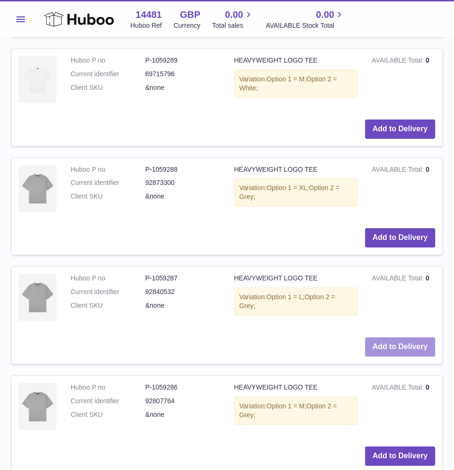
click at [405, 337] on button "Add to Delivery" at bounding box center [400, 346] width 70 height 19
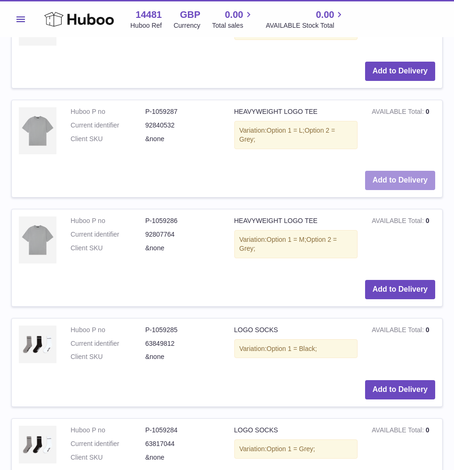
scroll to position [2466, 0]
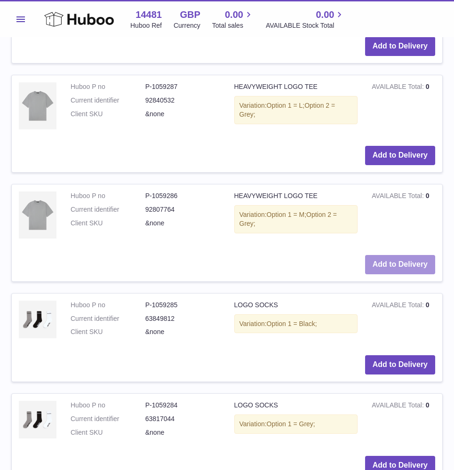
click at [409, 255] on button "Add to Delivery" at bounding box center [400, 264] width 70 height 19
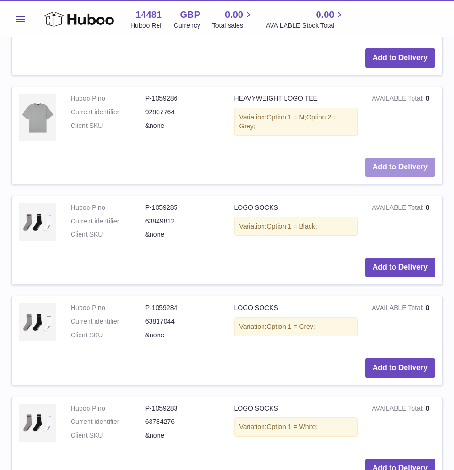
scroll to position [2567, 0]
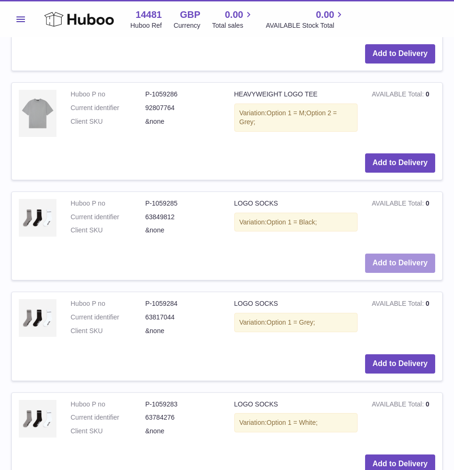
click at [410, 254] on button "Add to Delivery" at bounding box center [400, 263] width 70 height 19
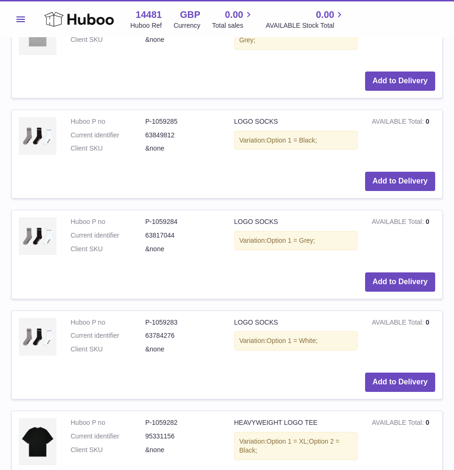
scroll to position [2650, 0]
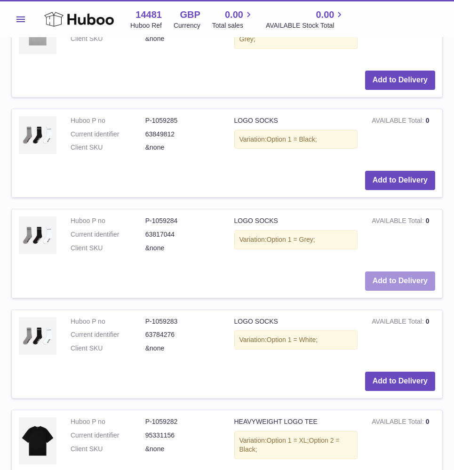
click at [407, 272] on button "Add to Delivery" at bounding box center [400, 281] width 70 height 19
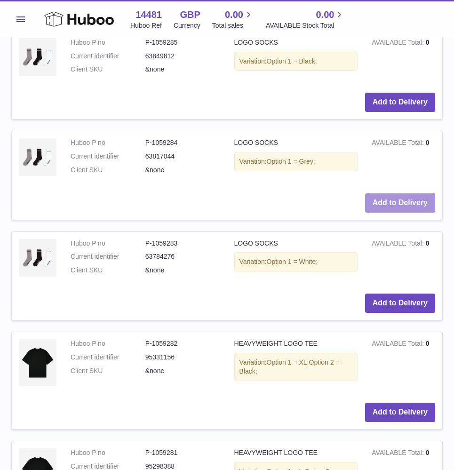
scroll to position [2729, 0]
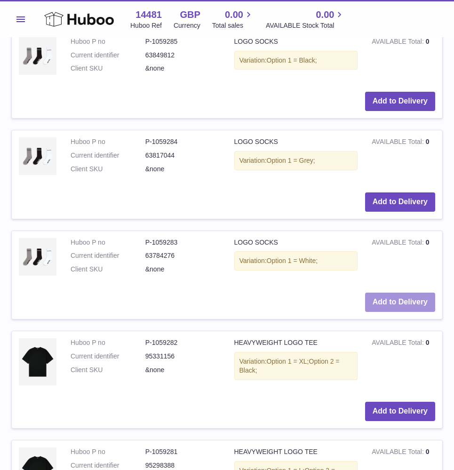
click at [407, 293] on button "Add to Delivery" at bounding box center [400, 302] width 70 height 19
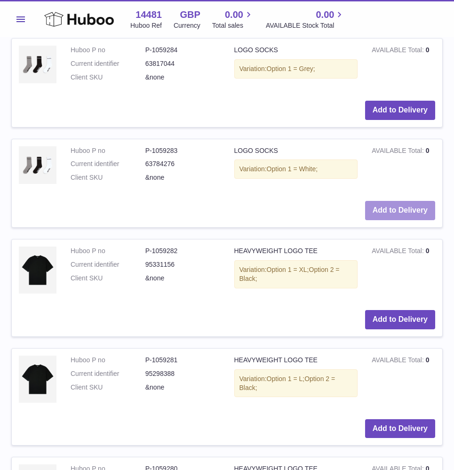
scroll to position [2825, 0]
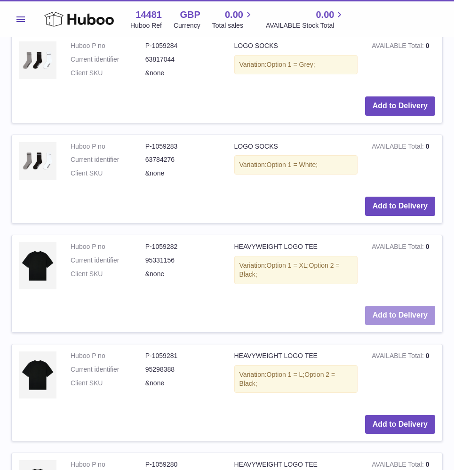
click at [406, 306] on button "Add to Delivery" at bounding box center [400, 315] width 70 height 19
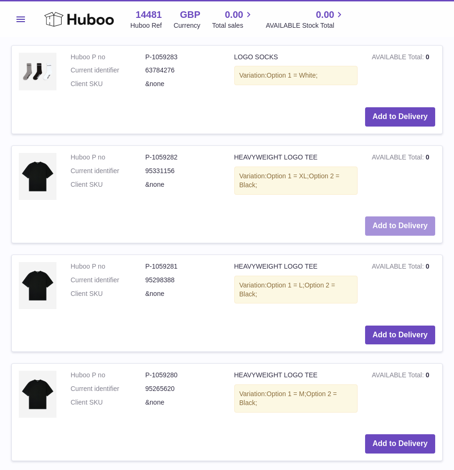
scroll to position [2915, 0]
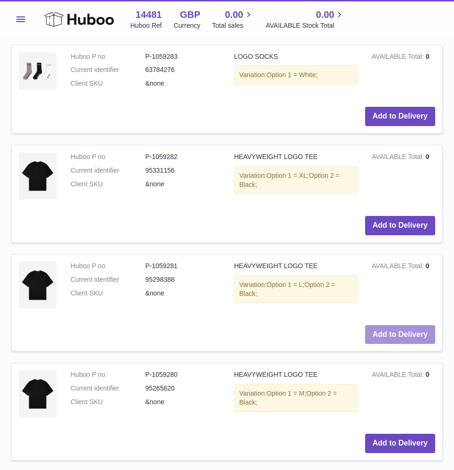
click at [402, 325] on button "Add to Delivery" at bounding box center [400, 334] width 70 height 19
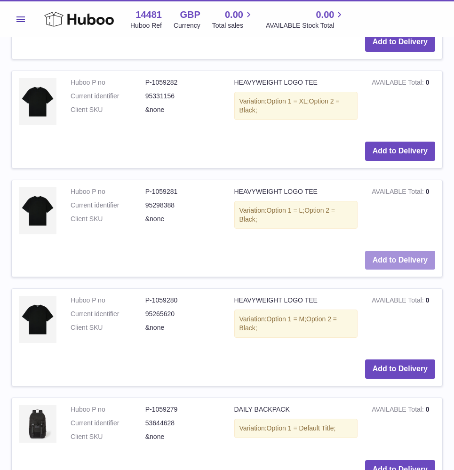
scroll to position [3009, 0]
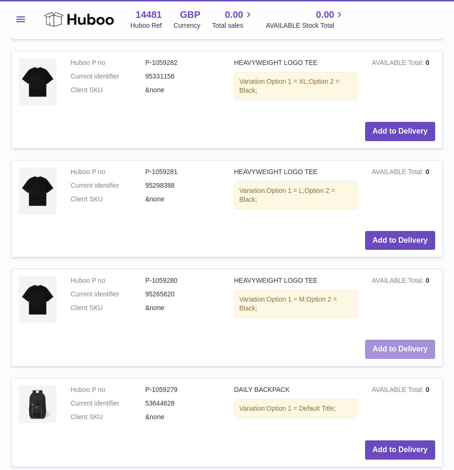
click at [400, 340] on button "Add to Delivery" at bounding box center [400, 349] width 70 height 19
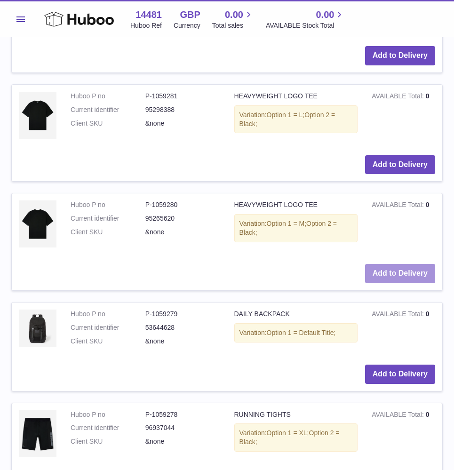
scroll to position [3093, 0]
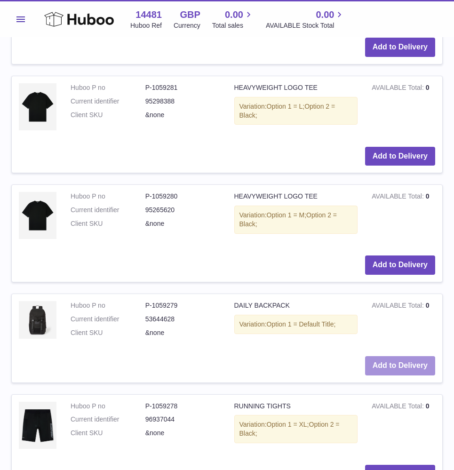
click at [396, 356] on button "Add to Delivery" at bounding box center [400, 365] width 70 height 19
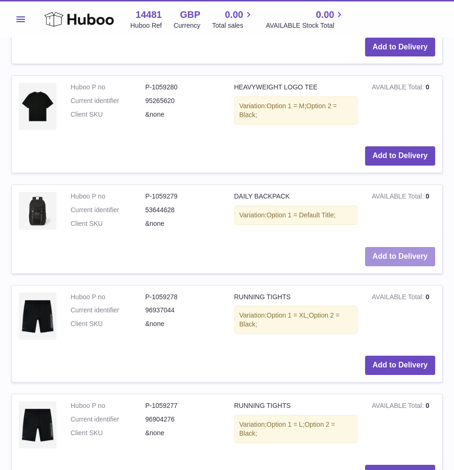
scroll to position [3211, 0]
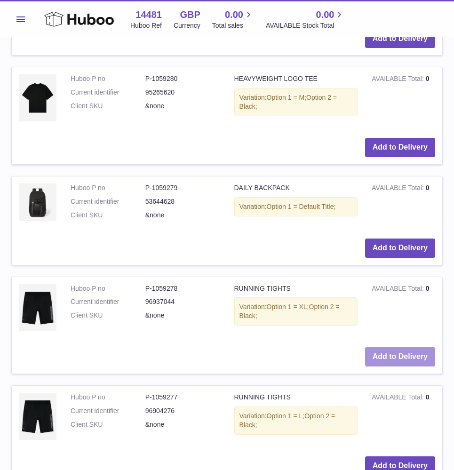
click at [398, 347] on button "Add to Delivery" at bounding box center [400, 356] width 70 height 19
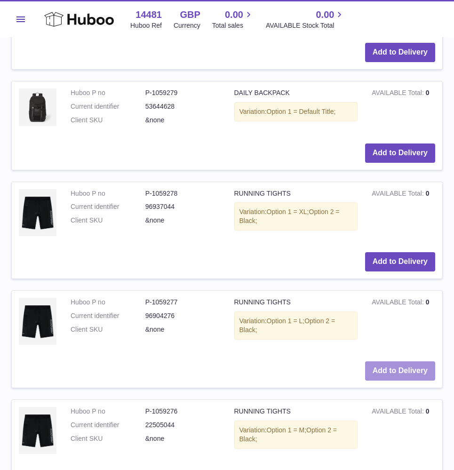
scroll to position [3313, 0]
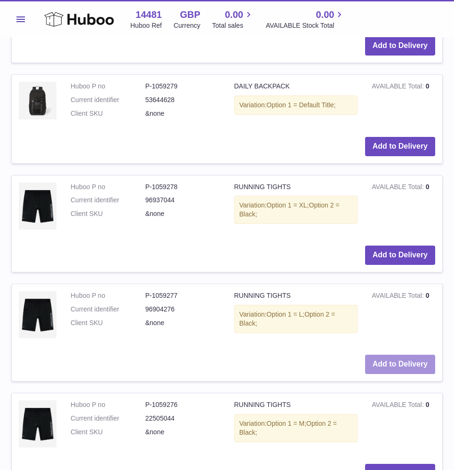
click at [399, 355] on button "Add to Delivery" at bounding box center [400, 364] width 70 height 19
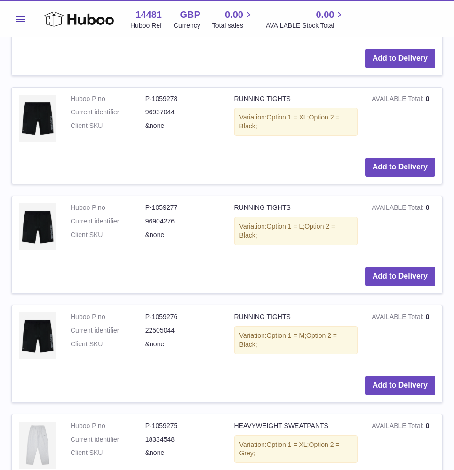
scroll to position [3404, 0]
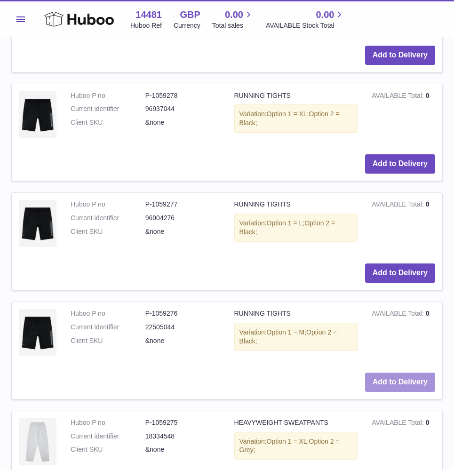
click at [397, 373] on button "Add to Delivery" at bounding box center [400, 382] width 70 height 19
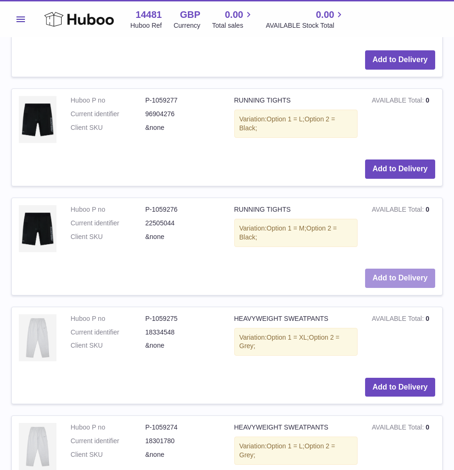
scroll to position [3532, 0]
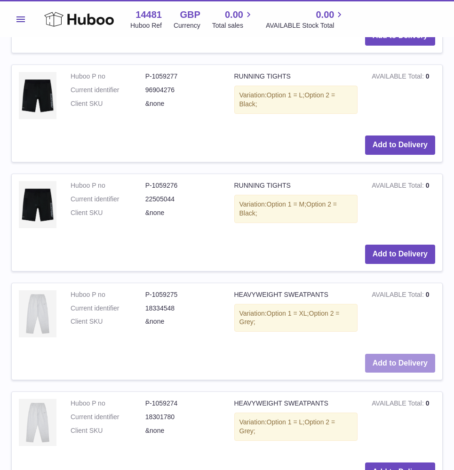
click at [398, 354] on button "Add to Delivery" at bounding box center [400, 363] width 70 height 19
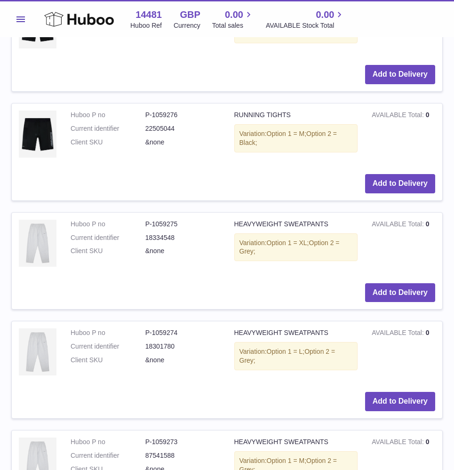
scroll to position [3604, 0]
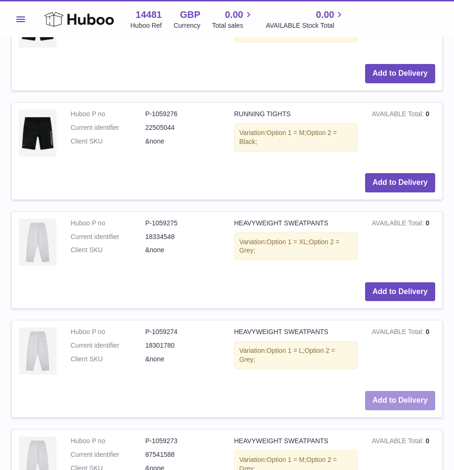
click at [396, 391] on button "Add to Delivery" at bounding box center [400, 400] width 70 height 19
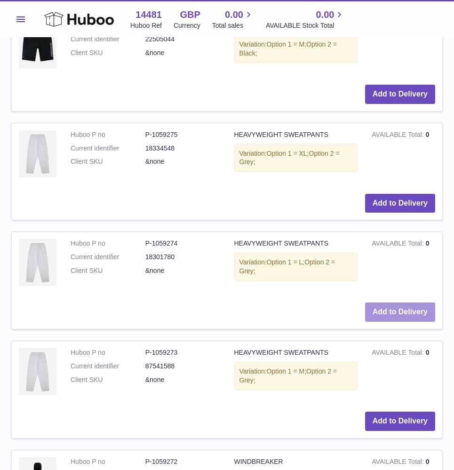
scroll to position [3698, 0]
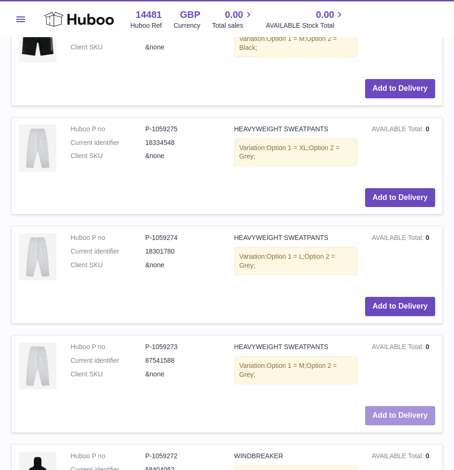
click at [394, 406] on button "Add to Delivery" at bounding box center [400, 415] width 70 height 19
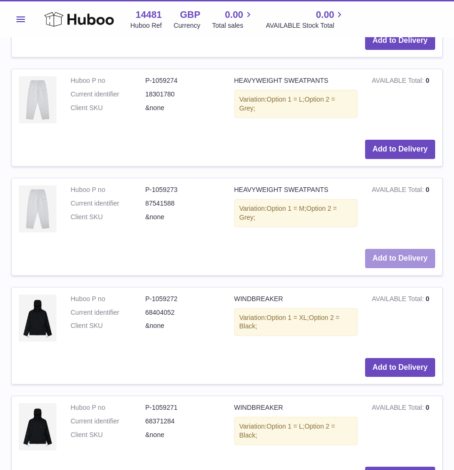
scroll to position [3880, 0]
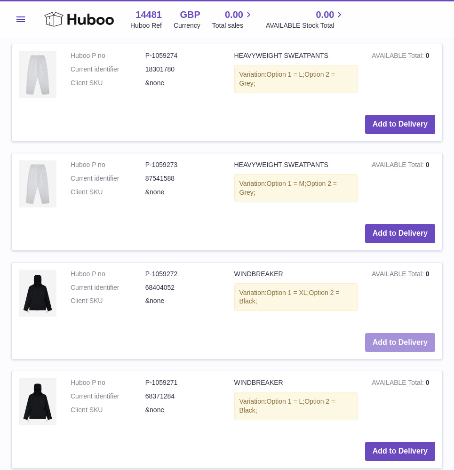
click at [410, 333] on button "Add to Delivery" at bounding box center [400, 342] width 70 height 19
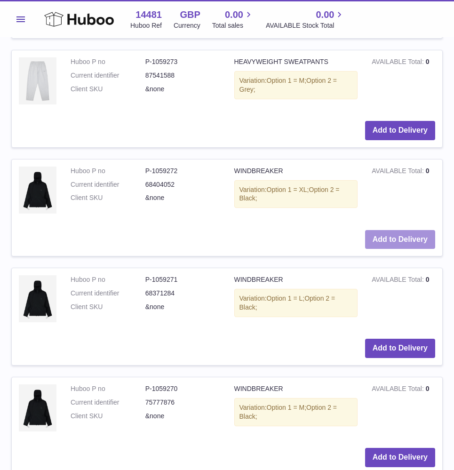
scroll to position [3984, 0]
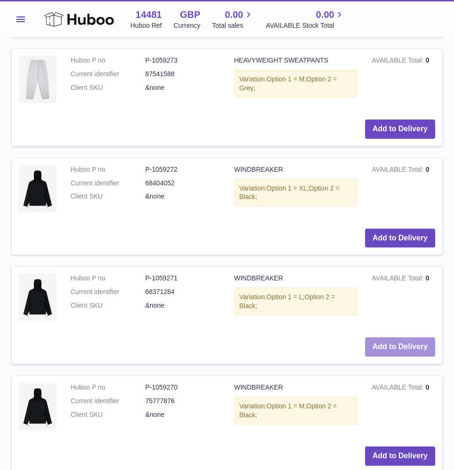
click at [410, 337] on button "Add to Delivery" at bounding box center [400, 346] width 70 height 19
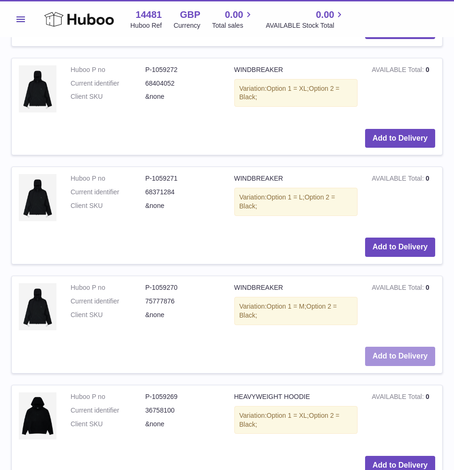
scroll to position [4086, 0]
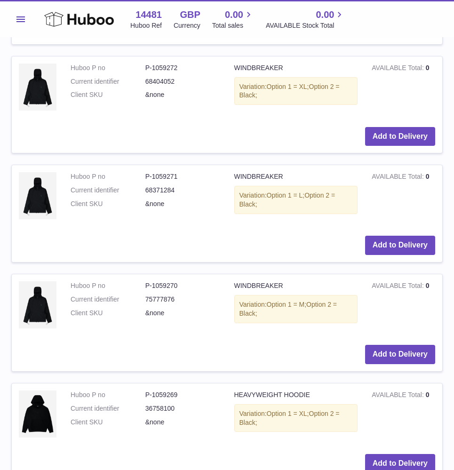
drag, startPoint x: 406, startPoint y: 317, endPoint x: 415, endPoint y: 282, distance: 36.4
click at [415, 282] on tr "Huboo P no P-1059270 Current identifier 75777876 Client SKU &none WINDBREAKER V…" at bounding box center [227, 323] width 432 height 98
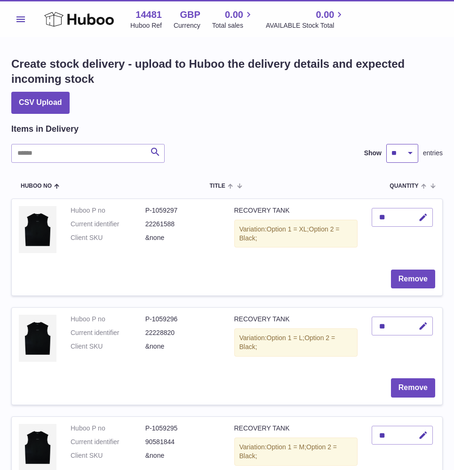
scroll to position [0, 0]
select select "**"
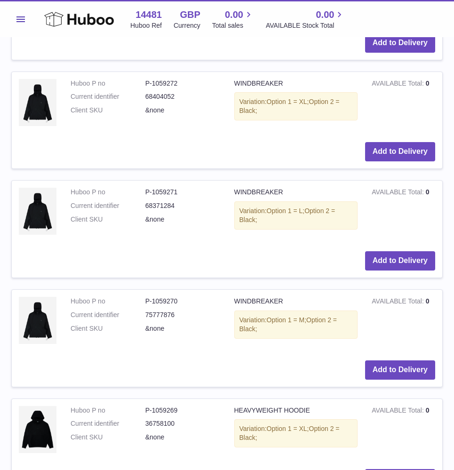
scroll to position [5871, 0]
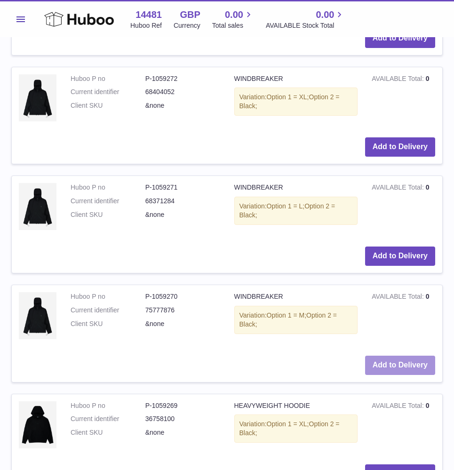
click at [410, 356] on button "Add to Delivery" at bounding box center [400, 365] width 70 height 19
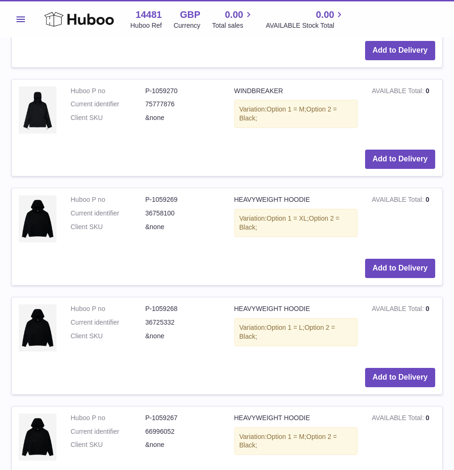
scroll to position [6209, 0]
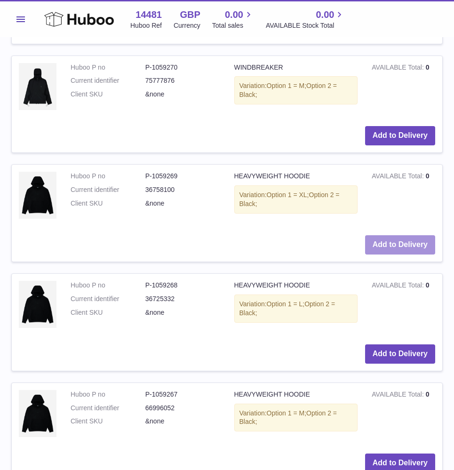
click at [399, 235] on button "Add to Delivery" at bounding box center [400, 244] width 70 height 19
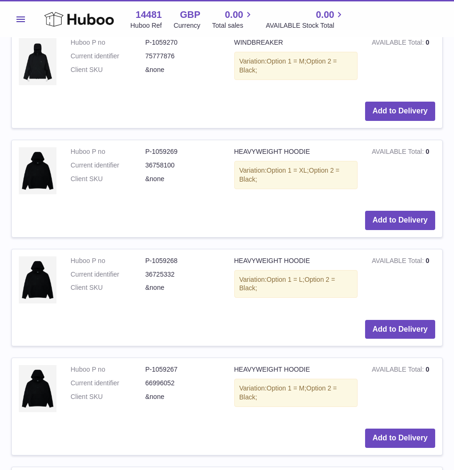
scroll to position [6346, 0]
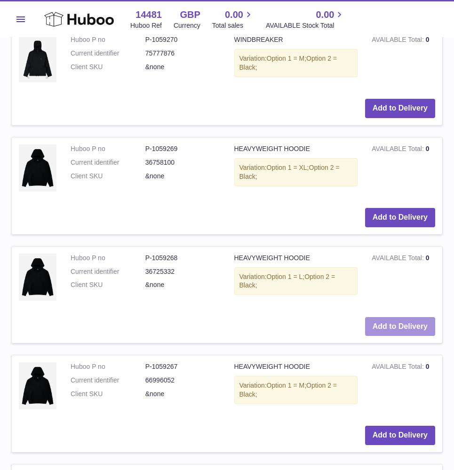
click at [389, 317] on button "Add to Delivery" at bounding box center [400, 326] width 70 height 19
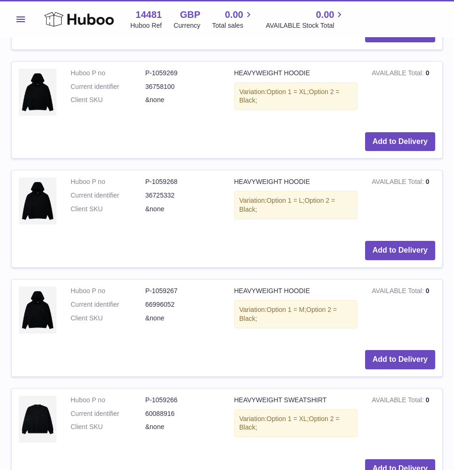
scroll to position [6534, 0]
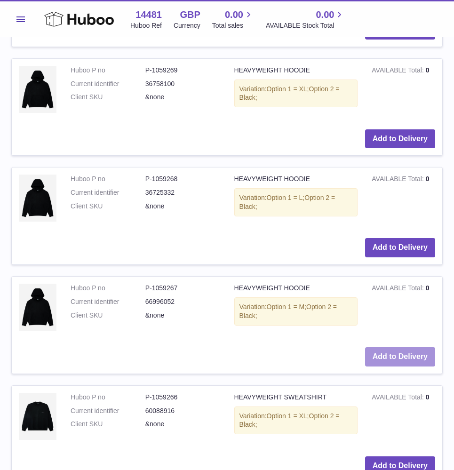
click at [386, 347] on button "Add to Delivery" at bounding box center [400, 356] width 70 height 19
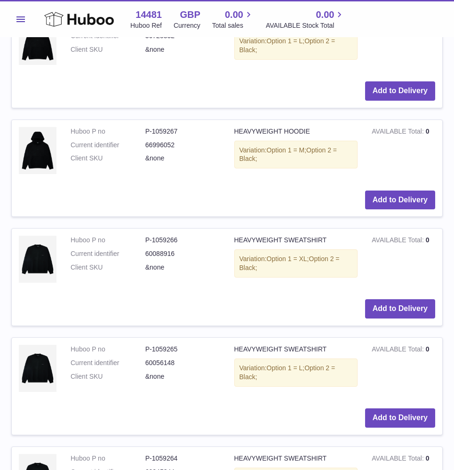
scroll to position [6807, 0]
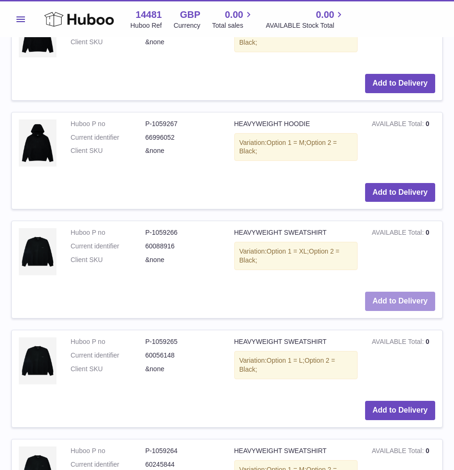
click at [396, 292] on button "Add to Delivery" at bounding box center [400, 301] width 70 height 19
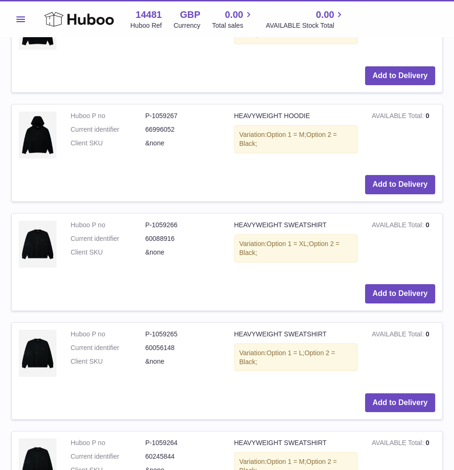
scroll to position [6953, 0]
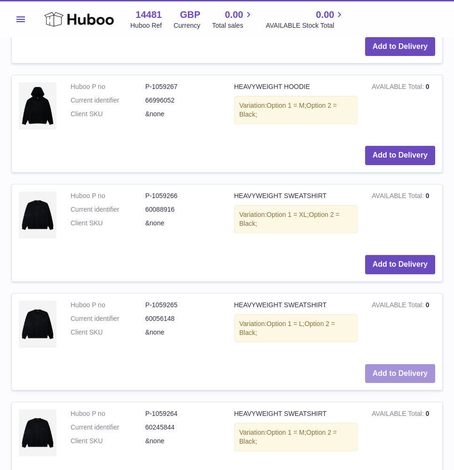
click at [386, 364] on button "Add to Delivery" at bounding box center [400, 373] width 70 height 19
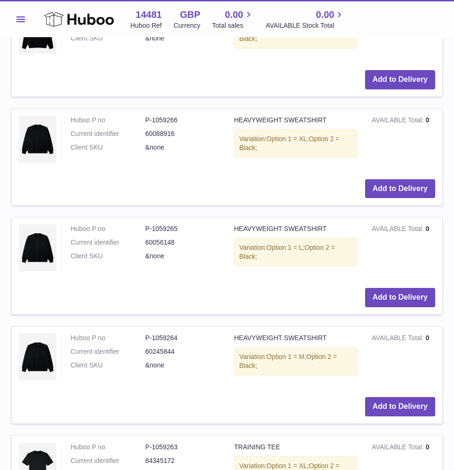
scroll to position [7208, 0]
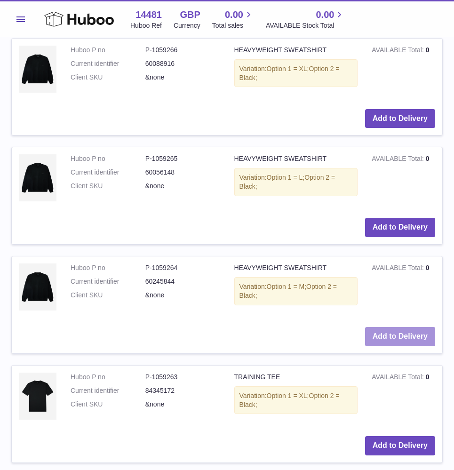
click at [411, 327] on button "Add to Delivery" at bounding box center [400, 336] width 70 height 19
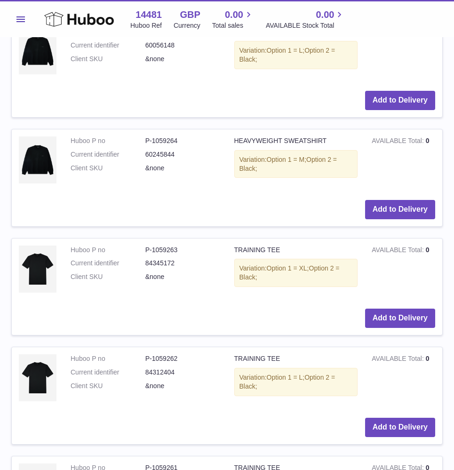
scroll to position [7457, 0]
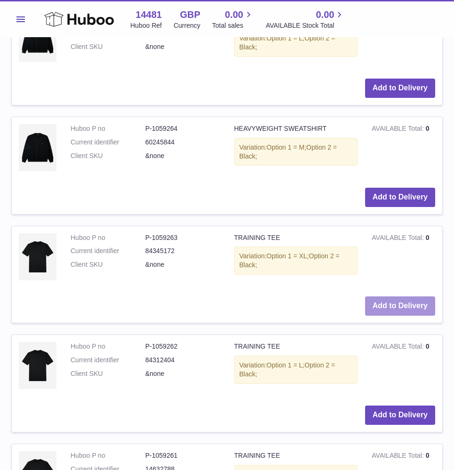
click at [390, 297] on button "Add to Delivery" at bounding box center [400, 306] width 70 height 19
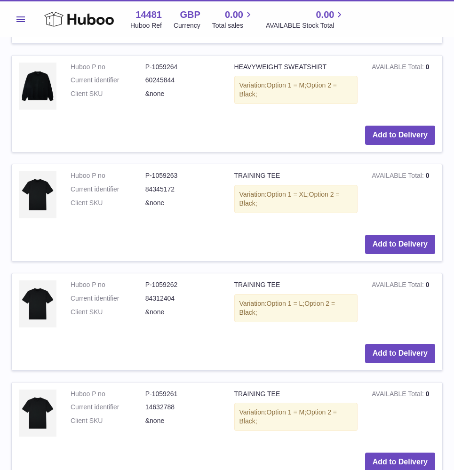
scroll to position [7635, 0]
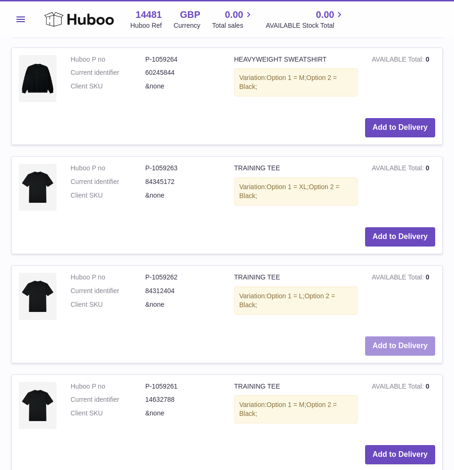
click at [394, 337] on button "Add to Delivery" at bounding box center [400, 346] width 70 height 19
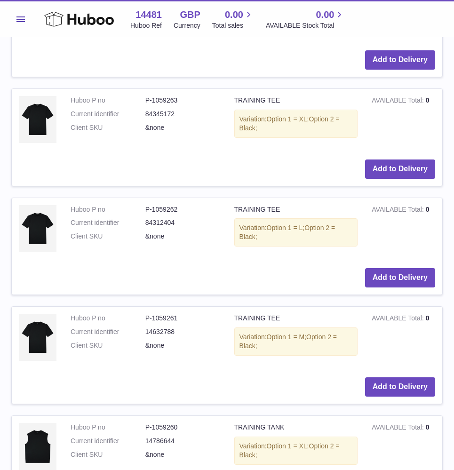
scroll to position [7823, 0]
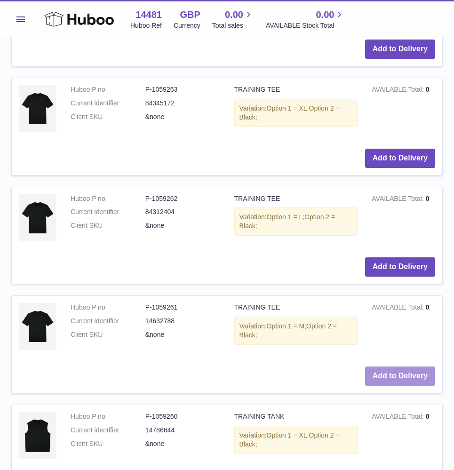
click at [380, 367] on button "Add to Delivery" at bounding box center [400, 376] width 70 height 19
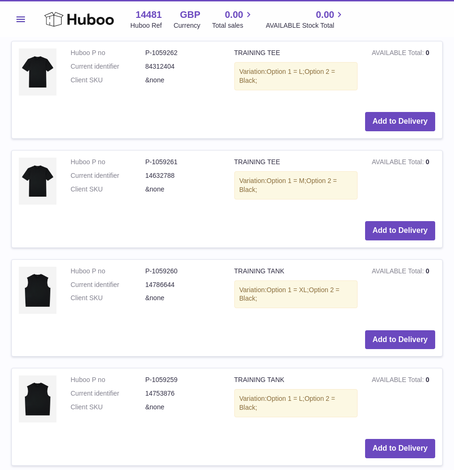
scroll to position [8079, 0]
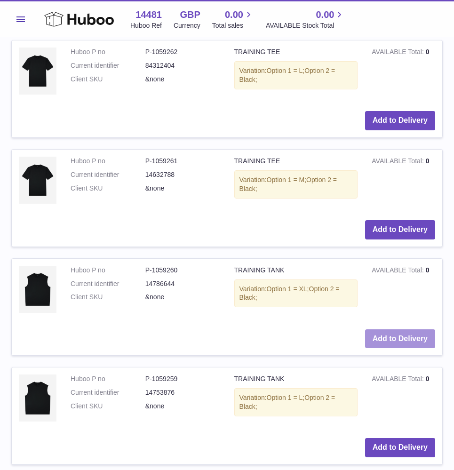
click at [385, 329] on button "Add to Delivery" at bounding box center [400, 338] width 70 height 19
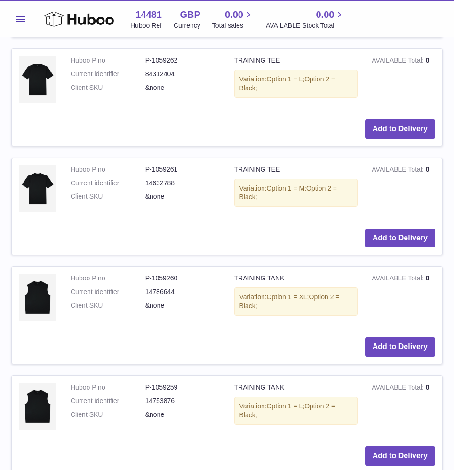
scroll to position [8200, 0]
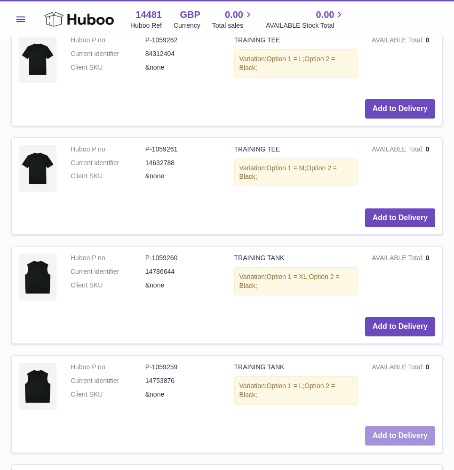
click at [409, 426] on button "Add to Delivery" at bounding box center [400, 435] width 70 height 19
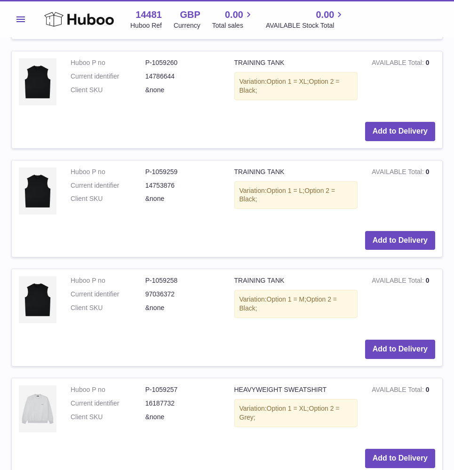
scroll to position [8515, 0]
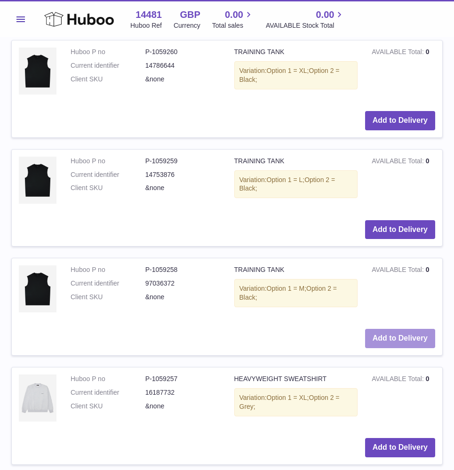
click at [388, 329] on button "Add to Delivery" at bounding box center [400, 338] width 70 height 19
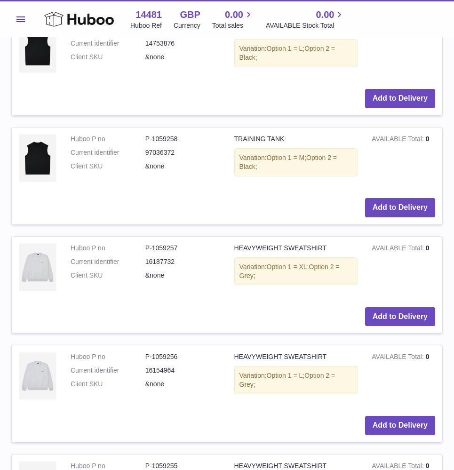
scroll to position [8763, 0]
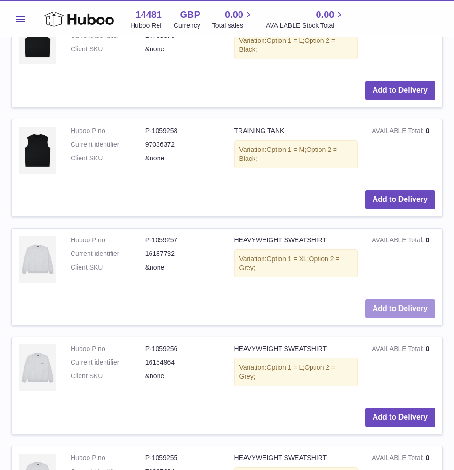
click at [388, 299] on button "Add to Delivery" at bounding box center [400, 308] width 70 height 19
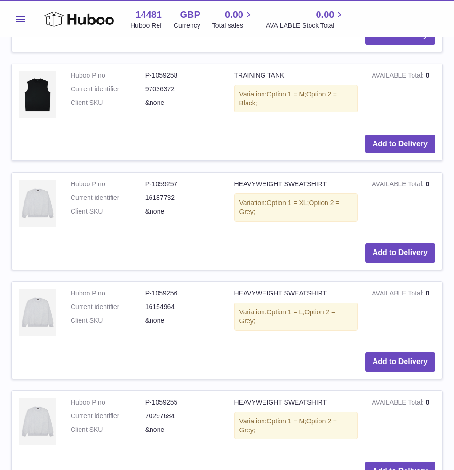
scroll to position [8930, 0]
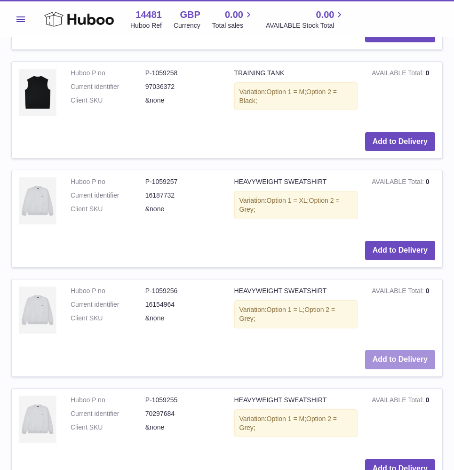
click at [380, 350] on button "Add to Delivery" at bounding box center [400, 359] width 70 height 19
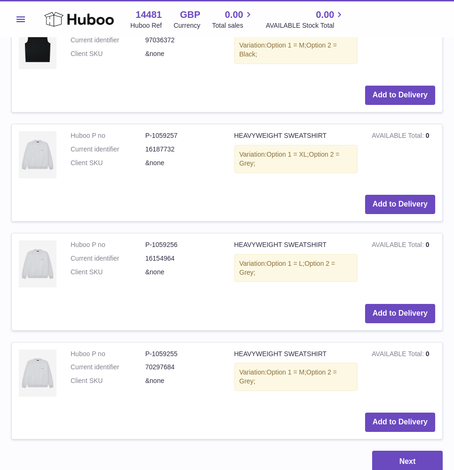
scroll to position [9085, 0]
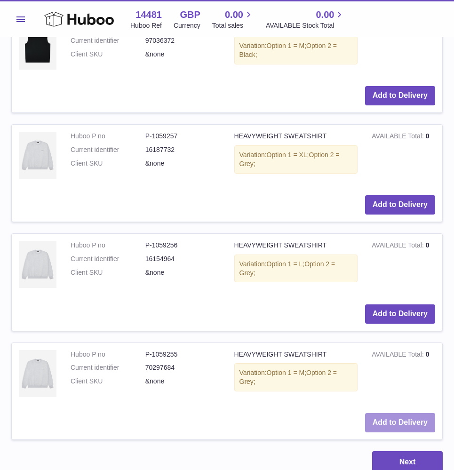
click at [390, 413] on button "Add to Delivery" at bounding box center [400, 422] width 70 height 19
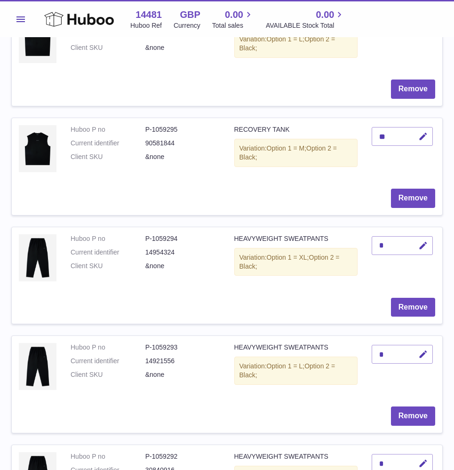
scroll to position [300, 0]
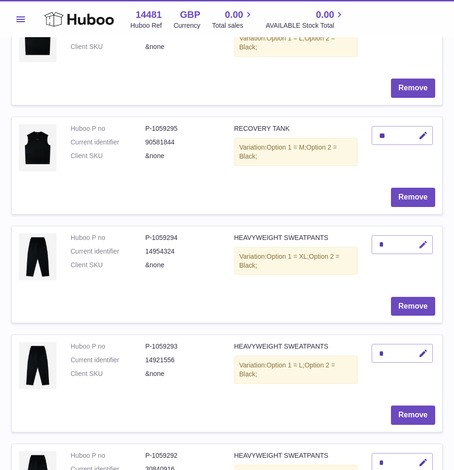
click at [423, 241] on icon "button" at bounding box center [423, 245] width 10 height 10
type input "**"
click at [422, 244] on icon "submit" at bounding box center [423, 245] width 8 height 8
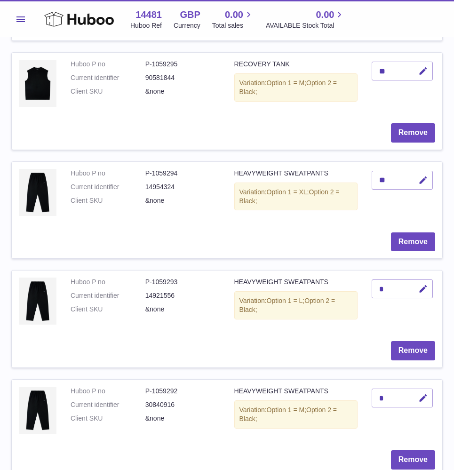
scroll to position [392, 0]
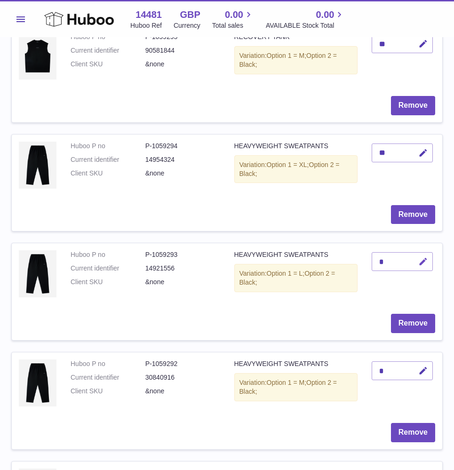
click at [427, 257] on icon "button" at bounding box center [423, 262] width 10 height 10
type input "**"
click at [423, 257] on icon "submit" at bounding box center [423, 261] width 8 height 8
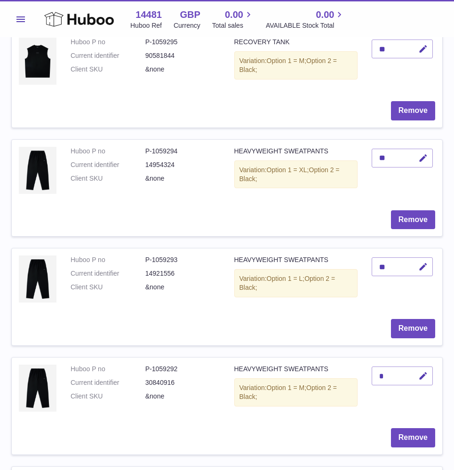
click at [434, 368] on td "*" at bounding box center [404, 390] width 78 height 64
click at [424, 371] on icon "button" at bounding box center [423, 376] width 10 height 10
type input "**"
click at [418, 373] on button "submit" at bounding box center [422, 376] width 18 height 15
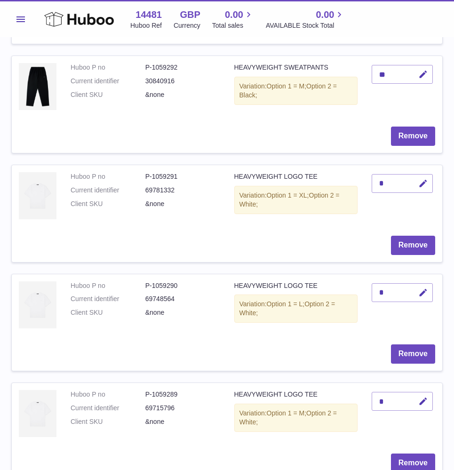
scroll to position [705, 0]
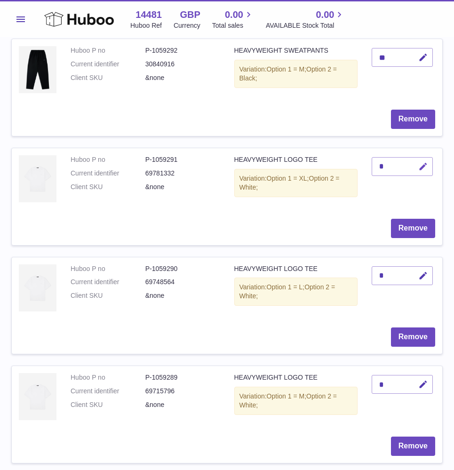
click at [426, 162] on icon "button" at bounding box center [423, 167] width 10 height 10
type input "**"
click at [423, 162] on icon "submit" at bounding box center [423, 166] width 8 height 8
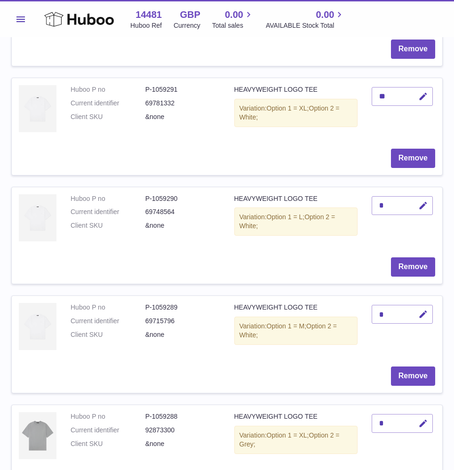
scroll to position [787, 0]
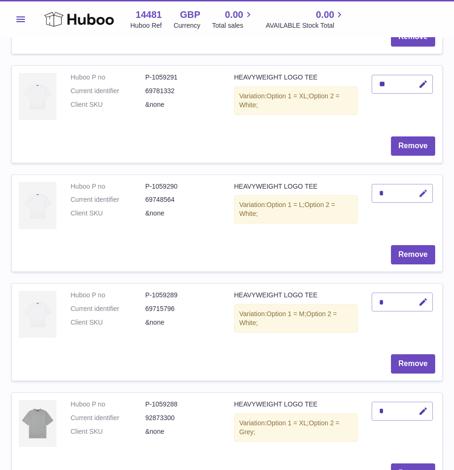
click at [428, 184] on button "button" at bounding box center [422, 193] width 22 height 19
type input "**"
click at [430, 190] on button "submit" at bounding box center [422, 193] width 18 height 15
click at [421, 297] on icon "button" at bounding box center [423, 302] width 10 height 10
type input "**"
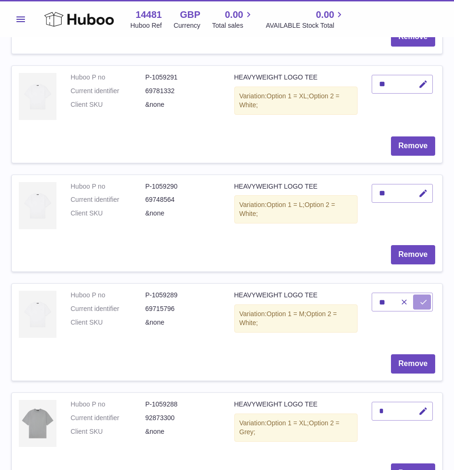
click at [421, 298] on icon "submit" at bounding box center [423, 302] width 8 height 8
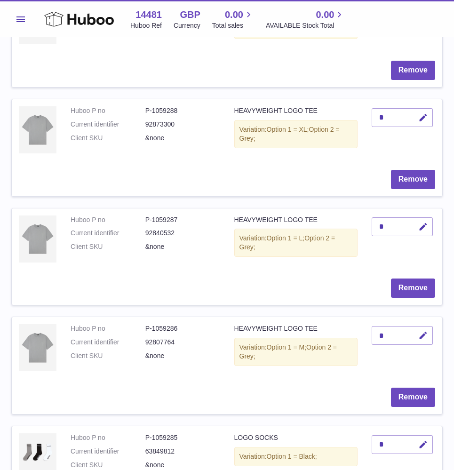
scroll to position [1073, 0]
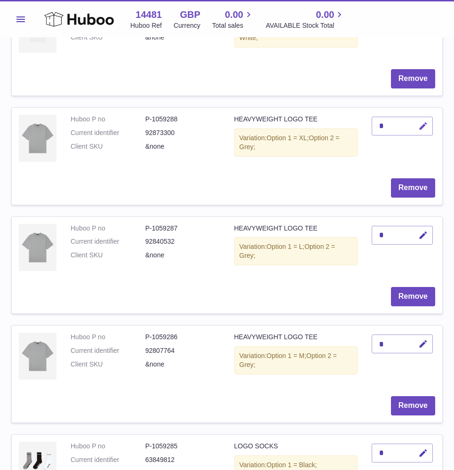
click at [430, 118] on button "button" at bounding box center [422, 126] width 22 height 19
type input "**"
click at [427, 122] on icon "submit" at bounding box center [423, 126] width 8 height 8
click at [427, 231] on icon "button" at bounding box center [423, 236] width 10 height 10
type input "**"
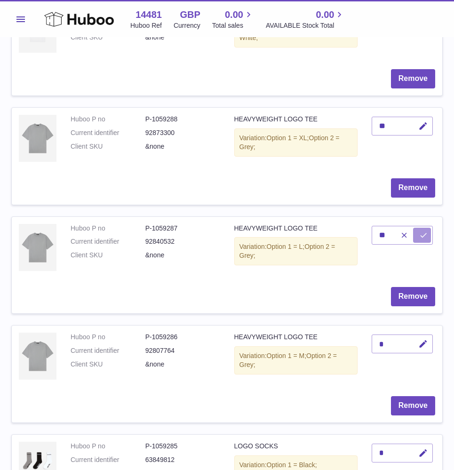
click at [425, 228] on button "submit" at bounding box center [422, 235] width 18 height 15
click at [422, 339] on icon "button" at bounding box center [423, 344] width 10 height 10
type input "**"
click at [422, 339] on button "submit" at bounding box center [422, 344] width 18 height 15
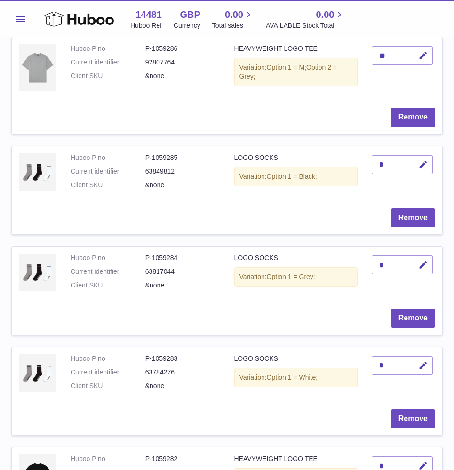
scroll to position [1364, 0]
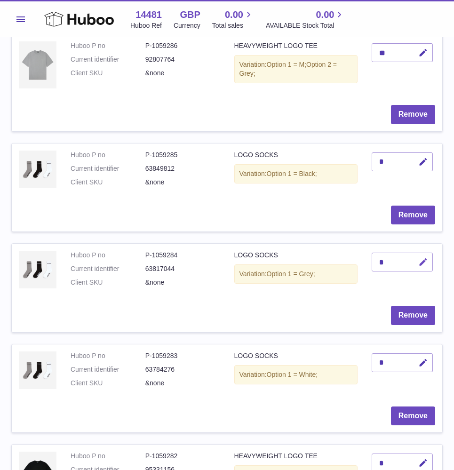
click at [420, 257] on icon "button" at bounding box center [423, 262] width 10 height 10
type input "**"
click at [426, 258] on icon "submit" at bounding box center [423, 262] width 8 height 8
click at [425, 157] on icon "button" at bounding box center [423, 162] width 10 height 10
type input "**"
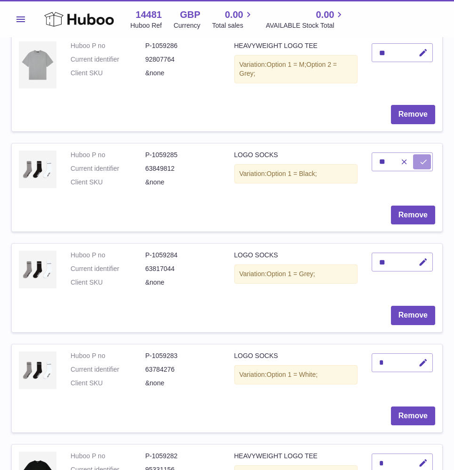
click at [426, 158] on icon "submit" at bounding box center [423, 162] width 8 height 8
click at [426, 353] on button "button" at bounding box center [422, 362] width 22 height 19
type input "**"
click at [422, 359] on icon "submit" at bounding box center [423, 363] width 8 height 8
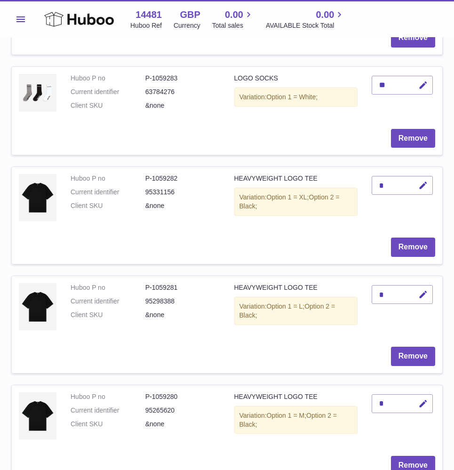
scroll to position [1662, 0]
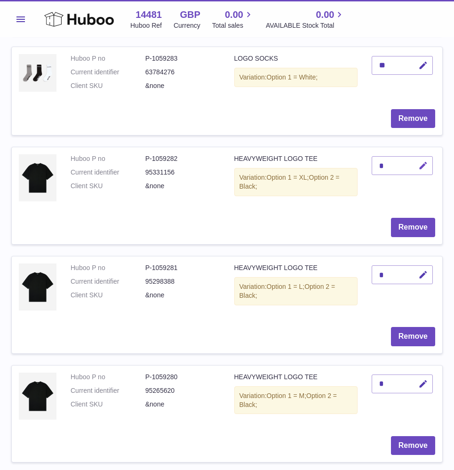
click at [422, 161] on icon "button" at bounding box center [423, 166] width 10 height 10
type input "**"
click at [424, 161] on icon "submit" at bounding box center [423, 165] width 8 height 8
click at [423, 270] on icon "button" at bounding box center [423, 275] width 10 height 10
type input "**"
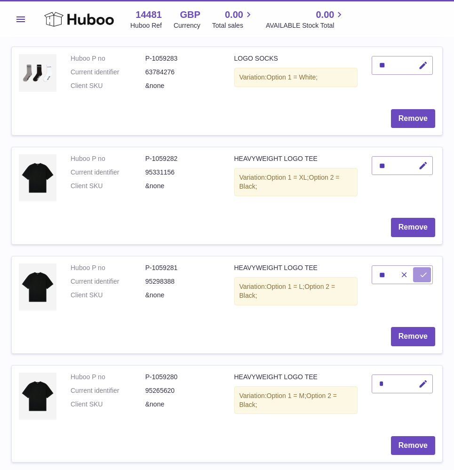
click at [423, 267] on button "submit" at bounding box center [422, 274] width 18 height 15
click at [418, 379] on icon "button" at bounding box center [423, 384] width 10 height 10
type input "**"
click at [429, 377] on button "submit" at bounding box center [422, 384] width 18 height 15
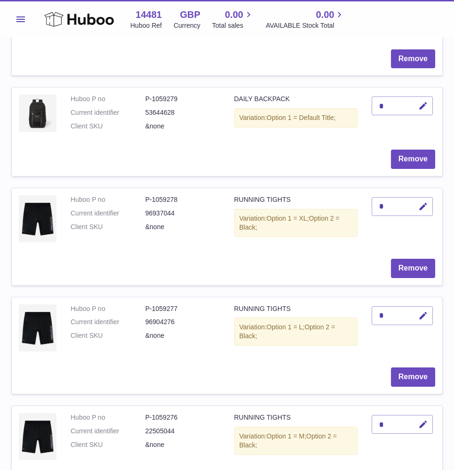
scroll to position [2057, 0]
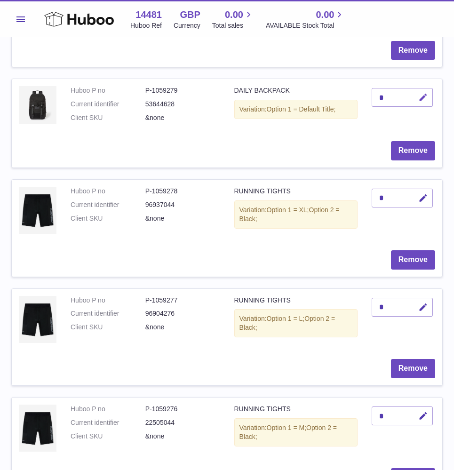
click at [425, 93] on icon "button" at bounding box center [423, 98] width 10 height 10
type input "***"
click at [428, 93] on icon "submit" at bounding box center [423, 97] width 8 height 8
click at [424, 193] on icon "button" at bounding box center [423, 198] width 10 height 10
type input "**"
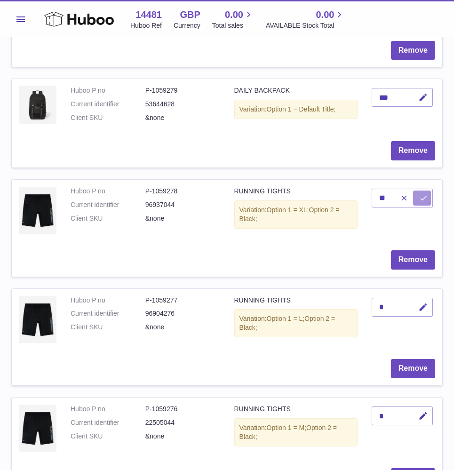
click at [428, 194] on icon "submit" at bounding box center [423, 198] width 8 height 8
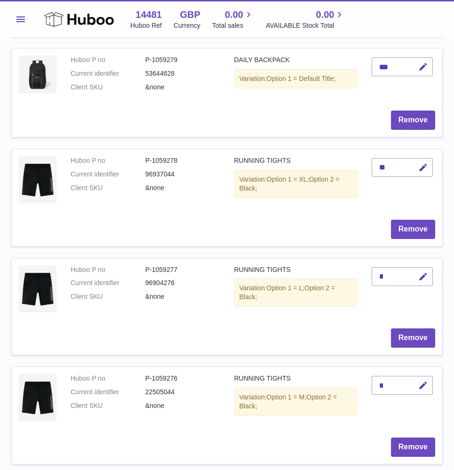
scroll to position [2089, 0]
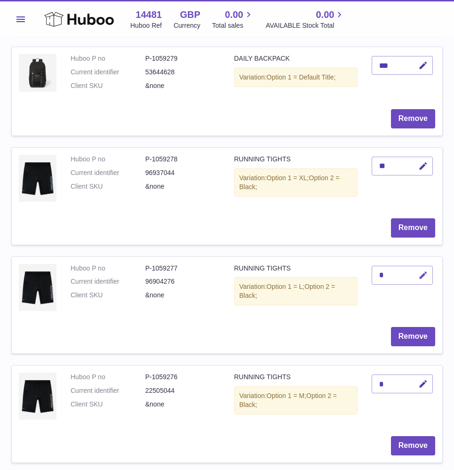
click at [427, 271] on icon "button" at bounding box center [423, 276] width 10 height 10
type input "**"
click at [423, 271] on icon "submit" at bounding box center [423, 275] width 8 height 8
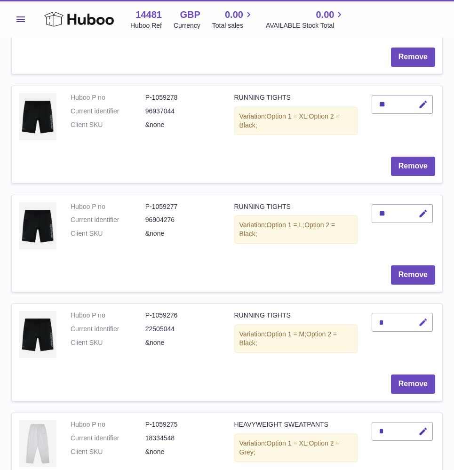
scroll to position [2159, 0]
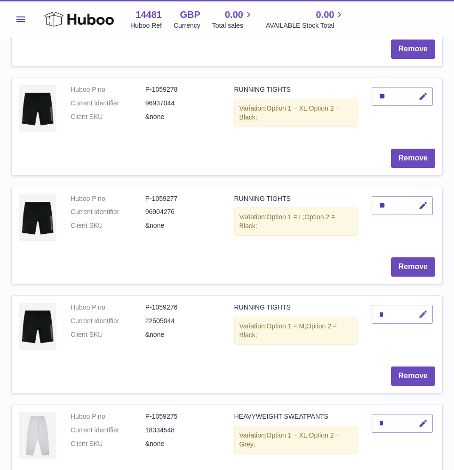
click at [420, 310] on icon "button" at bounding box center [423, 315] width 10 height 10
type input "**"
click at [424, 310] on icon "submit" at bounding box center [423, 314] width 8 height 8
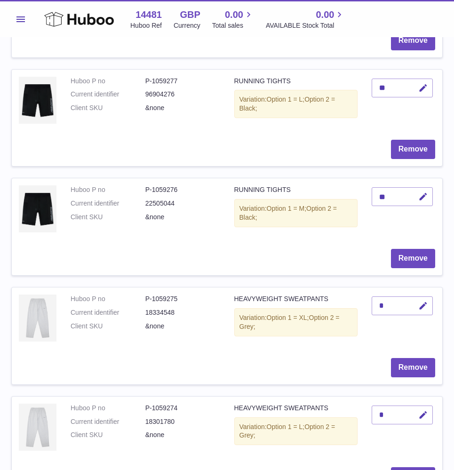
scroll to position [2293, 0]
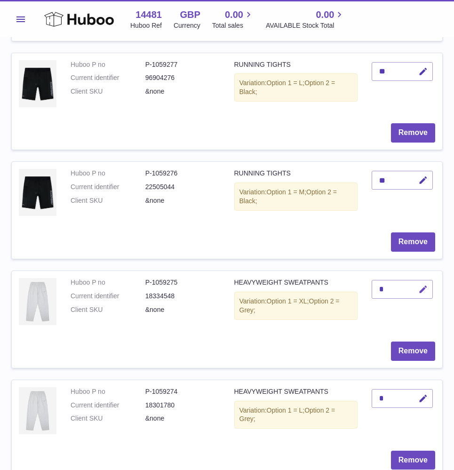
click at [421, 285] on icon "button" at bounding box center [423, 290] width 10 height 10
type input "**"
click at [419, 285] on icon "submit" at bounding box center [423, 289] width 8 height 8
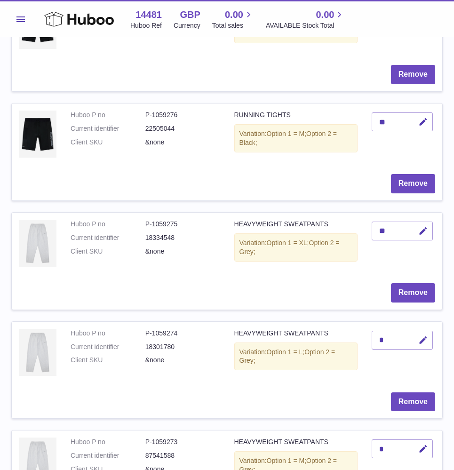
scroll to position [2351, 0]
click at [425, 336] on icon "button" at bounding box center [423, 341] width 10 height 10
type input "**"
click at [424, 336] on icon "submit" at bounding box center [423, 340] width 8 height 8
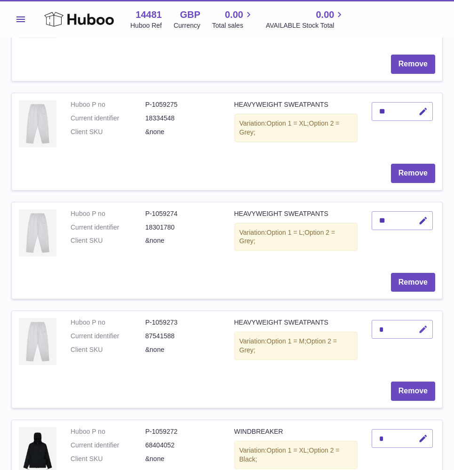
scroll to position [2471, 0]
click at [428, 324] on icon "button" at bounding box center [423, 329] width 10 height 10
type input "**"
click at [419, 321] on button "submit" at bounding box center [422, 328] width 18 height 15
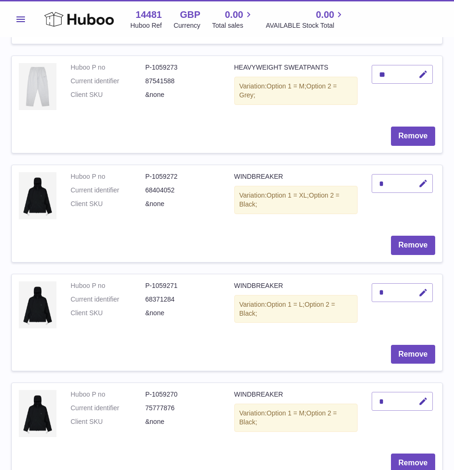
scroll to position [2739, 0]
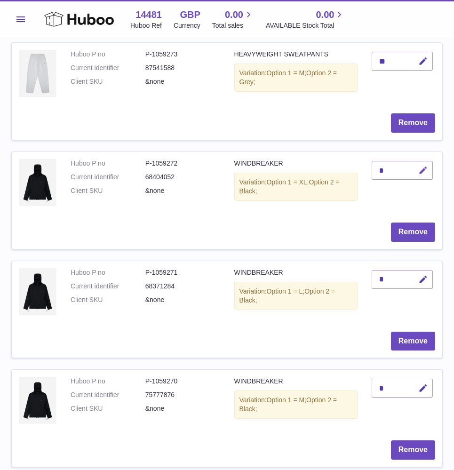
click at [421, 166] on icon "button" at bounding box center [423, 171] width 10 height 10
type input "**"
click at [423, 166] on icon "submit" at bounding box center [423, 170] width 8 height 8
click at [425, 275] on icon "button" at bounding box center [423, 280] width 10 height 10
type input "**"
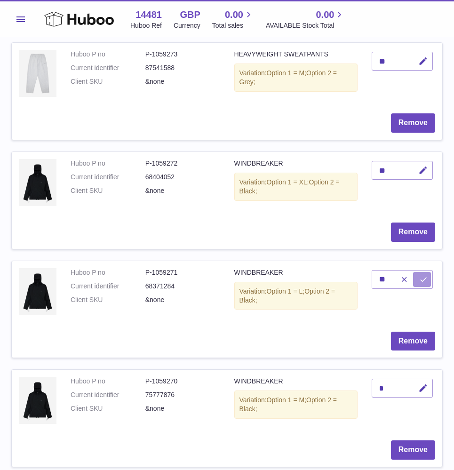
click at [425, 275] on icon "submit" at bounding box center [423, 279] width 8 height 8
click at [422, 384] on icon "button" at bounding box center [423, 389] width 10 height 10
type input "**"
click at [424, 384] on icon "submit" at bounding box center [423, 388] width 8 height 8
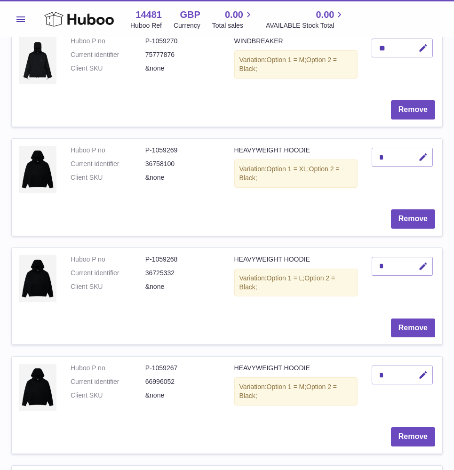
scroll to position [3089, 0]
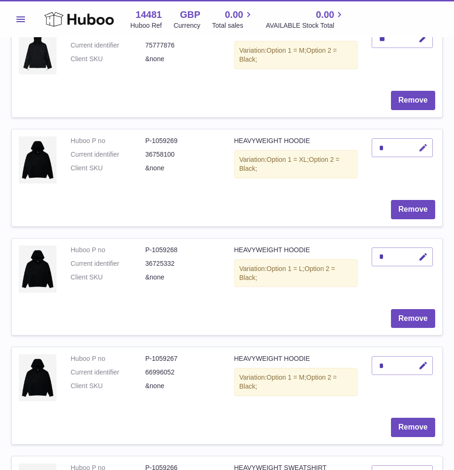
click at [423, 143] on icon "button" at bounding box center [423, 148] width 10 height 10
type input "**"
click at [421, 144] on icon "submit" at bounding box center [423, 148] width 8 height 8
click at [422, 252] on icon "button" at bounding box center [423, 257] width 10 height 10
type input "**"
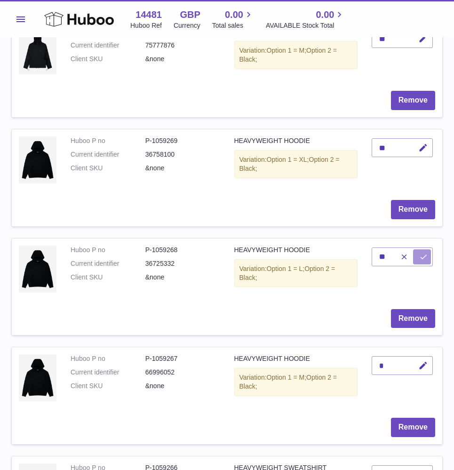
click at [424, 253] on icon "submit" at bounding box center [423, 257] width 8 height 8
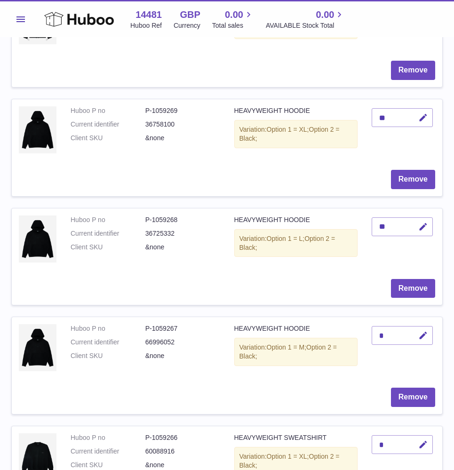
scroll to position [3131, 0]
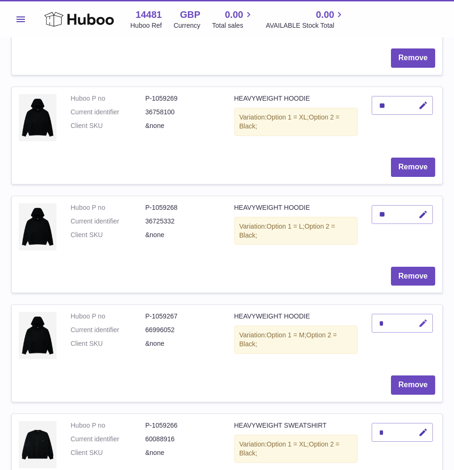
click at [426, 314] on button "button" at bounding box center [422, 323] width 22 height 19
type input "**"
click at [424, 319] on icon "submit" at bounding box center [423, 323] width 8 height 8
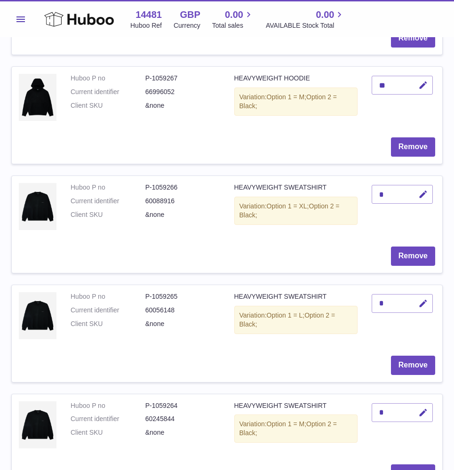
scroll to position [3373, 0]
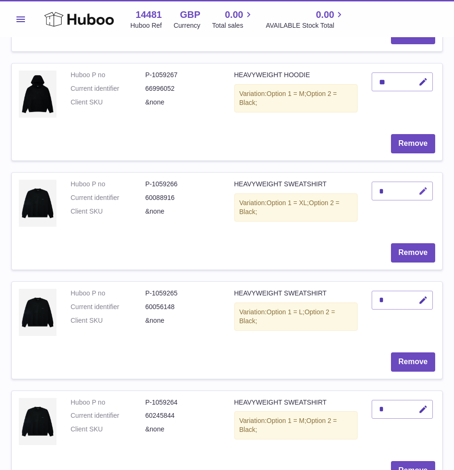
click at [419, 186] on icon "button" at bounding box center [423, 191] width 10 height 10
type input "**"
click at [426, 184] on button "submit" at bounding box center [422, 191] width 18 height 15
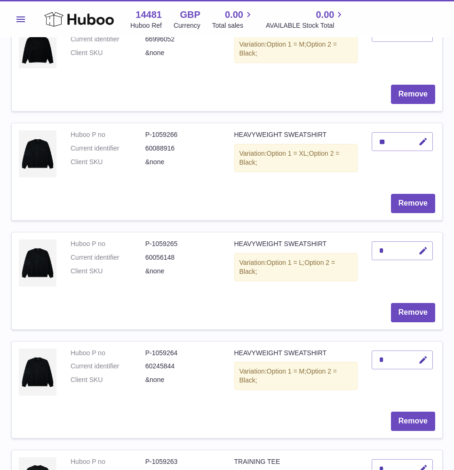
scroll to position [3424, 0]
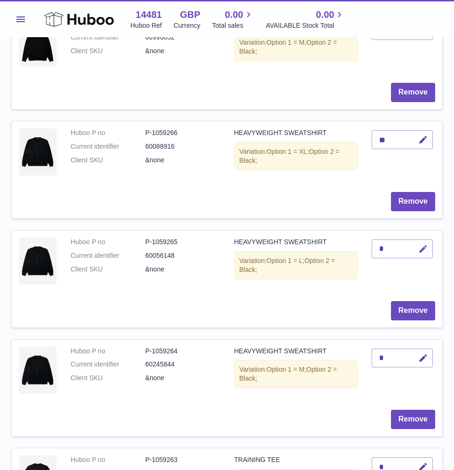
click at [419, 240] on button "button" at bounding box center [422, 249] width 22 height 19
type input "**"
click at [426, 245] on icon "submit" at bounding box center [423, 249] width 8 height 8
click at [425, 353] on icon "button" at bounding box center [423, 358] width 10 height 10
type input "**"
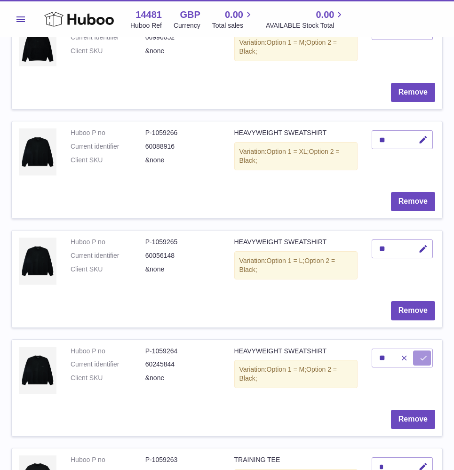
click at [429, 351] on button "submit" at bounding box center [422, 358] width 18 height 15
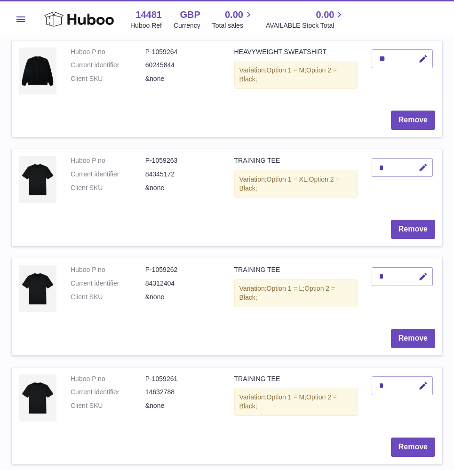
scroll to position [3725, 0]
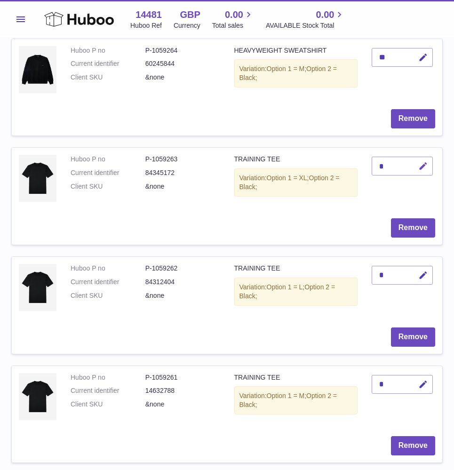
click at [426, 161] on icon "button" at bounding box center [423, 166] width 10 height 10
type input "**"
click at [425, 162] on icon "submit" at bounding box center [423, 166] width 8 height 8
click at [424, 271] on icon "button" at bounding box center [423, 276] width 10 height 10
type input "**"
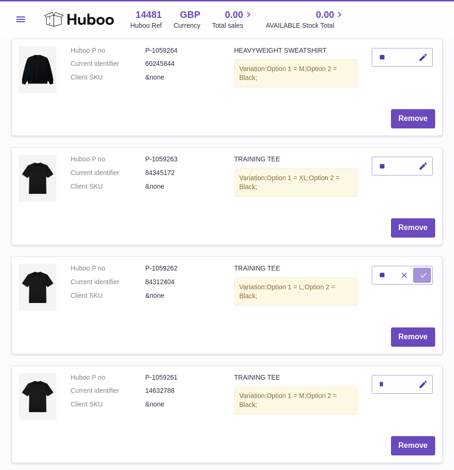
click at [424, 268] on button "submit" at bounding box center [422, 275] width 18 height 15
click at [426, 380] on icon "button" at bounding box center [423, 385] width 10 height 10
type input "*"
type input "**"
click at [422, 380] on icon "submit" at bounding box center [423, 384] width 8 height 8
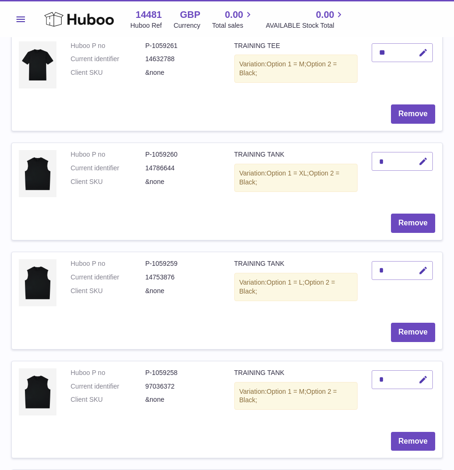
scroll to position [4059, 0]
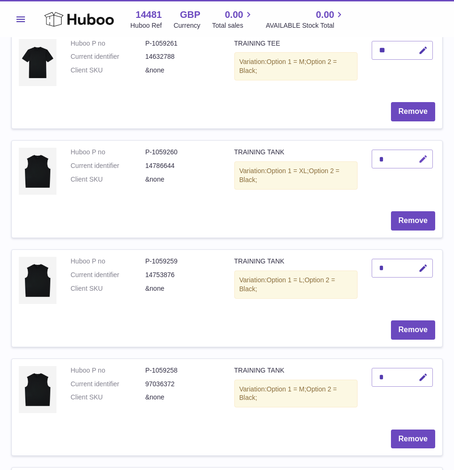
click at [421, 154] on icon "button" at bounding box center [423, 159] width 10 height 10
type input "**"
click at [428, 152] on button "submit" at bounding box center [422, 159] width 18 height 15
click at [424, 264] on icon "button" at bounding box center [423, 269] width 10 height 10
type input "**"
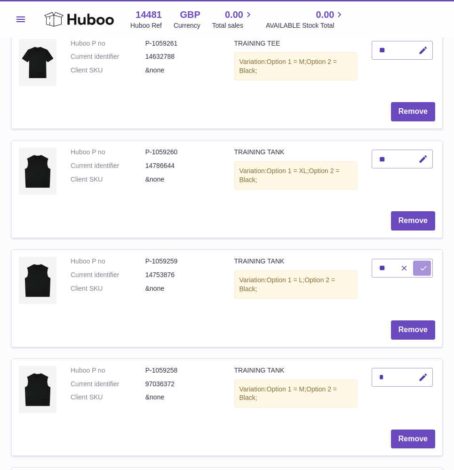
click at [421, 264] on icon "submit" at bounding box center [423, 268] width 8 height 8
click at [423, 373] on icon "button" at bounding box center [423, 378] width 10 height 10
type input "**"
click at [428, 373] on icon "submit" at bounding box center [423, 377] width 8 height 8
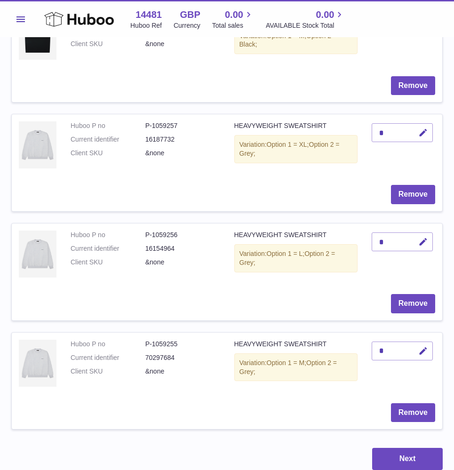
scroll to position [4413, 0]
click at [410, 123] on div "*" at bounding box center [402, 132] width 61 height 19
click at [423, 128] on icon "button" at bounding box center [423, 133] width 10 height 10
type input "**"
click at [426, 128] on icon "submit" at bounding box center [423, 132] width 8 height 8
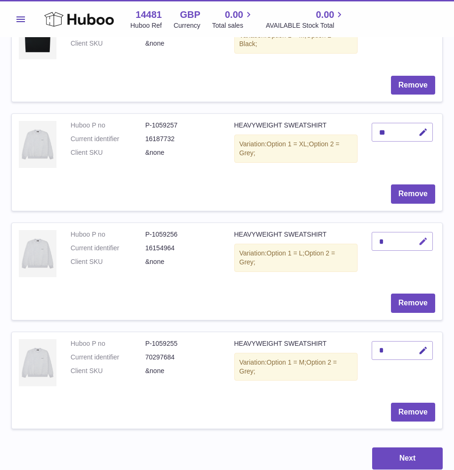
click at [425, 237] on icon "button" at bounding box center [423, 242] width 10 height 10
type input "**"
click at [426, 237] on icon "submit" at bounding box center [423, 241] width 8 height 8
click at [423, 346] on icon "button" at bounding box center [423, 351] width 10 height 10
type input "**"
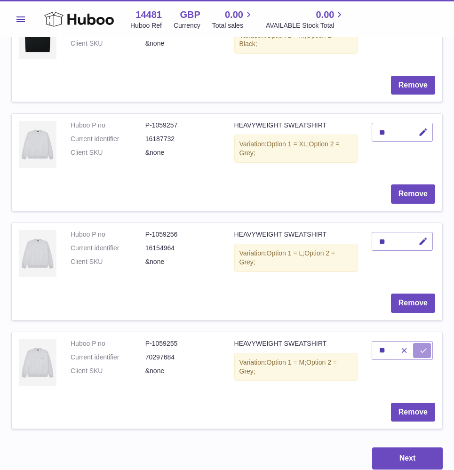
click at [425, 346] on icon "submit" at bounding box center [423, 350] width 8 height 8
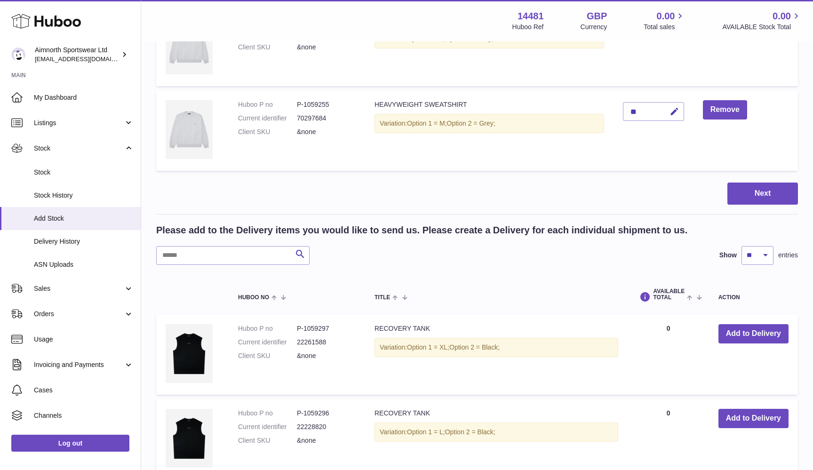
scroll to position [3595, 0]
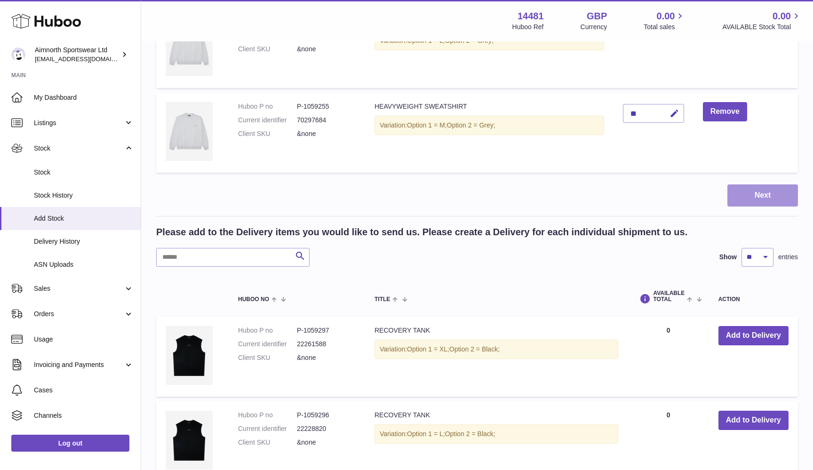
click at [768, 185] on button "Next" at bounding box center [763, 196] width 71 height 22
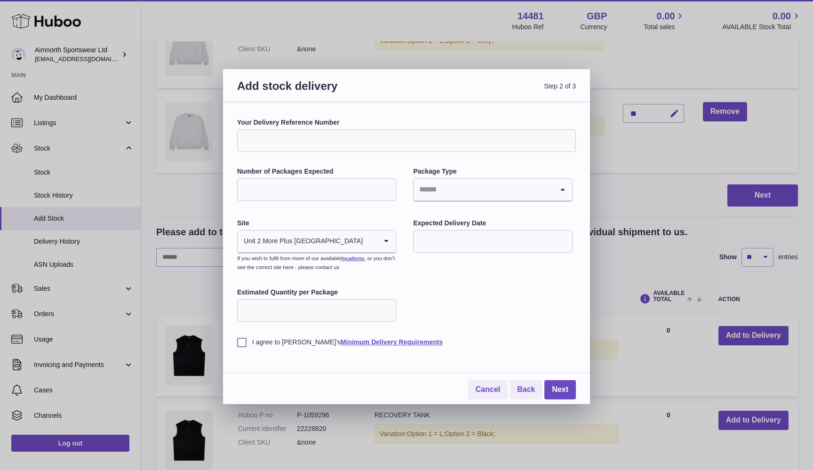
click at [530, 180] on input "Search for option" at bounding box center [483, 190] width 139 height 22
click at [473, 248] on li "Boxes" at bounding box center [492, 252] width 157 height 19
click at [427, 234] on input "text" at bounding box center [492, 241] width 159 height 23
click at [358, 226] on div "Site Unit 2 More Plus Central Park Loading... If you wish to fulfil from more o…" at bounding box center [316, 246] width 159 height 55
click at [363, 231] on input "Search for option" at bounding box center [370, 242] width 14 height 22
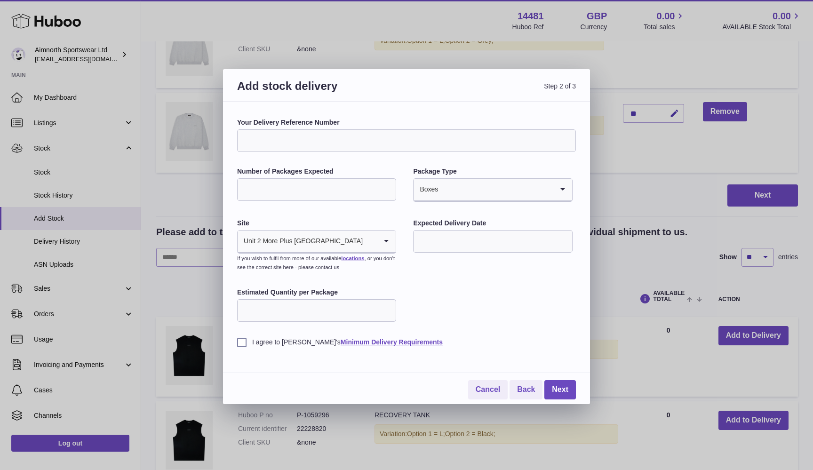
click at [361, 211] on div "Your Delivery Reference Number Number of Packages Expected Package Type Boxes L…" at bounding box center [406, 232] width 339 height 229
click at [334, 302] on input "Estimated Quantity per Package" at bounding box center [316, 310] width 159 height 23
type input "**"
click at [346, 342] on link "Minimum Delivery Requirements" at bounding box center [392, 342] width 102 height 8
click at [433, 236] on input "text" at bounding box center [492, 241] width 159 height 23
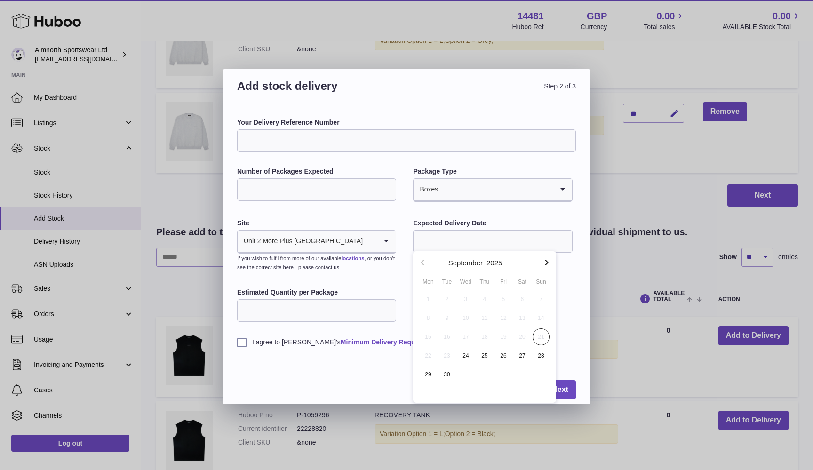
click at [403, 173] on div "Your Delivery Reference Number Number of Packages Expected Package Type Boxes L…" at bounding box center [406, 232] width 339 height 229
click at [447, 232] on input "text" at bounding box center [492, 241] width 159 height 23
click at [469, 353] on span "24" at bounding box center [466, 354] width 17 height 17
type input "**********"
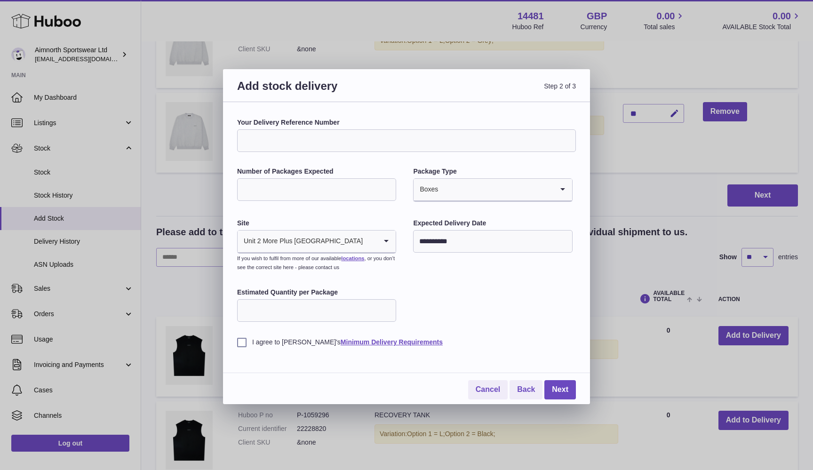
click at [353, 178] on input "Number of Packages Expected" at bounding box center [316, 189] width 159 height 23
click at [386, 186] on input "*" at bounding box center [316, 189] width 159 height 23
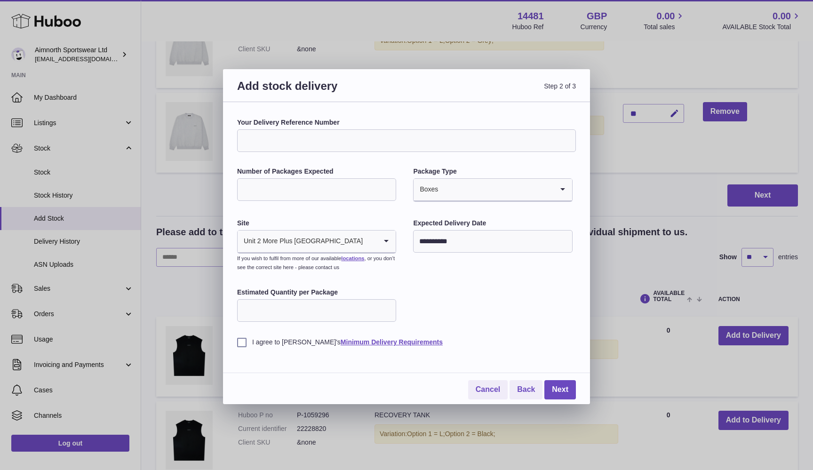
click at [386, 186] on input "*" at bounding box center [316, 189] width 159 height 23
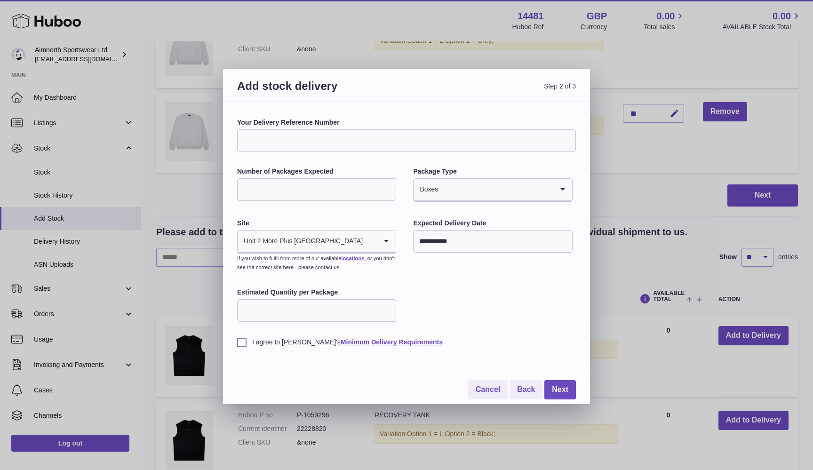
click at [386, 186] on input "**" at bounding box center [316, 189] width 159 height 23
click at [388, 193] on input "*" at bounding box center [316, 189] width 159 height 23
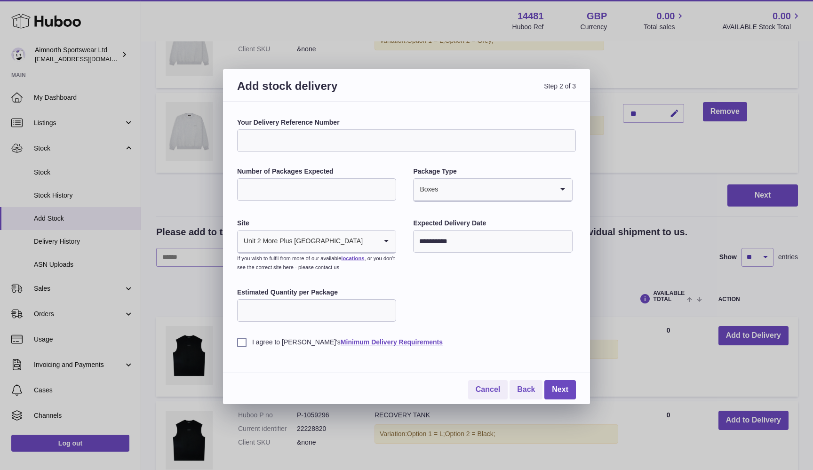
click at [388, 193] on input "*" at bounding box center [316, 189] width 159 height 23
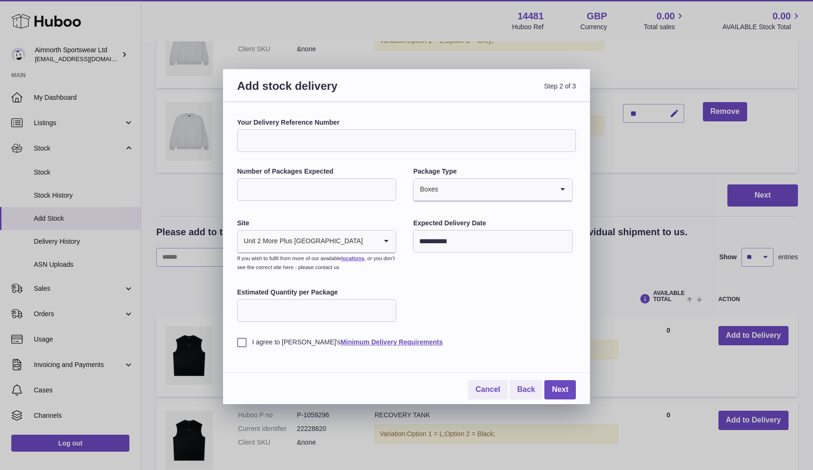
click at [388, 193] on input "*" at bounding box center [316, 189] width 159 height 23
click at [388, 193] on input "**" at bounding box center [316, 189] width 159 height 23
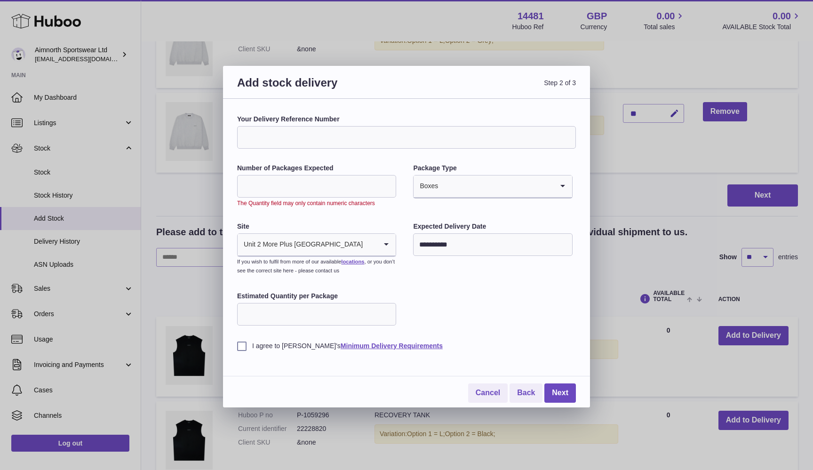
click at [388, 193] on input "**" at bounding box center [316, 186] width 159 height 23
click at [388, 183] on input "**" at bounding box center [316, 186] width 159 height 23
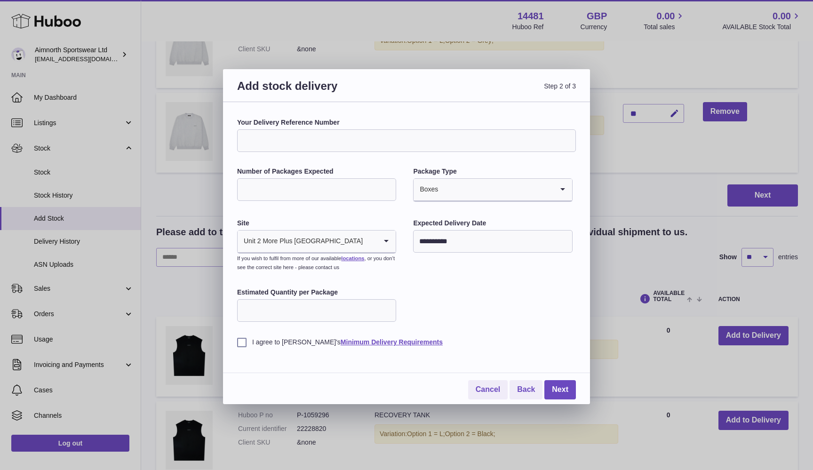
click at [388, 183] on input "*" at bounding box center [316, 189] width 159 height 23
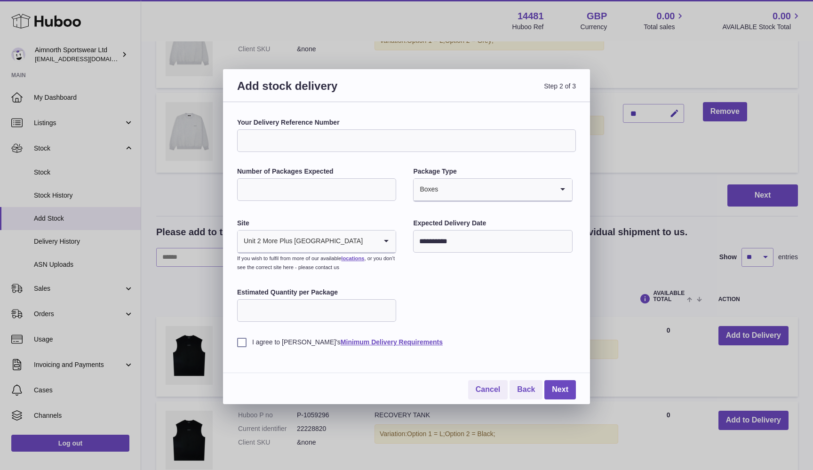
click at [388, 183] on input "*" at bounding box center [316, 189] width 159 height 23
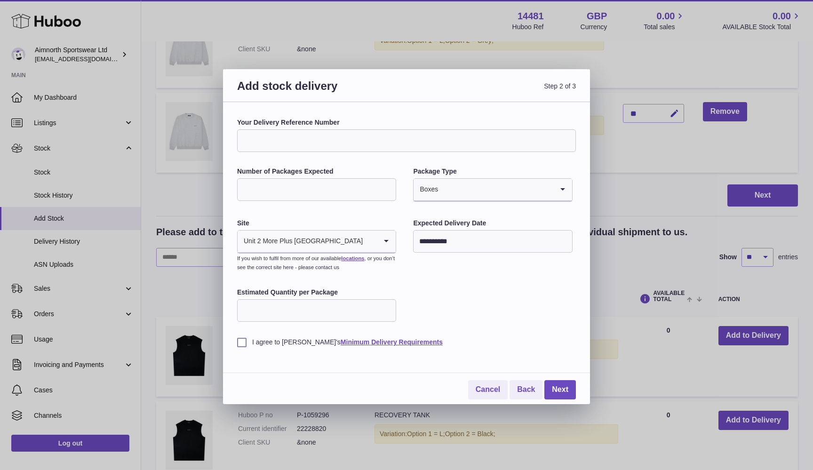
click at [388, 183] on input "**" at bounding box center [316, 189] width 159 height 23
click at [275, 338] on label "I agree to Huboo's Minimum Delivery Requirements" at bounding box center [406, 342] width 339 height 9
click at [341, 338] on link "Minimum Delivery Requirements" at bounding box center [392, 342] width 102 height 8
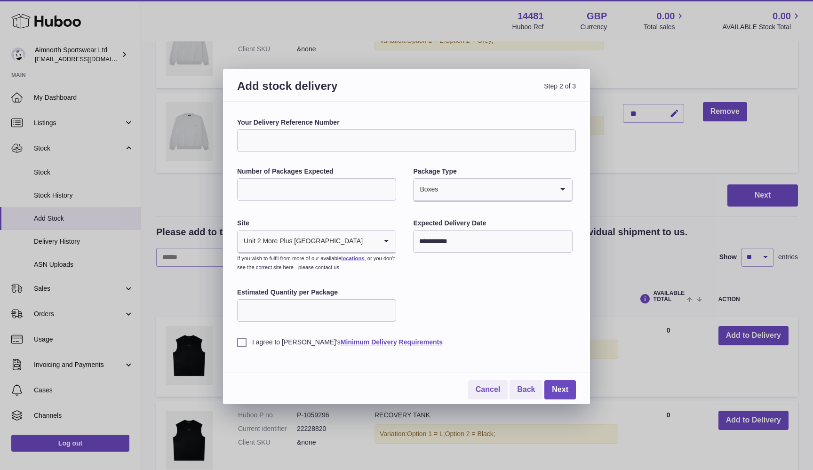
click at [334, 192] on input "**" at bounding box center [316, 189] width 159 height 23
type input "*"
type input "**"
click at [328, 142] on input "Your Delivery Reference Number" at bounding box center [406, 140] width 339 height 23
click at [555, 389] on link "Next" at bounding box center [561, 389] width 32 height 19
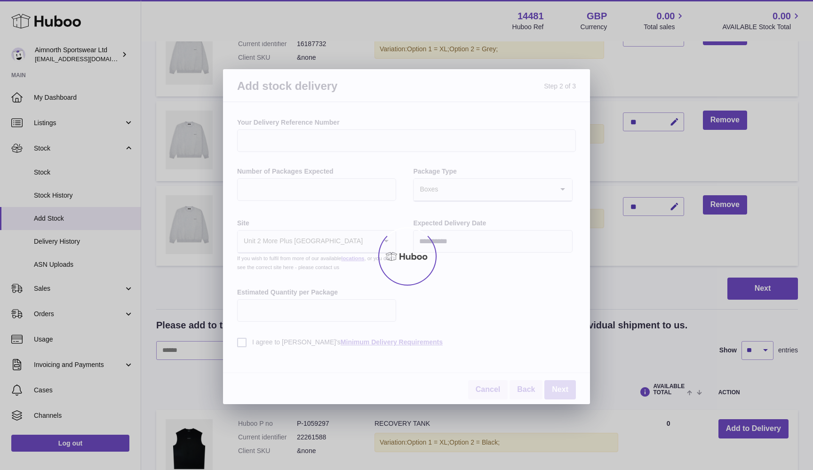
scroll to position [0, 0]
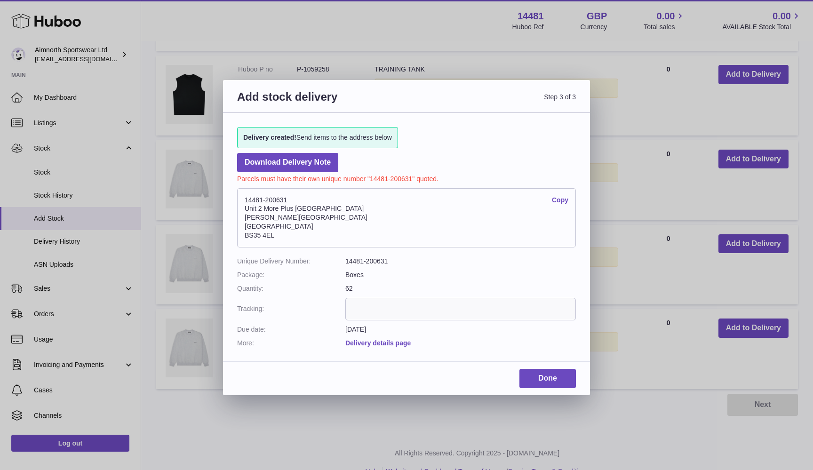
click at [388, 340] on link "Delivery details page" at bounding box center [377, 343] width 65 height 8
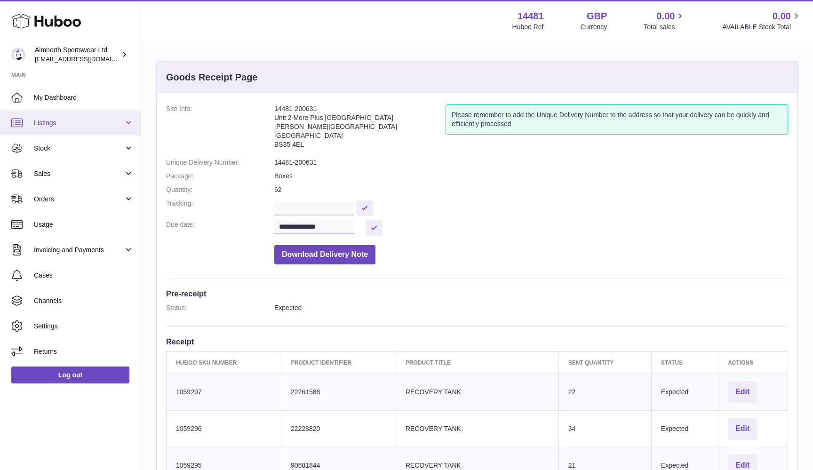
click at [77, 127] on link "Listings" at bounding box center [70, 122] width 141 height 25
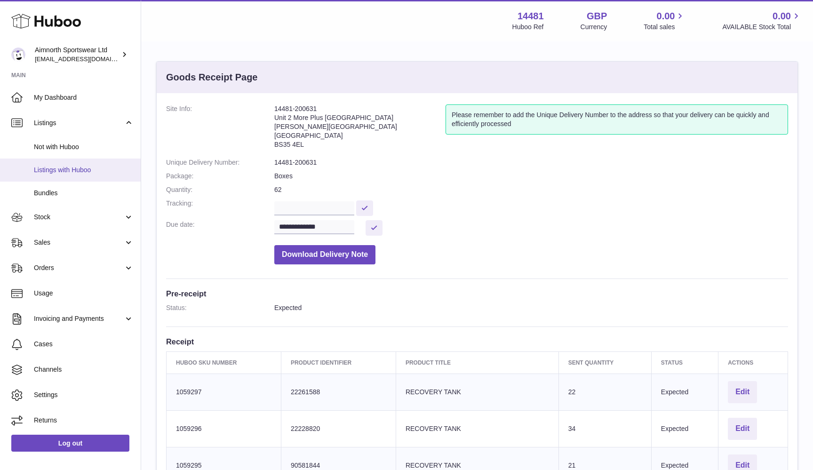
click at [72, 167] on span "Listings with Huboo" at bounding box center [84, 170] width 100 height 9
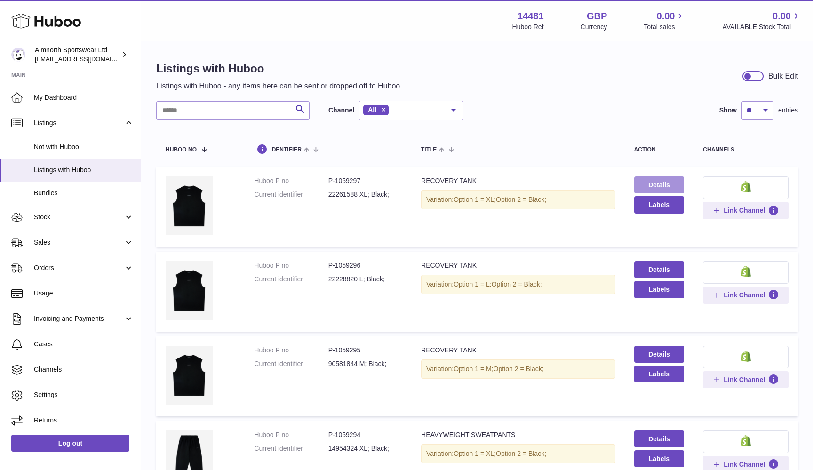
click at [663, 187] on link "Details" at bounding box center [660, 185] width 50 height 17
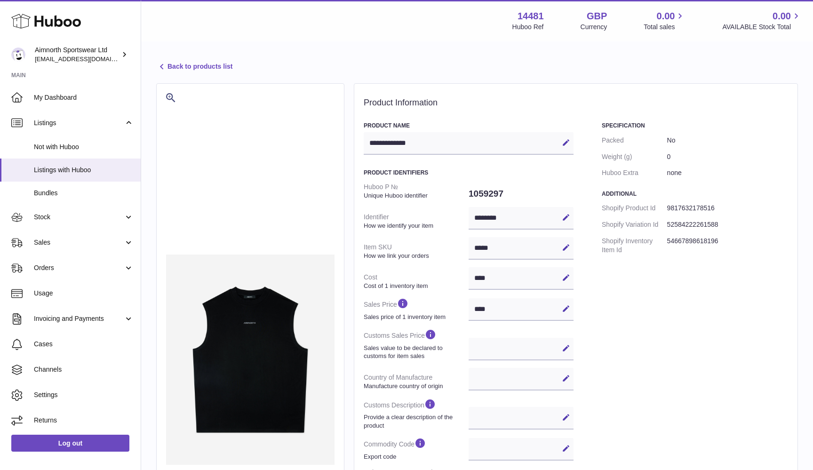
select select
select select "****"
